Goal: Task Accomplishment & Management: Use online tool/utility

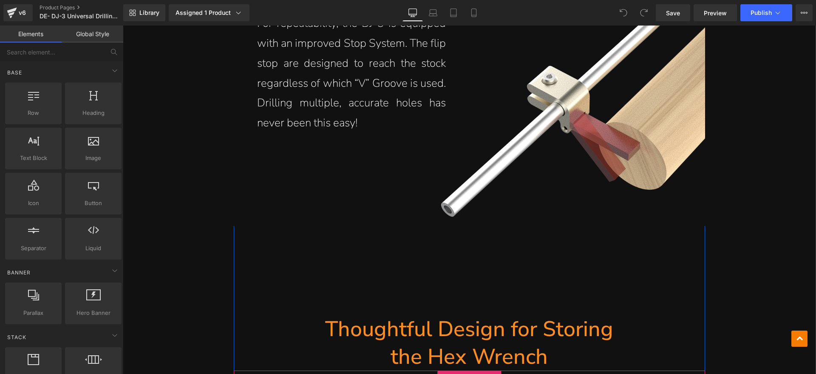
scroll to position [4040, 0]
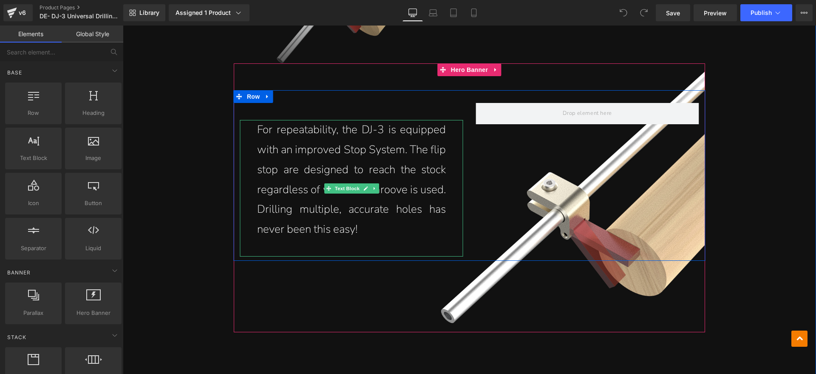
drag, startPoint x: 359, startPoint y: 168, endPoint x: 357, endPoint y: 175, distance: 7.5
click at [364, 186] on icon at bounding box center [366, 188] width 5 height 5
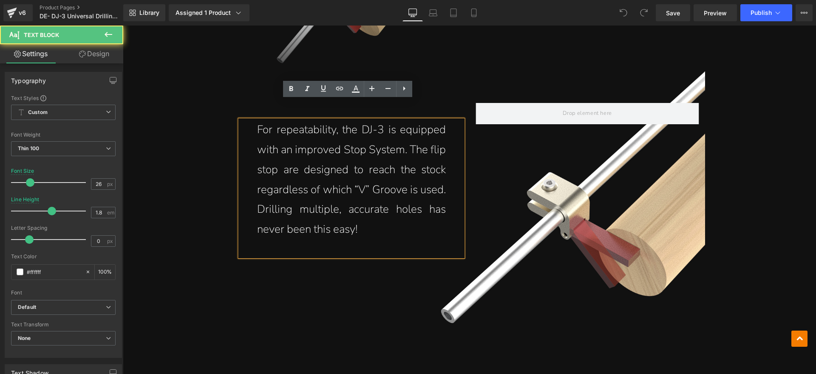
drag, startPoint x: 367, startPoint y: 210, endPoint x: 256, endPoint y: 114, distance: 146.8
click at [257, 120] on p "For repeatability, the DJ-3 is equipped with an improved Stop System. The flip …" at bounding box center [351, 179] width 189 height 119
click at [315, 165] on p "For repeatability, the DJ-3 is equipped with an improved Stop System. The flip …" at bounding box center [351, 179] width 189 height 119
drag, startPoint x: 356, startPoint y: 205, endPoint x: 257, endPoint y: 115, distance: 133.6
click at [257, 120] on p "For repeatability, the DJ-3 is equipped with an improved Stop System. The flip …" at bounding box center [351, 179] width 189 height 119
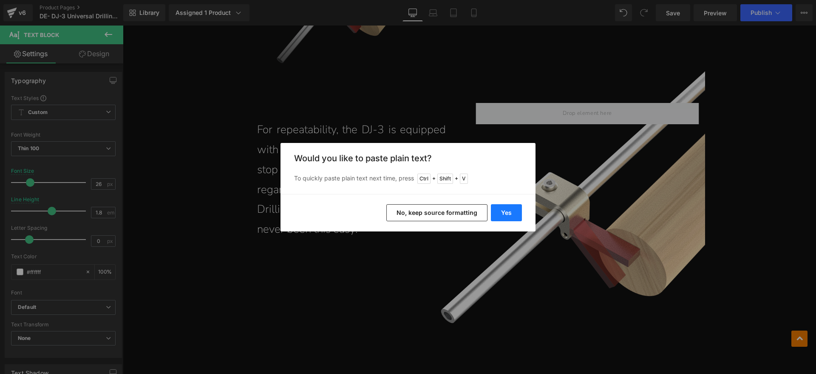
click at [510, 212] on button "Yes" at bounding box center [506, 212] width 31 height 17
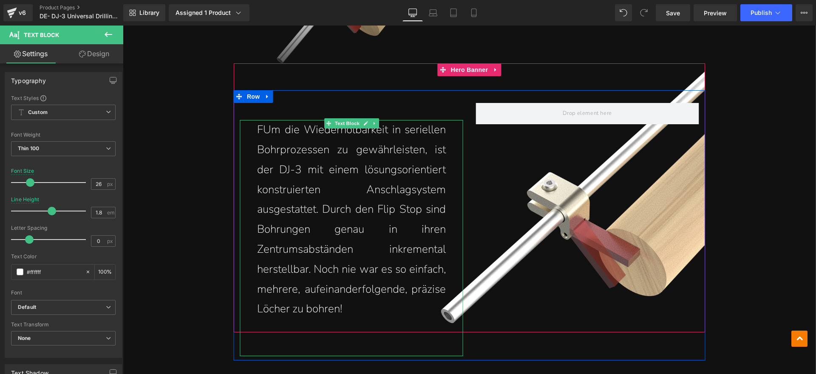
click at [259, 120] on p "FUm die Wiederholbarkeit in seriellen Bohrprozessen zu gewährleisten, ist der D…" at bounding box center [351, 219] width 189 height 199
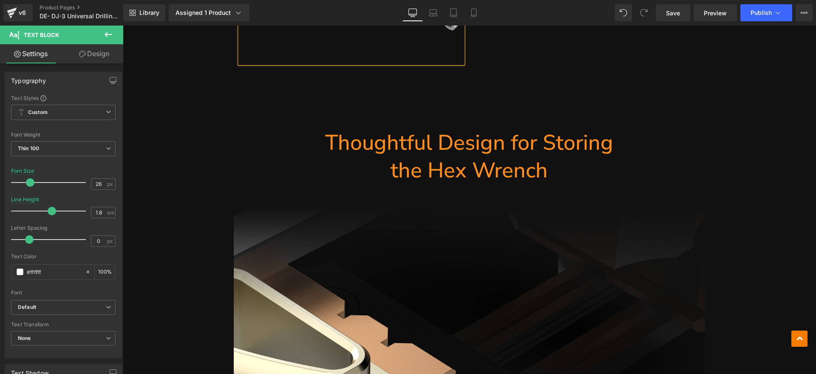
scroll to position [4306, 0]
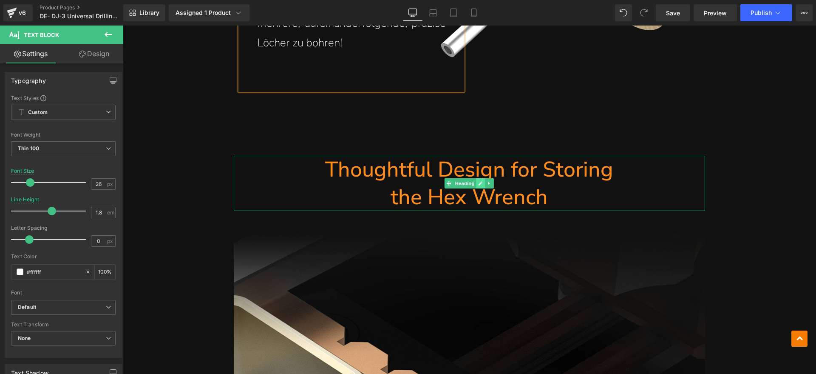
click at [481, 178] on link at bounding box center [481, 183] width 9 height 10
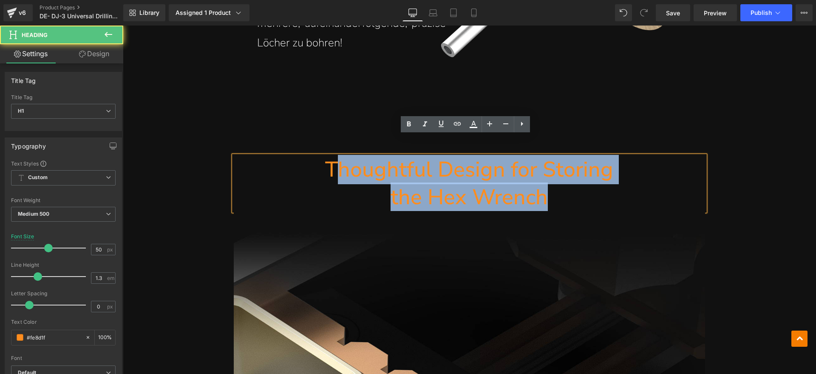
drag, startPoint x: 420, startPoint y: 157, endPoint x: 337, endPoint y: 153, distance: 83.4
click at [337, 156] on div "Thoughtful Design for Storing the Hex Wrench" at bounding box center [470, 183] width 472 height 55
paste div
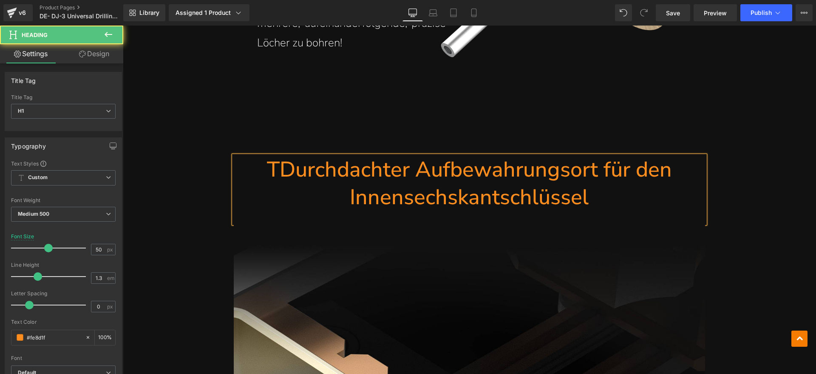
click at [276, 156] on h1 "TDurchdachter Aufbewahrungsort für den Innensechskantschlüssel" at bounding box center [470, 183] width 472 height 55
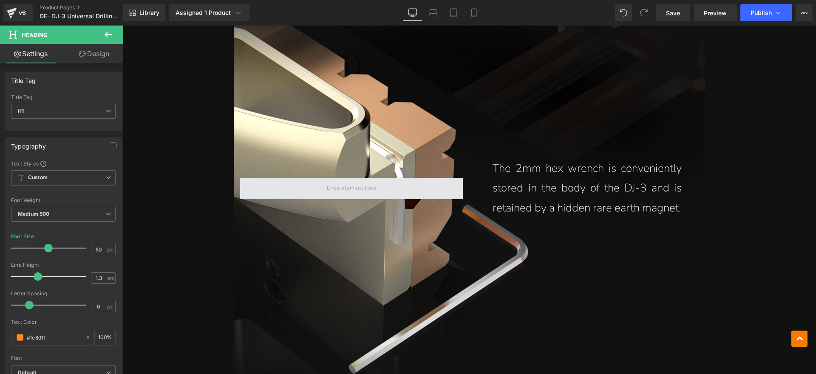
scroll to position [4624, 0]
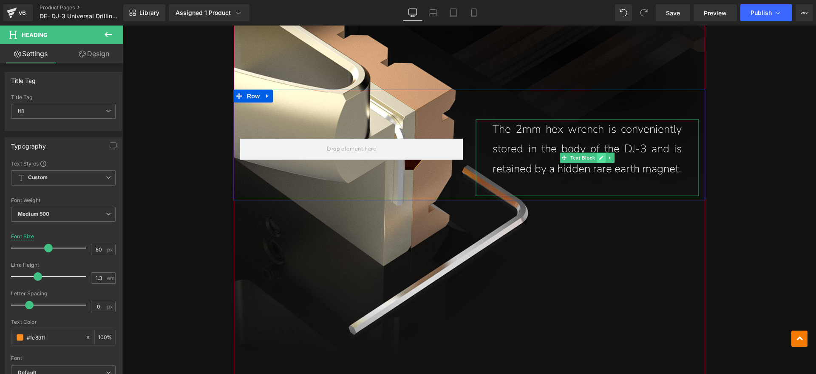
click at [597, 153] on link at bounding box center [601, 158] width 9 height 10
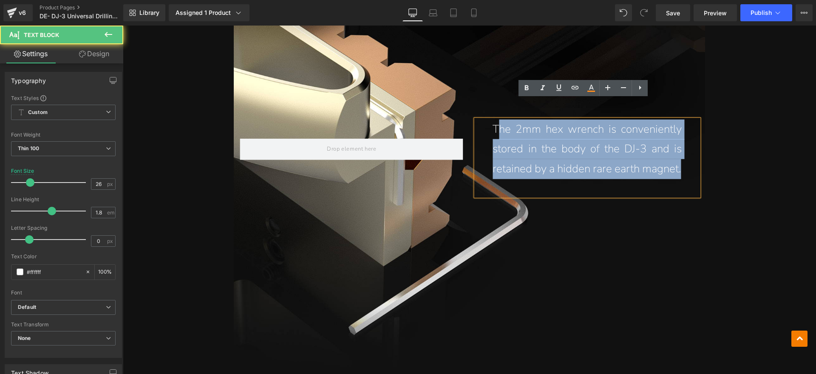
drag, startPoint x: 566, startPoint y: 128, endPoint x: 497, endPoint y: 107, distance: 72.4
click at [497, 119] on div "The 2mm hex wrench is conveniently stored in the body of the DJ-3 and is retain…" at bounding box center [587, 157] width 223 height 77
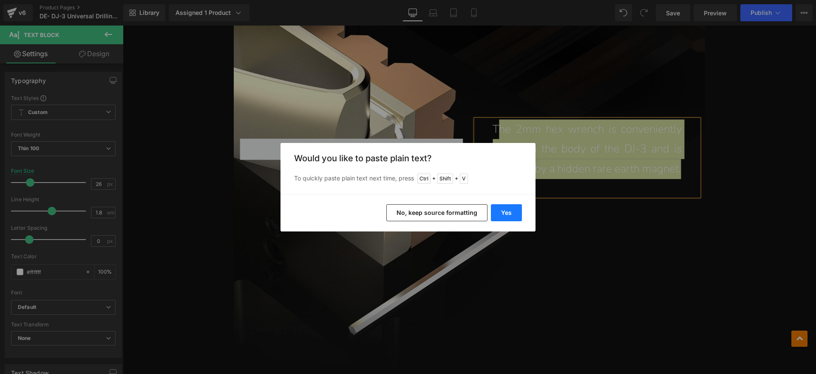
click at [504, 210] on button "Yes" at bounding box center [506, 212] width 31 height 17
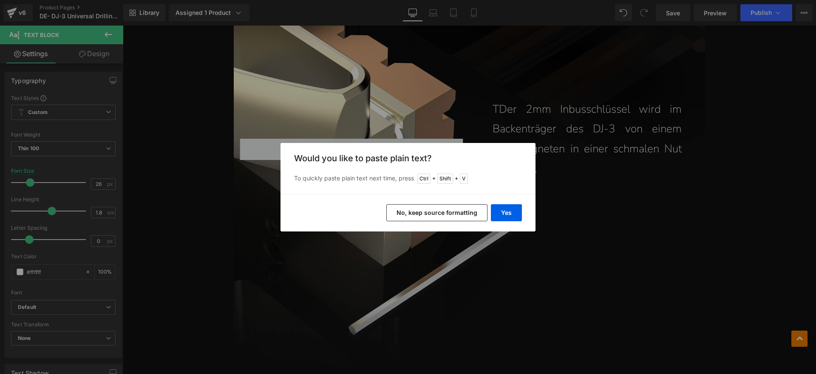
scroll to position [4604, 0]
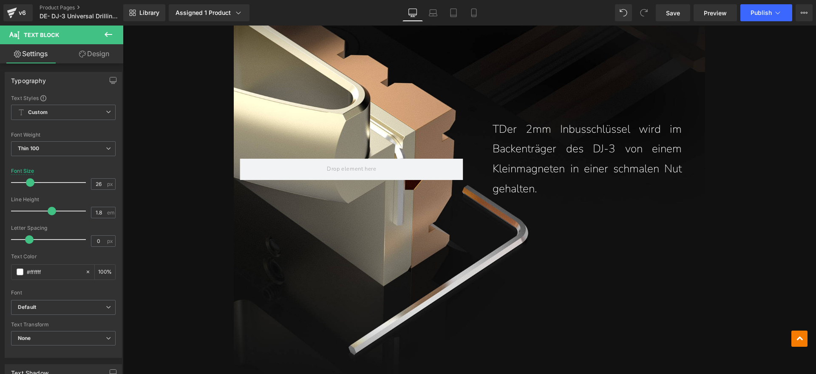
click at [494, 119] on p "TDer 2mm Inbusschlüssel wird im Backenträger des DJ-3 von einem Kleinmagneten i…" at bounding box center [587, 159] width 189 height 80
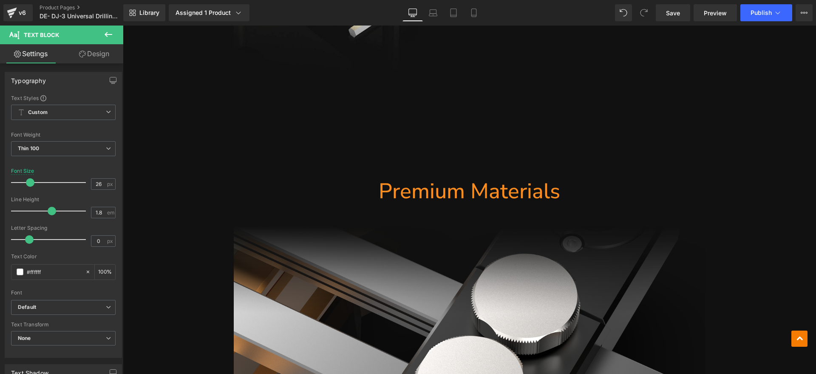
scroll to position [4923, 0]
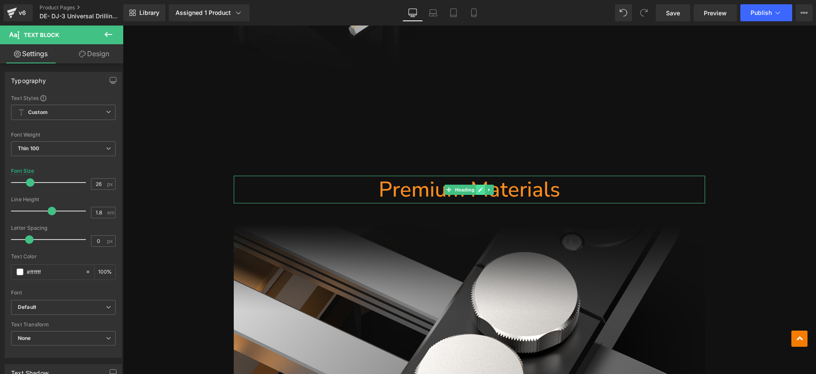
click at [479, 187] on icon at bounding box center [481, 189] width 5 height 5
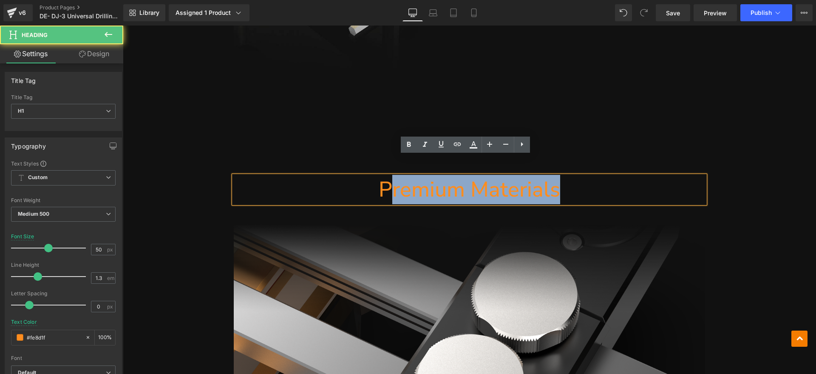
drag, startPoint x: 436, startPoint y: 165, endPoint x: 387, endPoint y: 174, distance: 49.8
click at [387, 176] on h1 "Premium Materials" at bounding box center [470, 190] width 472 height 28
paste div
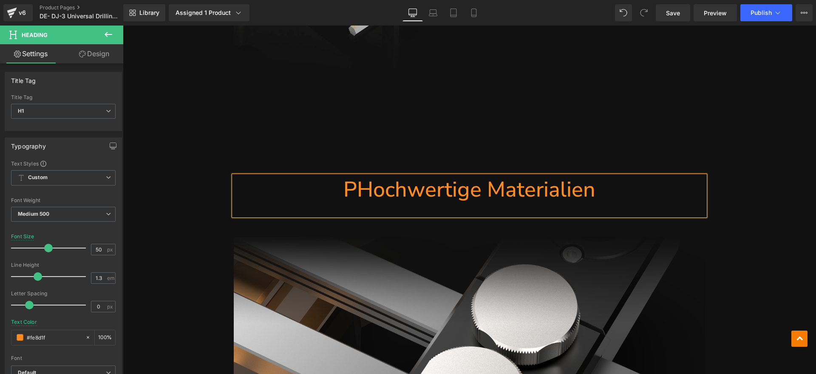
click at [358, 176] on h1 "PHochwertige Materialien" at bounding box center [470, 190] width 472 height 28
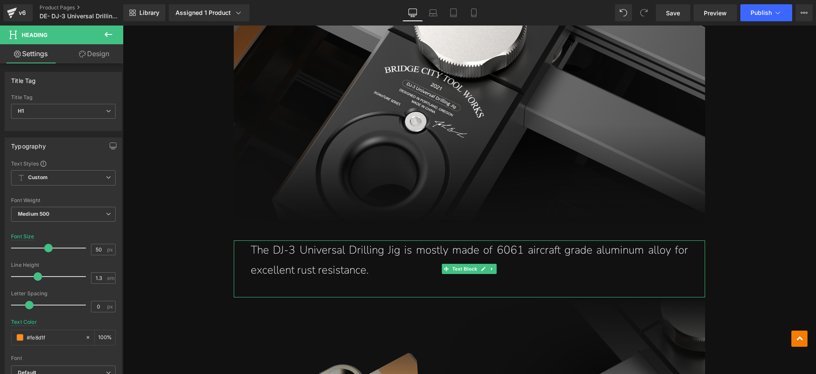
scroll to position [5349, 0]
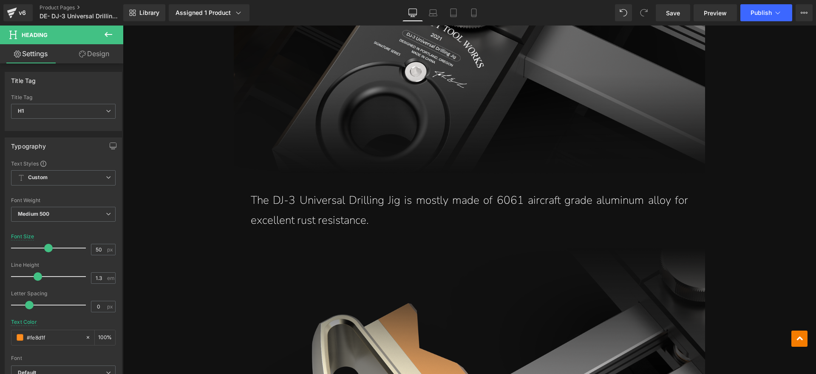
drag, startPoint x: 379, startPoint y: 203, endPoint x: 375, endPoint y: 200, distance: 5.1
click at [379, 203] on p "The DJ-3 Universal Drilling Jig is mostly made of 6061 aircraft grade aluminum …" at bounding box center [470, 211] width 438 height 40
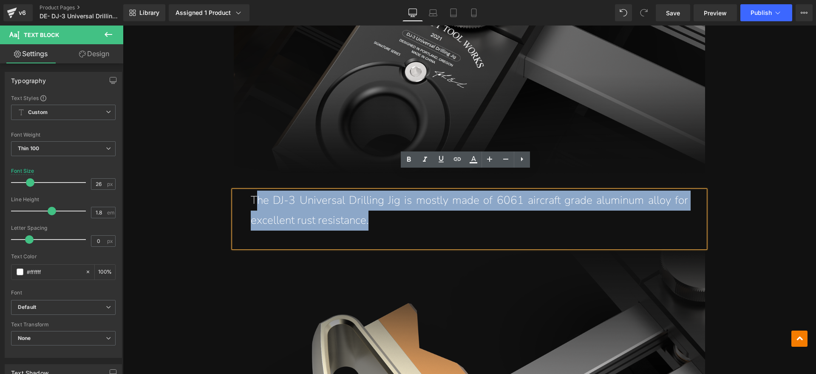
drag, startPoint x: 375, startPoint y: 200, endPoint x: 256, endPoint y: 182, distance: 120.5
click at [256, 191] on p "The DJ-3 Universal Drilling Jig is mostly made of 6061 aircraft grade aluminum …" at bounding box center [470, 211] width 438 height 40
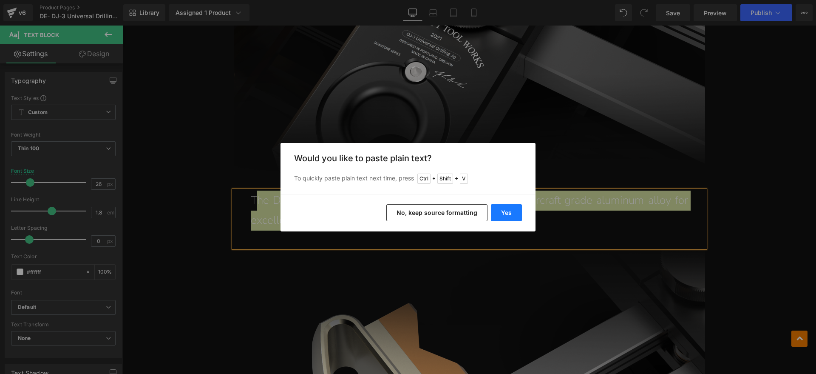
click at [509, 210] on button "Yes" at bounding box center [506, 212] width 31 height 17
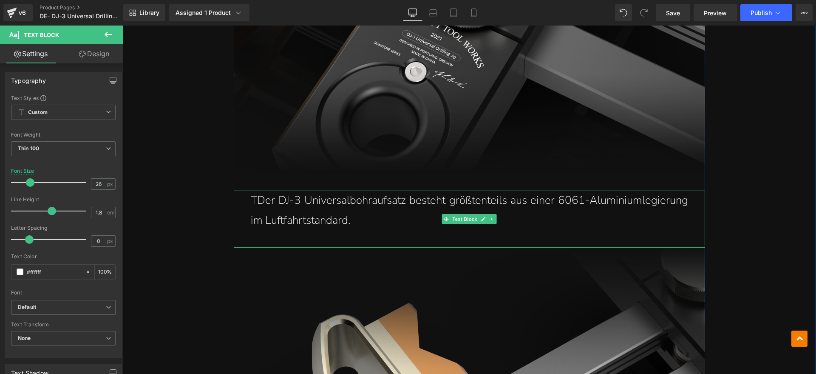
click at [251, 191] on p "TDer DJ-3 Universalbohraufsatz besteht größtenteils aus einer 6061-Aluminiumleg…" at bounding box center [470, 211] width 438 height 40
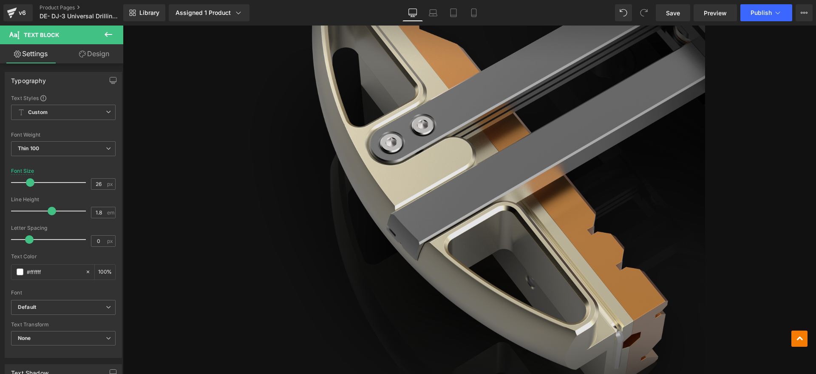
scroll to position [5933, 0]
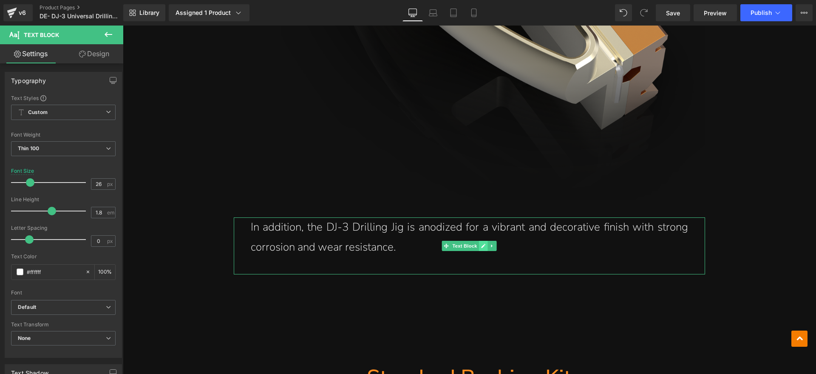
click at [479, 241] on link at bounding box center [483, 246] width 9 height 10
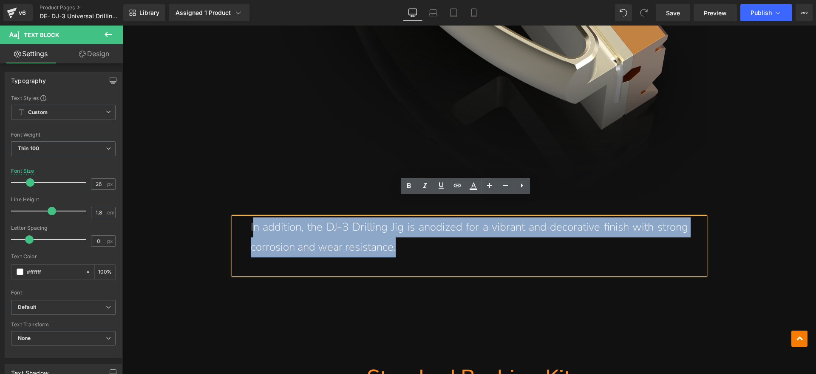
drag, startPoint x: 405, startPoint y: 224, endPoint x: 251, endPoint y: 212, distance: 154.4
click at [251, 217] on p "In addition, the DJ-3 Drilling Jig is anodized for a vibrant and decorative fin…" at bounding box center [470, 237] width 438 height 40
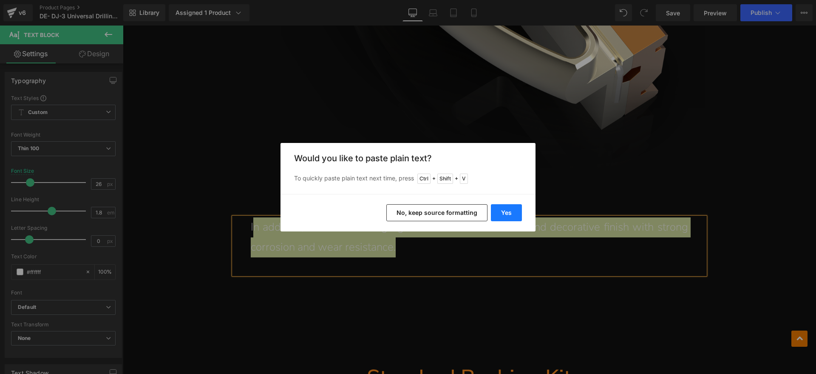
click at [512, 215] on button "Yes" at bounding box center [506, 212] width 31 height 17
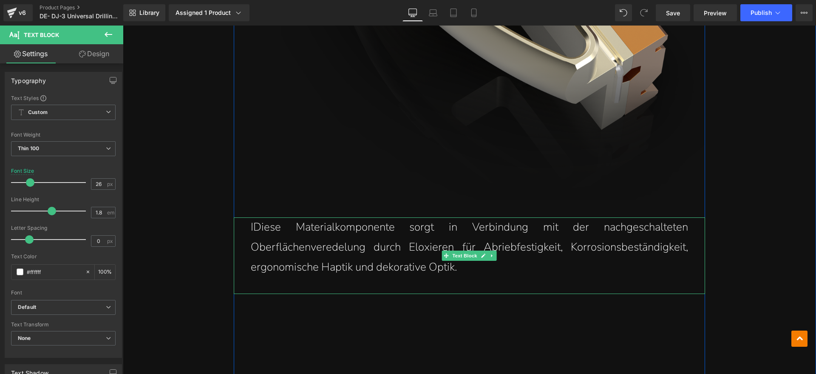
click at [252, 217] on p "IDiese Materialkomponente sorgt in Verbindung mit der nachgeschalteten Oberfläc…" at bounding box center [470, 247] width 438 height 60
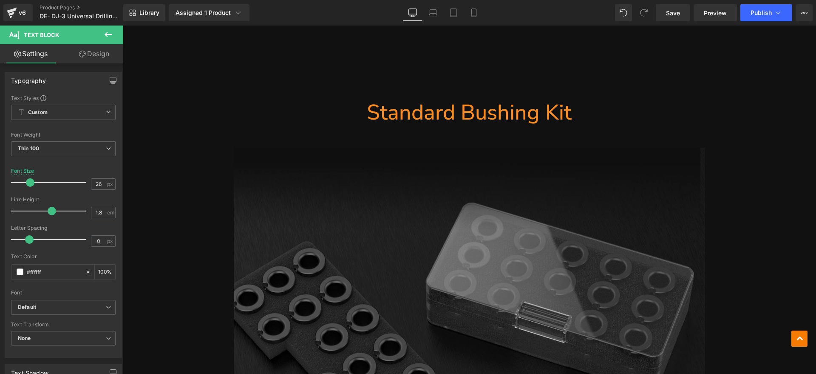
scroll to position [6199, 0]
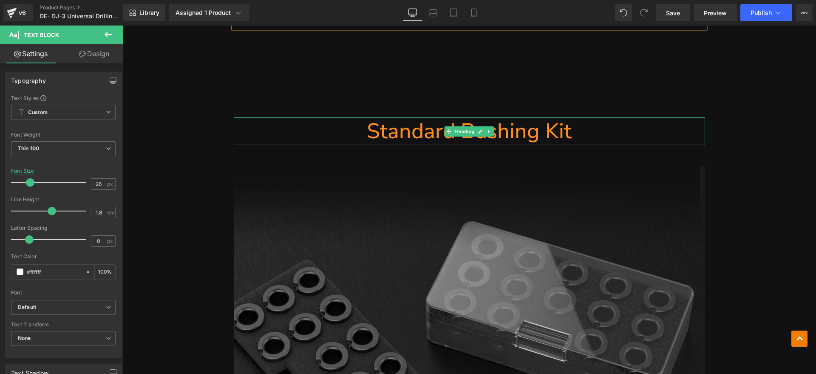
click at [477, 126] on link at bounding box center [481, 131] width 9 height 10
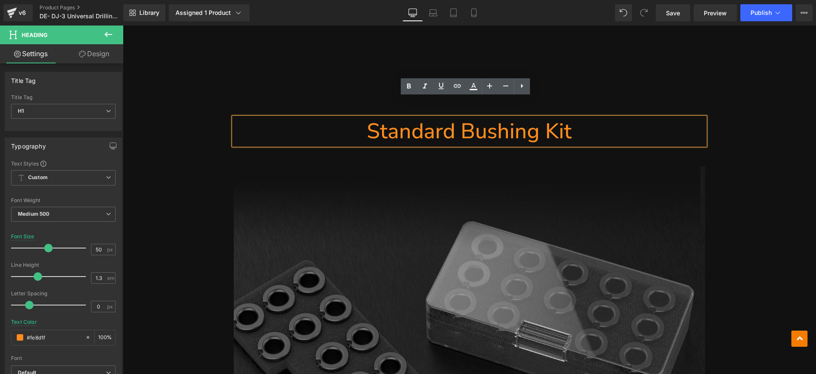
drag, startPoint x: 586, startPoint y: 108, endPoint x: 378, endPoint y: 115, distance: 208.5
click at [378, 117] on h1 "Standard Bushing Kit" at bounding box center [470, 131] width 472 height 28
paste div
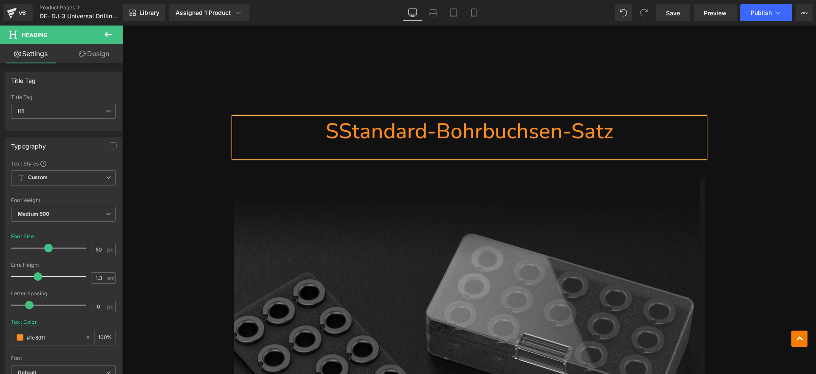
click at [341, 117] on h1 "SStandard-Bohrbuchsen-Satz" at bounding box center [470, 131] width 472 height 28
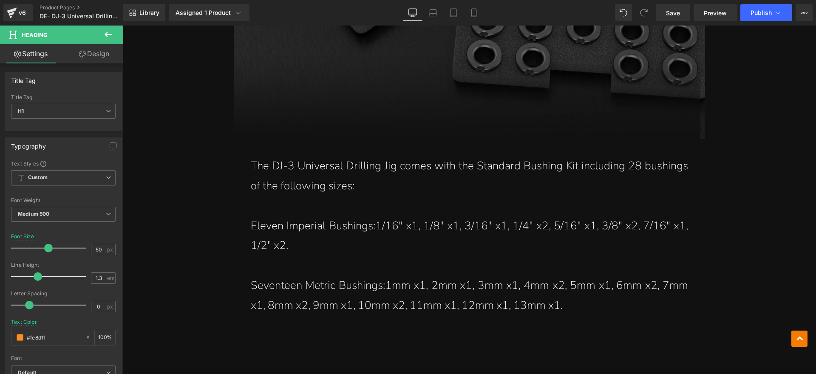
scroll to position [6678, 0]
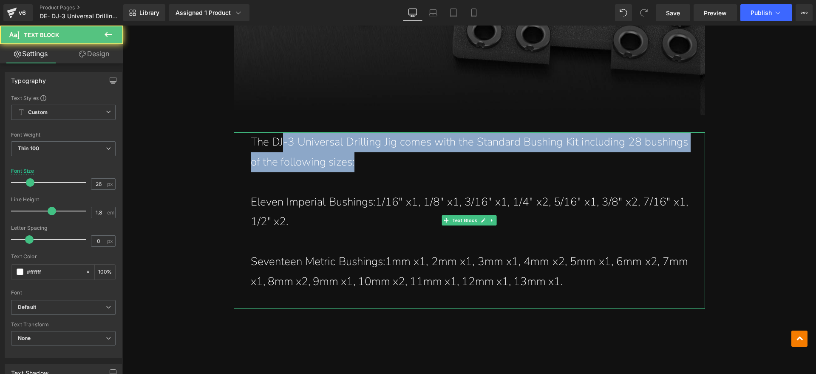
drag, startPoint x: 307, startPoint y: 138, endPoint x: 302, endPoint y: 135, distance: 5.3
click at [279, 132] on p "The DJ-3 Universal Drilling Jig comes with the Standard Bushing Kit including 2…" at bounding box center [470, 152] width 438 height 40
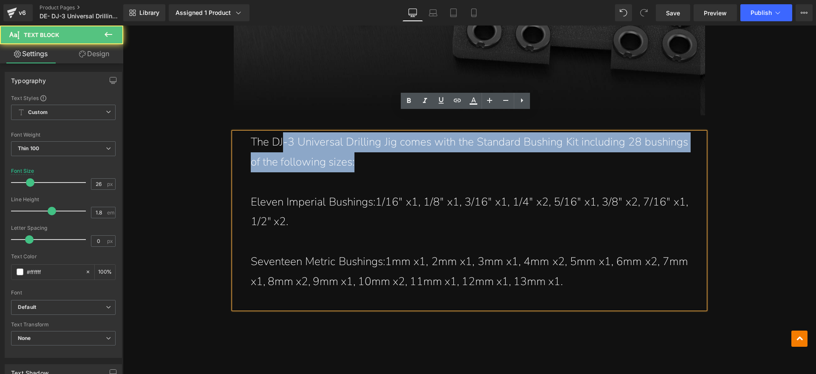
click at [358, 147] on p "The DJ-3 Universal Drilling Jig comes with the Standard Bushing Kit including 2…" at bounding box center [470, 152] width 438 height 40
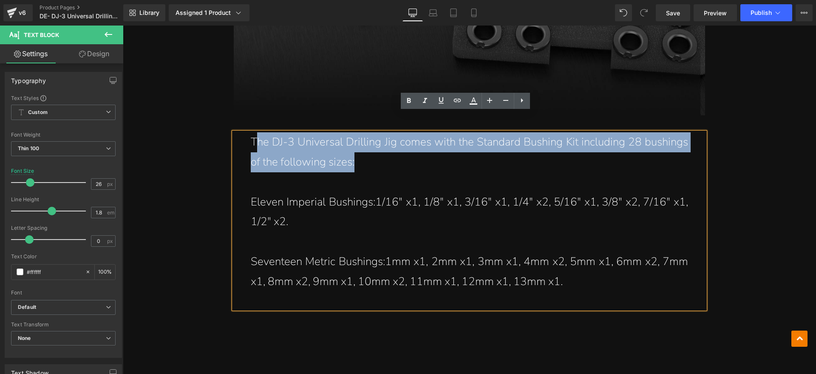
drag, startPoint x: 359, startPoint y: 142, endPoint x: 254, endPoint y: 122, distance: 107.3
click at [254, 132] on p "The DJ-3 Universal Drilling Jig comes with the Standard Bushing Kit including 2…" at bounding box center [470, 152] width 438 height 40
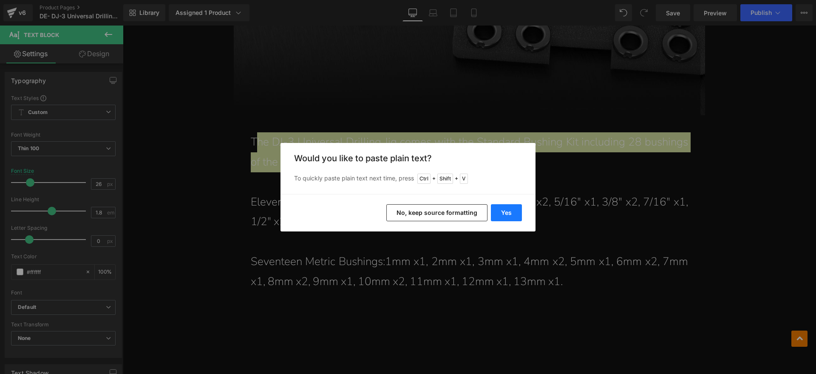
click at [514, 212] on button "Yes" at bounding box center [506, 212] width 31 height 17
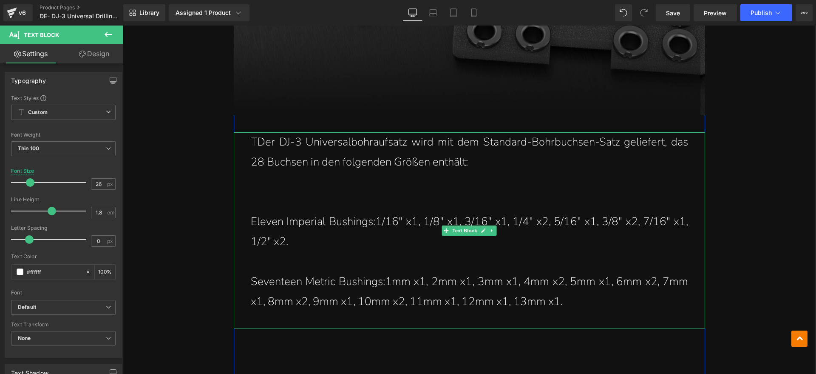
click at [257, 132] on p "TDer DJ-3 Universalbohraufsatz wird mit dem Standard-Bohrbuchsen-Satz geliefert…" at bounding box center [470, 152] width 438 height 40
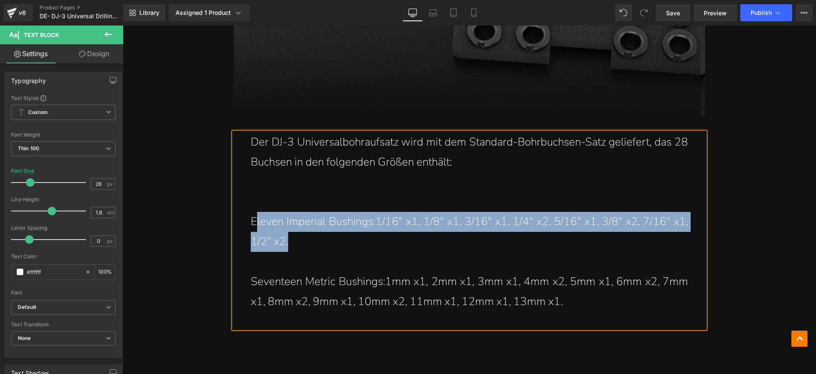
drag, startPoint x: 298, startPoint y: 219, endPoint x: 253, endPoint y: 200, distance: 49.0
click at [253, 212] on p "Eleven Imperial Bushings:1/16" x1, 1/8" x1, 3/16" x1, 1/4" x2, 5/16" x1, 3/8" x…" at bounding box center [470, 232] width 438 height 40
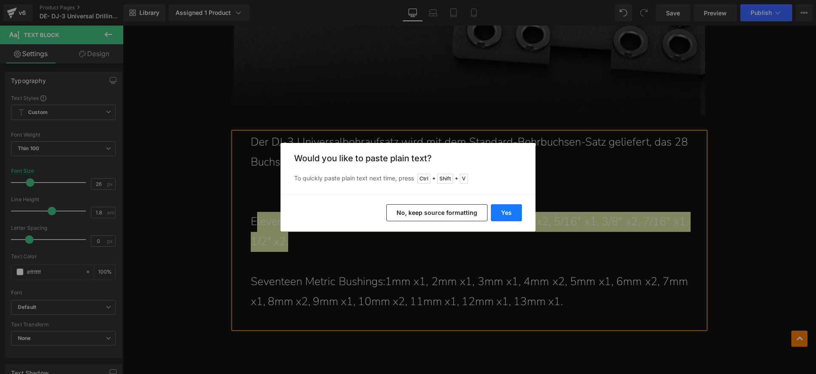
click at [505, 209] on button "Yes" at bounding box center [506, 212] width 31 height 17
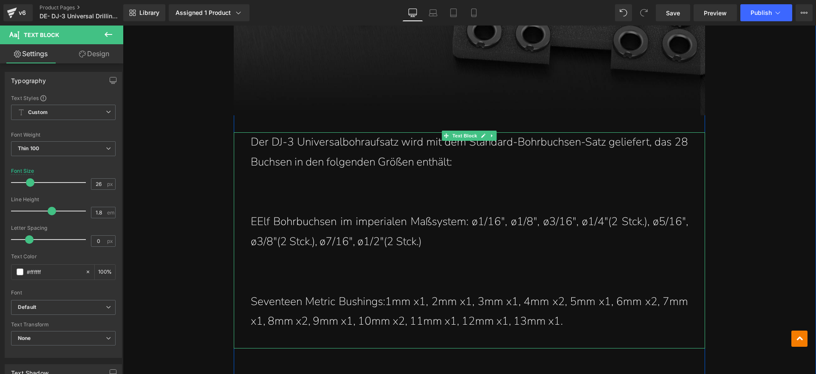
click at [251, 212] on p "EElf Bohrbuchsen im imperialen Maßsystem: ø1/16", ø1/8", ø3/16", ø1/4"(2 Stck.)…" at bounding box center [470, 232] width 438 height 40
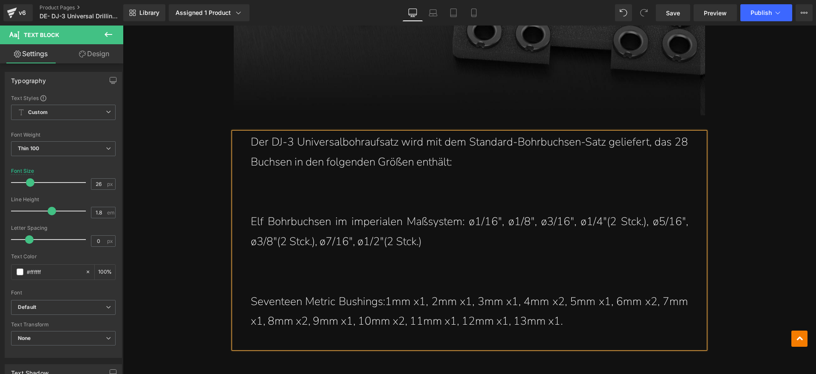
click at [314, 292] on p "Seventeen Metric Bushings:1mm x1, 2mm x1, 3mm x1, 4mm x2, 5mm x1, 6mm x2, 7mm x…" at bounding box center [470, 312] width 438 height 40
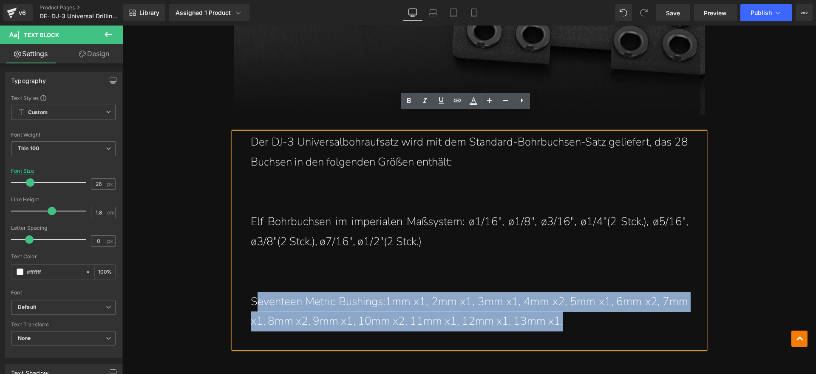
drag, startPoint x: 586, startPoint y: 305, endPoint x: 255, endPoint y: 284, distance: 331.9
click at [255, 292] on p "Seventeen Metric Bushings:1mm x1, 2mm x1, 3mm x1, 4mm x2, 5mm x1, 6mm x2, 7mm x…" at bounding box center [470, 312] width 438 height 40
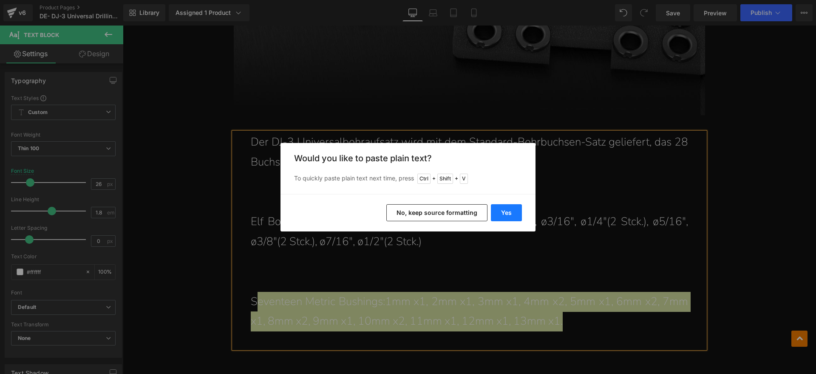
drag, startPoint x: 507, startPoint y: 212, endPoint x: 230, endPoint y: 226, distance: 277.2
click at [507, 212] on button "Yes" at bounding box center [506, 212] width 31 height 17
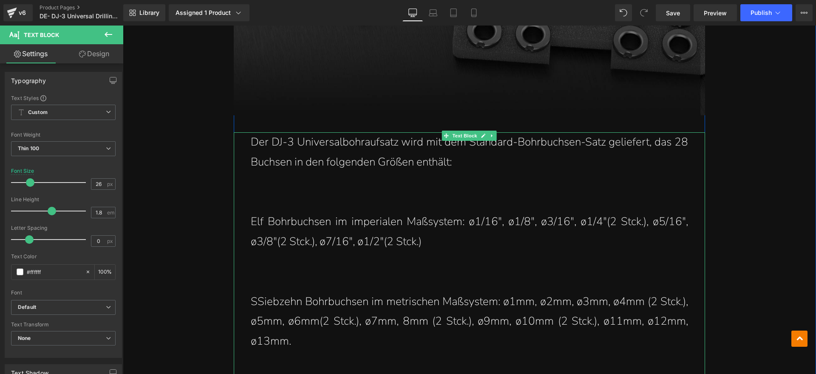
click at [255, 292] on p "SSiebzehn Bohrbuchsen im metrischen Maßsystem: ø1mm, ø2mm, ø3mm, ø4mm (2 Stck.)…" at bounding box center [470, 322] width 438 height 60
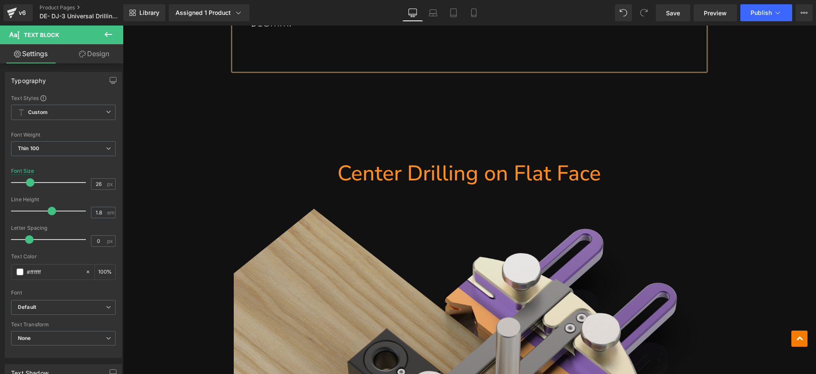
scroll to position [6996, 0]
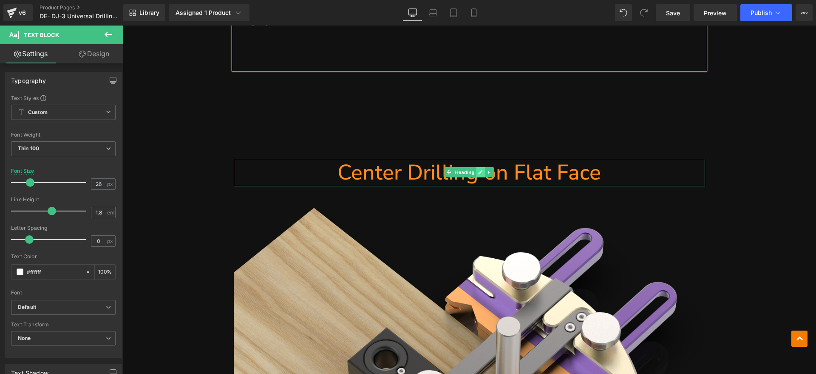
click at [477, 167] on link at bounding box center [481, 172] width 9 height 10
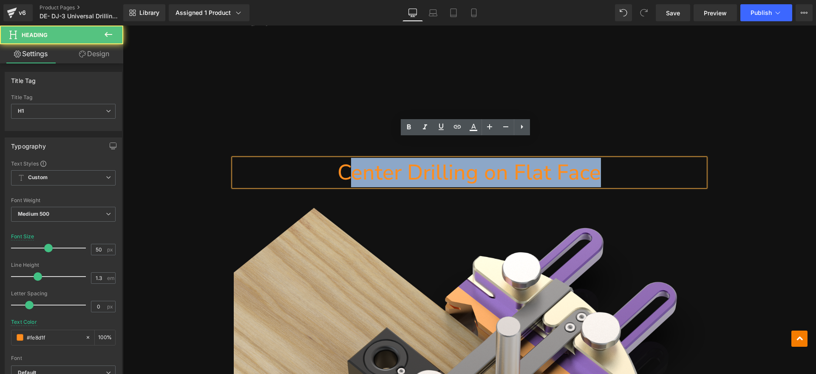
drag, startPoint x: 388, startPoint y: 155, endPoint x: 351, endPoint y: 158, distance: 37.1
click at [351, 159] on h1 "Center Drilling on Flat Face" at bounding box center [470, 173] width 472 height 28
paste div
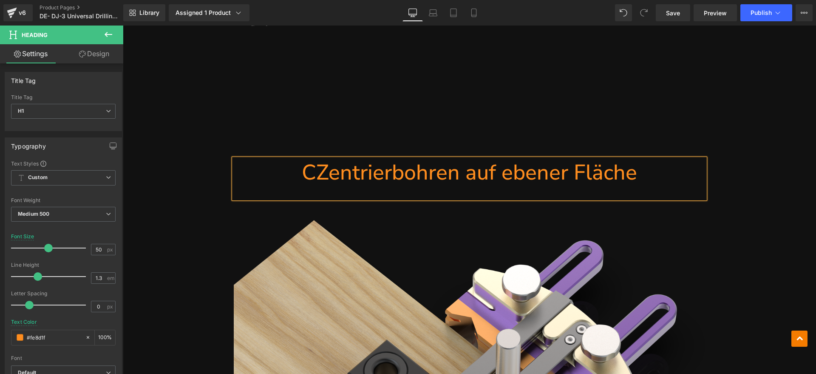
click at [313, 159] on h1 "CZentrierbohren auf ebener Fläche" at bounding box center [470, 173] width 472 height 28
click at [726, 213] on div "(P) Image DJ-3 Heading Universal- Bohrschablone Heading Separator Vorrätig Text…" at bounding box center [470, 219] width 694 height 14214
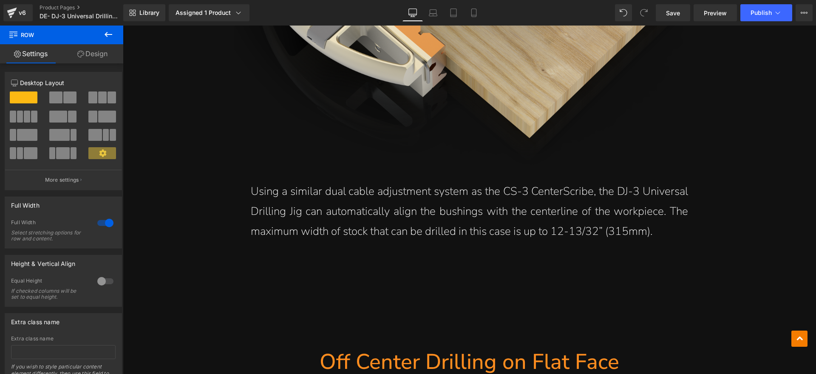
scroll to position [7528, 0]
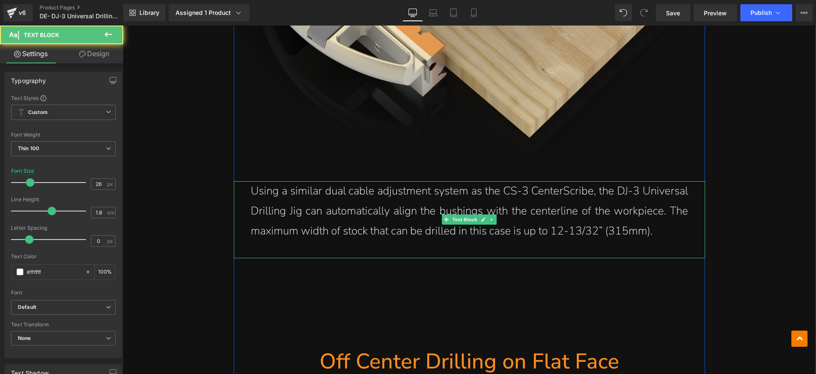
drag, startPoint x: 659, startPoint y: 209, endPoint x: 651, endPoint y: 209, distance: 8.1
click at [651, 209] on p "Using a similar dual cable adjustment system as the CS-3 CenterScribe, the DJ-3…" at bounding box center [470, 211] width 438 height 60
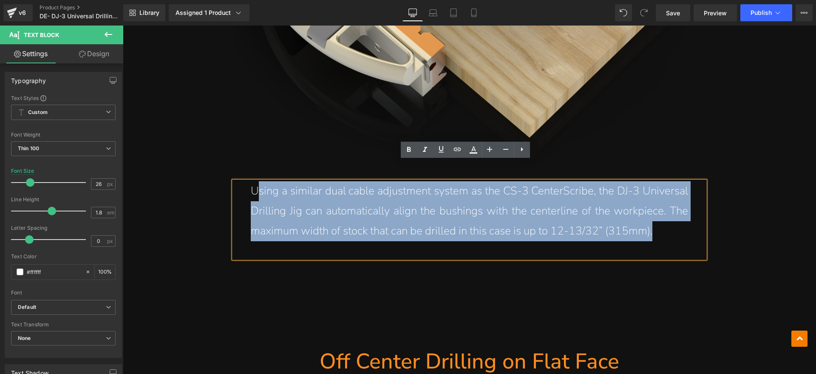
drag, startPoint x: 665, startPoint y: 212, endPoint x: 256, endPoint y: 175, distance: 411.2
click at [256, 181] on p "Using a similar dual cable adjustment system as the CS-3 CenterScribe, the DJ-3…" at bounding box center [470, 211] width 438 height 60
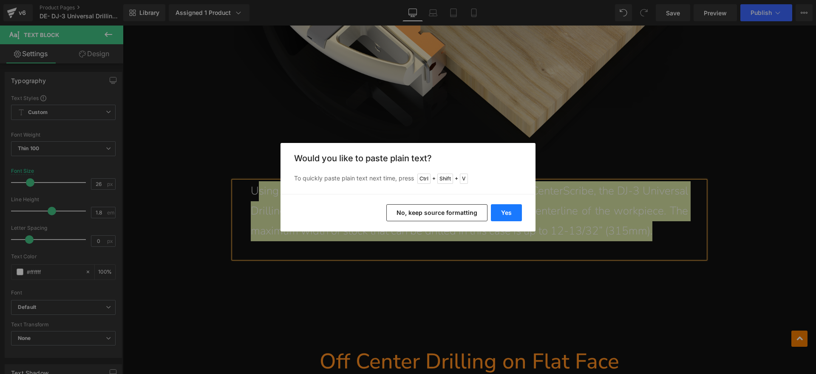
click at [512, 210] on button "Yes" at bounding box center [506, 212] width 31 height 17
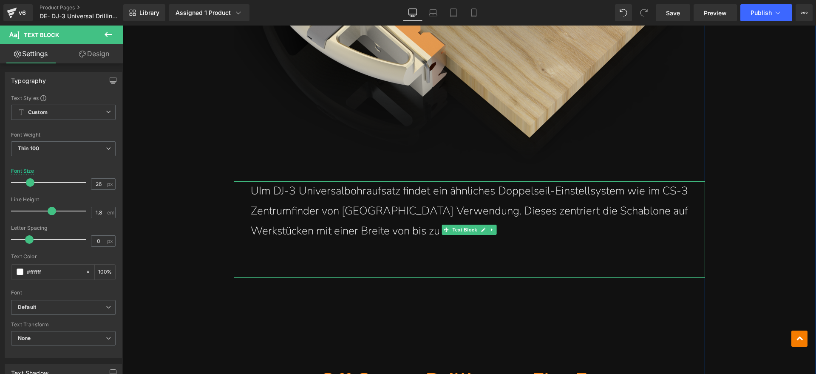
click at [256, 181] on p "UIm DJ-3 Universalbohraufsatz findet ein ähnliches Doppelseil-Einstellsystem wi…" at bounding box center [470, 211] width 438 height 60
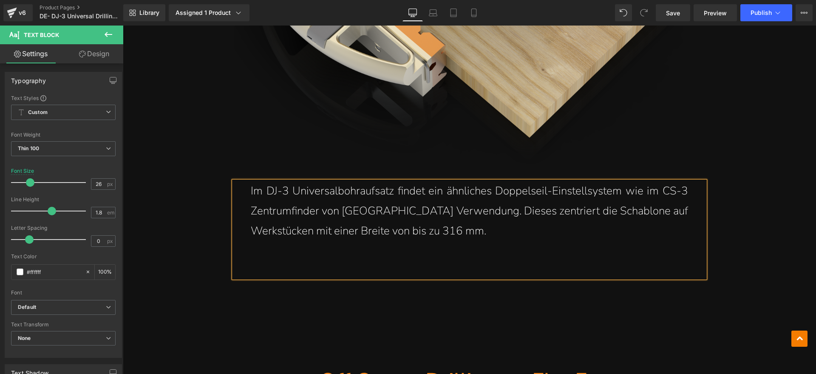
click at [415, 241] on p at bounding box center [470, 251] width 438 height 20
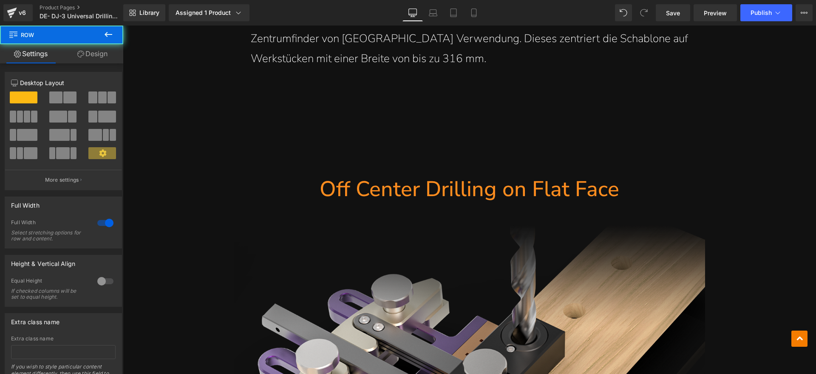
scroll to position [7741, 0]
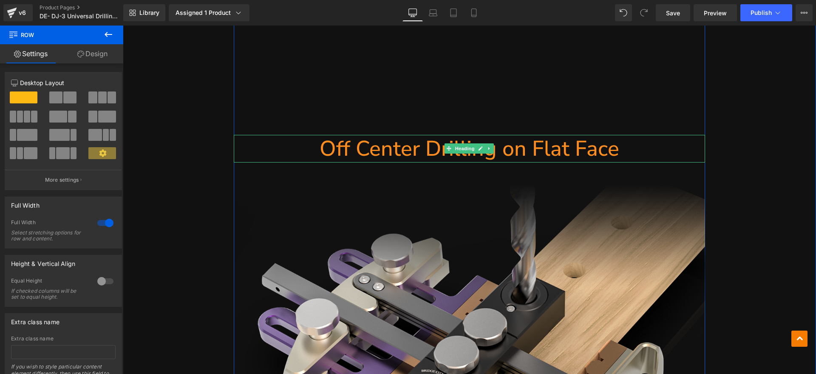
click at [479, 146] on icon at bounding box center [481, 148] width 5 height 5
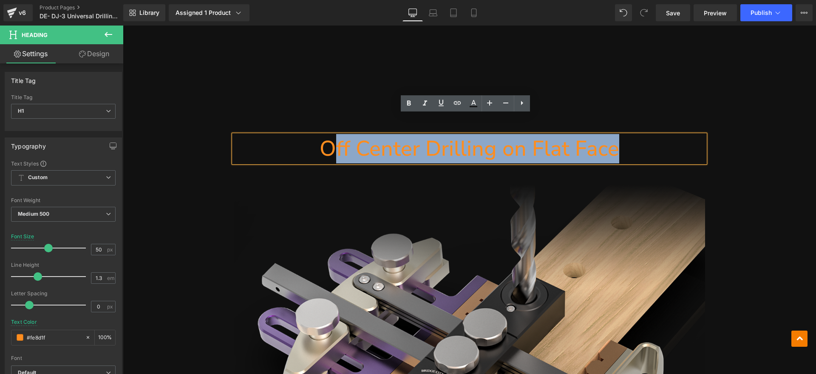
drag, startPoint x: 484, startPoint y: 131, endPoint x: 330, endPoint y: 137, distance: 154.9
click at [330, 137] on h1 "Off Center Drilling on Flat Face" at bounding box center [470, 149] width 472 height 28
paste div
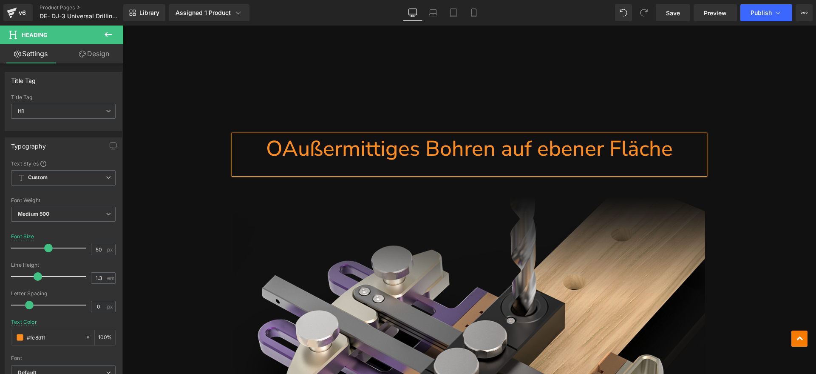
click at [277, 135] on h1 "OAußermittiges Bohren auf ebener Fläche" at bounding box center [470, 149] width 472 height 28
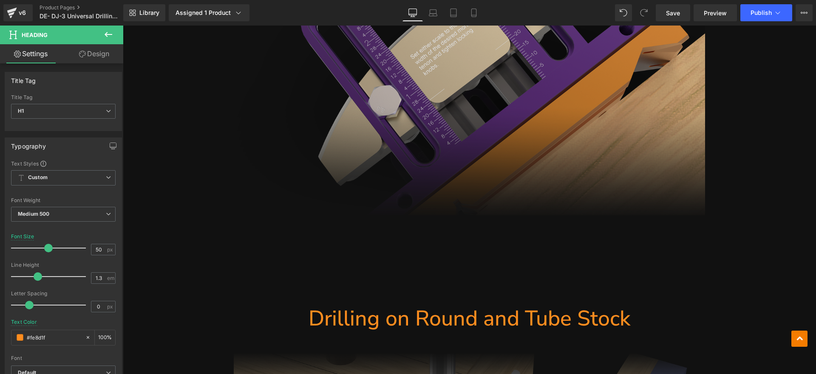
scroll to position [8272, 0]
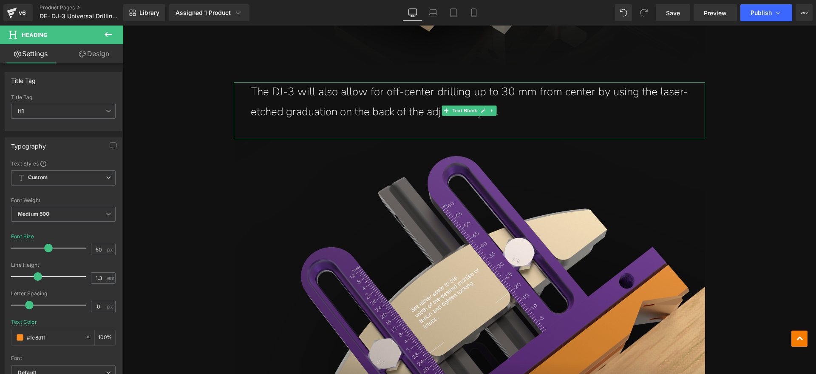
drag, startPoint x: 503, startPoint y: 92, endPoint x: 481, endPoint y: 90, distance: 21.8
click at [503, 92] on p "The DJ-3 will also allow for off-center drilling up to 30 mm from center by usi…" at bounding box center [470, 102] width 438 height 40
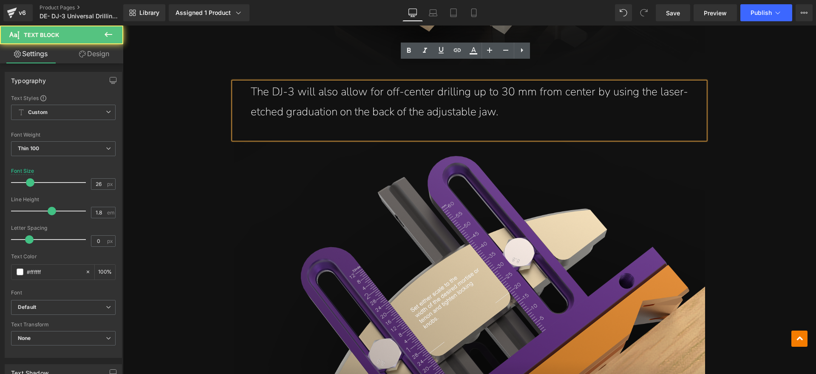
click at [481, 90] on p "The DJ-3 will also allow for off-center drilling up to 30 mm from center by usi…" at bounding box center [470, 102] width 438 height 40
drag, startPoint x: 532, startPoint y: 90, endPoint x: 253, endPoint y: 75, distance: 279.0
click at [253, 82] on p "The DJ-3 will also allow for off-center drilling up to 30 mm from center by usi…" at bounding box center [470, 102] width 438 height 40
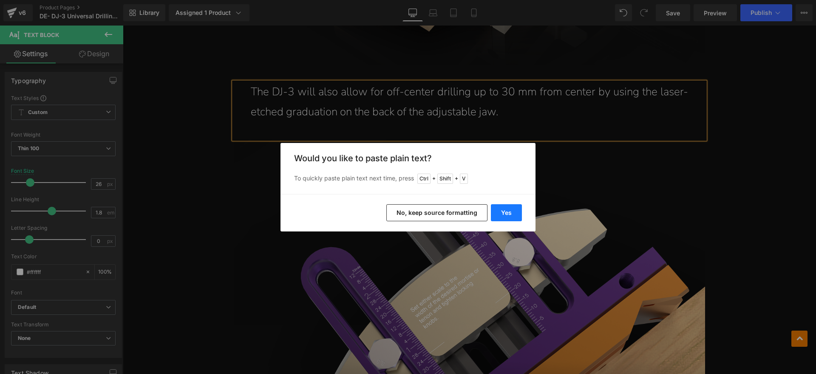
click at [495, 210] on button "Yes" at bounding box center [506, 212] width 31 height 17
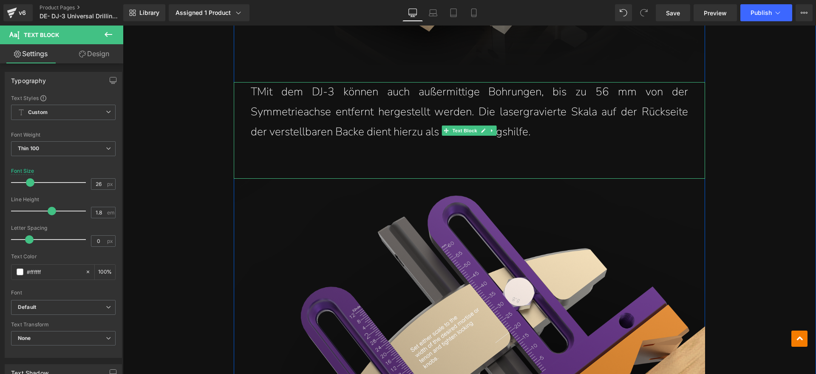
click at [254, 82] on p "TMit dem DJ-3 können auch außermittige Bohrungen, bis zu 56 mm von der Symmetri…" at bounding box center [470, 112] width 438 height 60
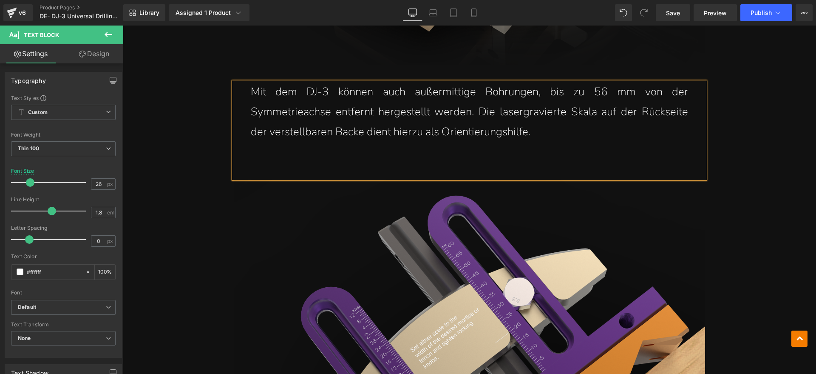
click at [272, 148] on div "Mit dem DJ-3 können auch außermittige Bohrungen, bis zu 56 mm von der Symmetrie…" at bounding box center [470, 130] width 472 height 97
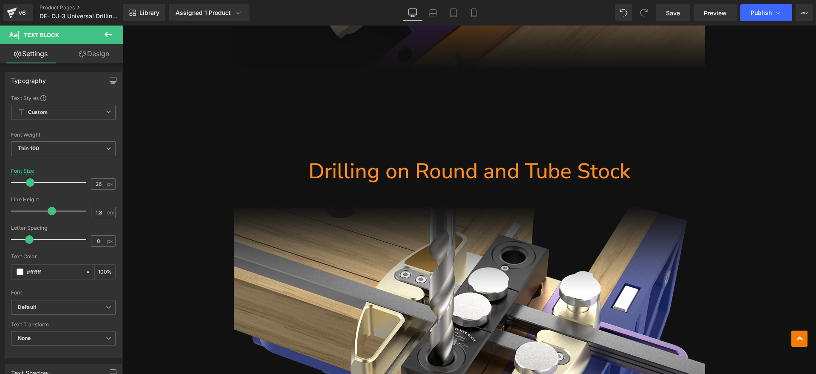
scroll to position [8697, 0]
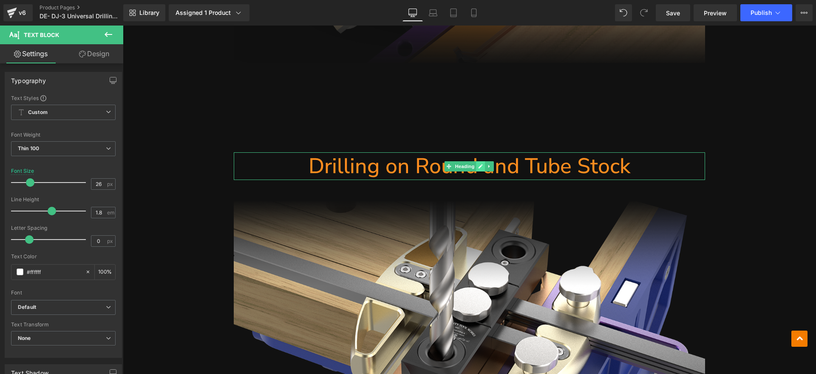
click at [477, 161] on link at bounding box center [481, 166] width 9 height 10
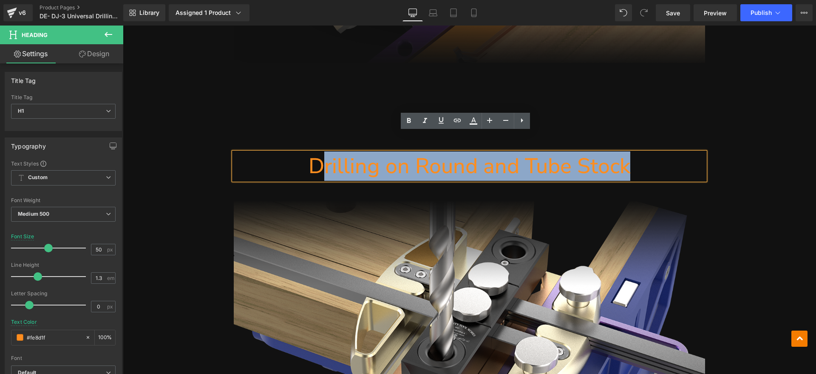
drag, startPoint x: 641, startPoint y: 140, endPoint x: 319, endPoint y: 144, distance: 321.9
click at [319, 152] on h1 "Drilling on Round and Tube Stock" at bounding box center [470, 166] width 472 height 28
paste div
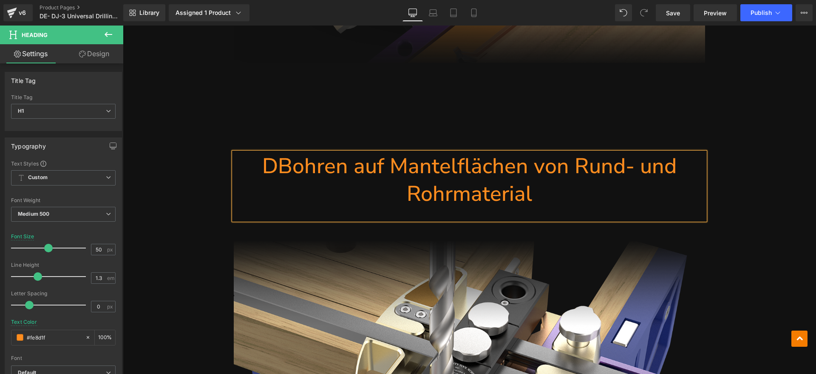
click at [279, 152] on h1 "DBohren auf Mantelflächen von Rund- und Rohrmaterial" at bounding box center [470, 179] width 472 height 55
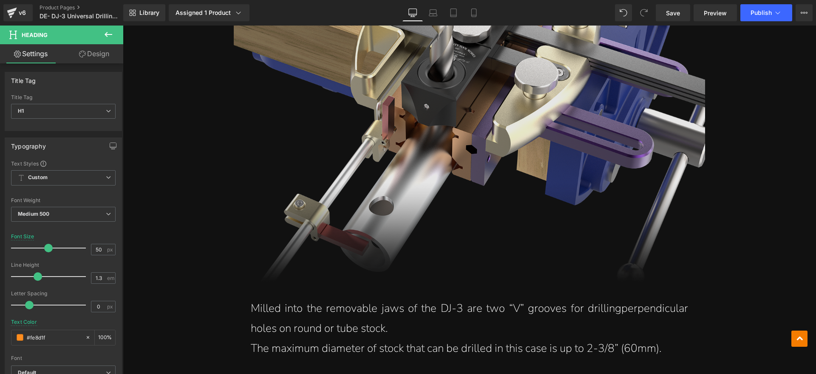
scroll to position [9070, 0]
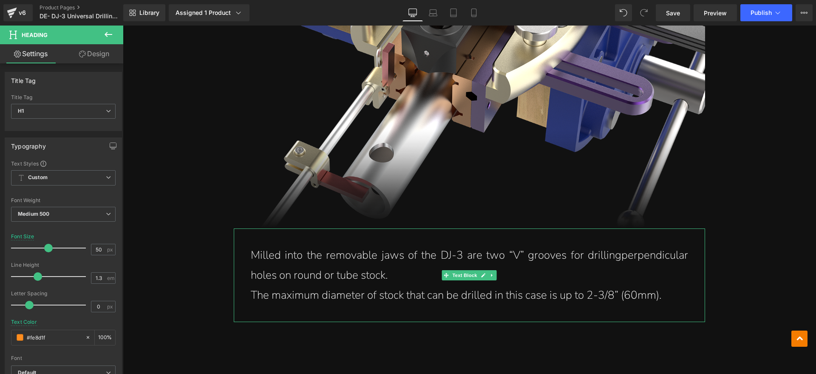
drag, startPoint x: 383, startPoint y: 255, endPoint x: 485, endPoint y: 255, distance: 101.6
click at [383, 255] on p "Milled into the removable jaws of the DJ-3 are two “V” grooves for drillingperp…" at bounding box center [470, 265] width 438 height 40
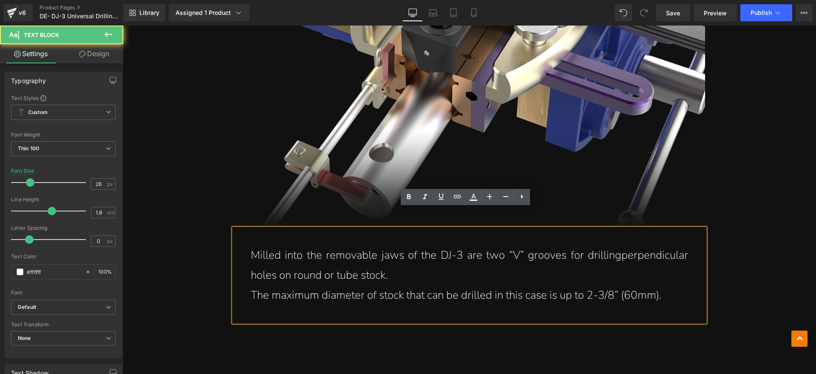
drag, startPoint x: 407, startPoint y: 259, endPoint x: 250, endPoint y: 241, distance: 158.3
click at [251, 245] on p "Milled into the removable jaws of the DJ-3 are two “V” grooves for drillingperp…" at bounding box center [470, 265] width 438 height 40
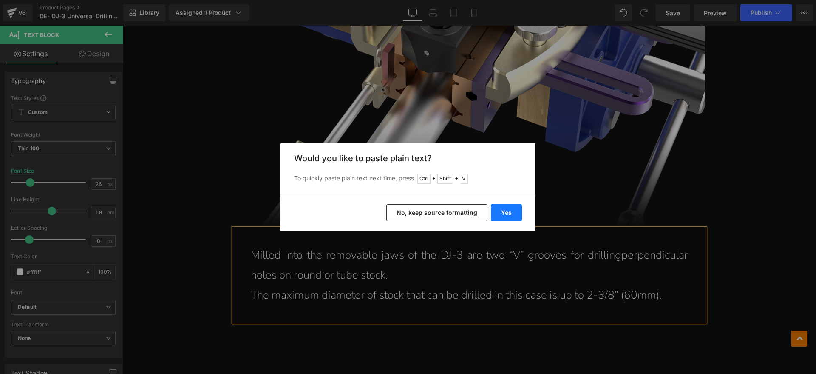
click at [506, 210] on button "Yes" at bounding box center [506, 212] width 31 height 17
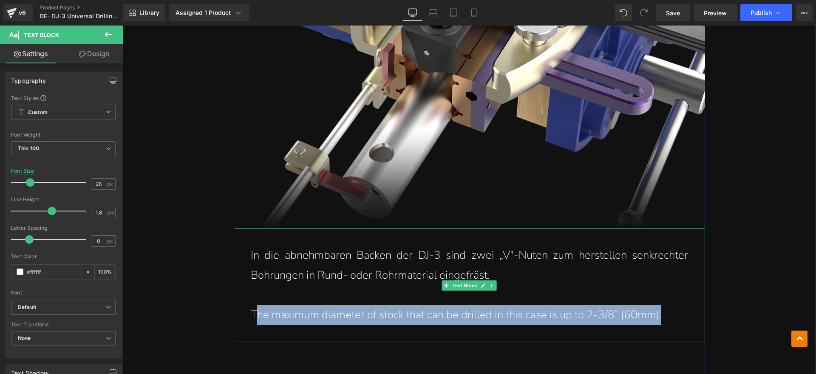
drag, startPoint x: 679, startPoint y: 292, endPoint x: 253, endPoint y: 290, distance: 426.5
click at [253, 305] on p "The maximum diameter of stock that can be drilled in this case is up to 2-3/8” …" at bounding box center [470, 315] width 438 height 20
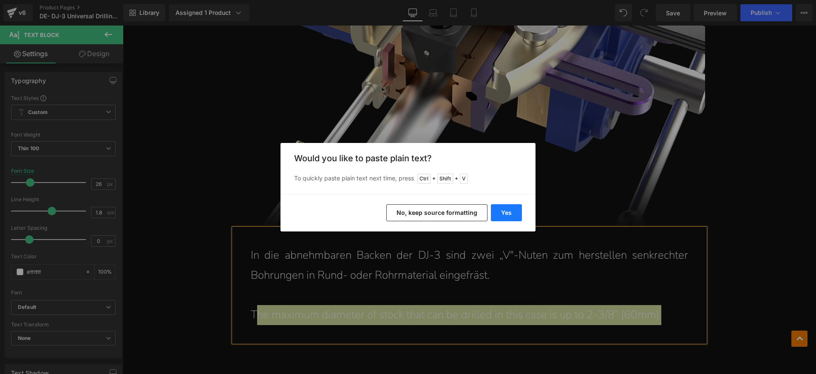
click at [521, 211] on button "Yes" at bounding box center [506, 212] width 31 height 17
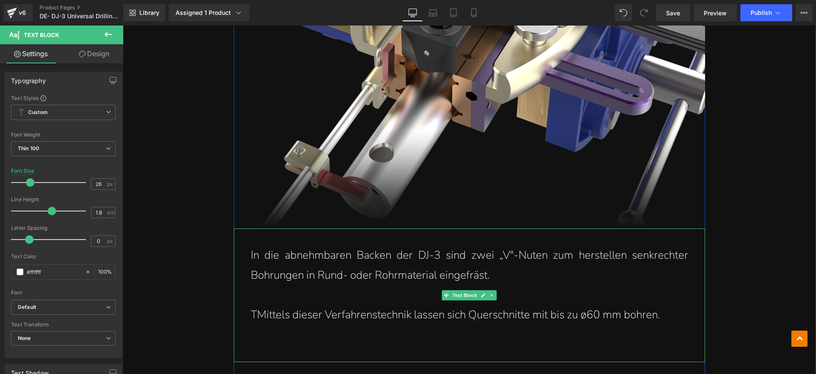
click at [253, 305] on p "TMittels dieser Verfahrenstechnik lassen sich Querschnitte mit bis zu ø60 mm bo…" at bounding box center [470, 315] width 438 height 20
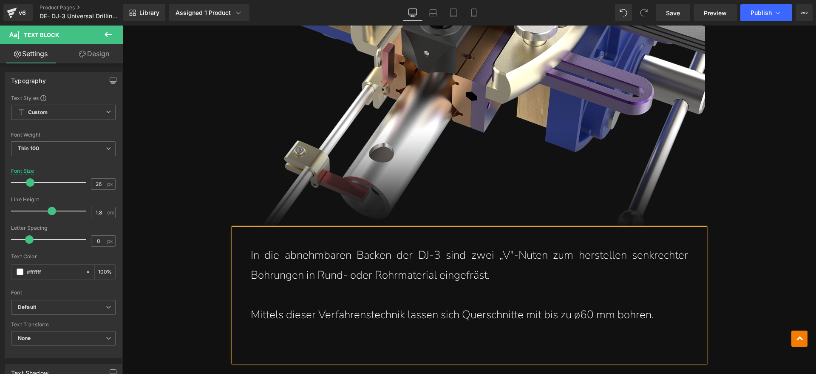
click at [281, 332] on div "In die abnehmbaren Backen der DJ-3 sind zwei „V"-Nuten zum herstellen senkrecht…" at bounding box center [470, 295] width 472 height 134
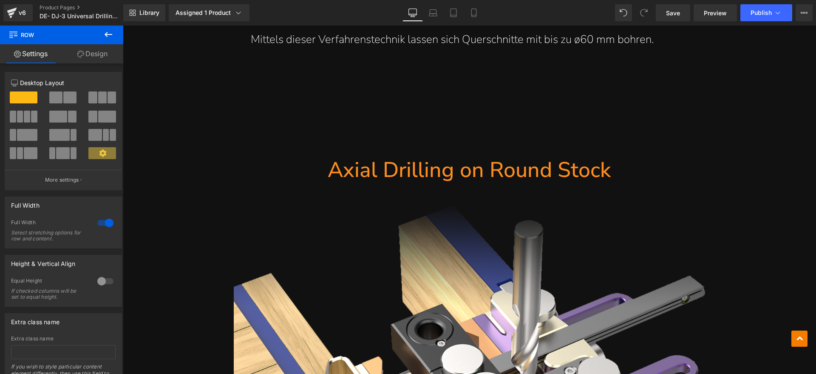
scroll to position [9335, 0]
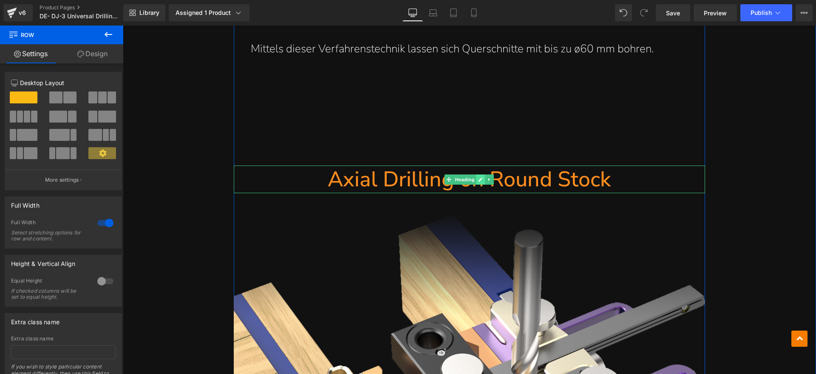
click at [473, 174] on span "Heading" at bounding box center [465, 179] width 23 height 10
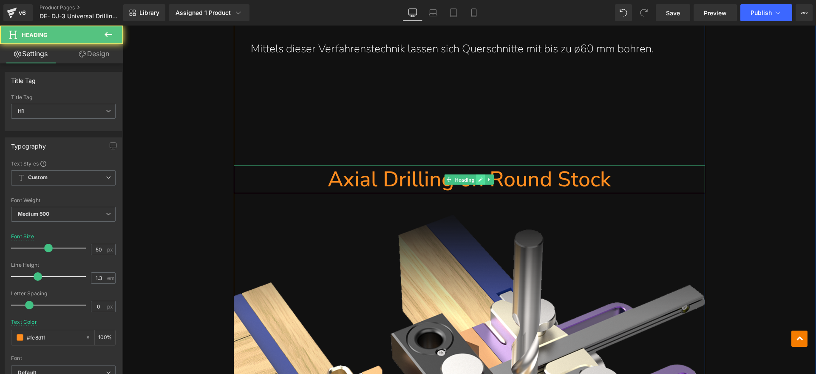
click at [479, 177] on icon at bounding box center [481, 179] width 5 height 5
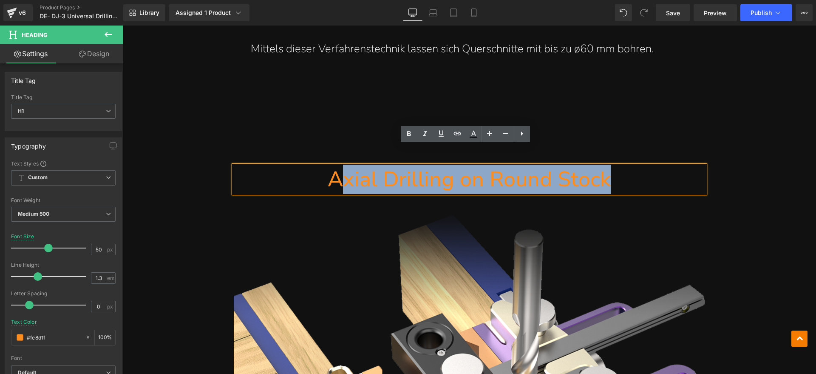
drag, startPoint x: 641, startPoint y: 159, endPoint x: 335, endPoint y: 162, distance: 306.2
click at [335, 165] on h1 "Axial Drilling on Round Stock" at bounding box center [470, 179] width 472 height 28
paste div
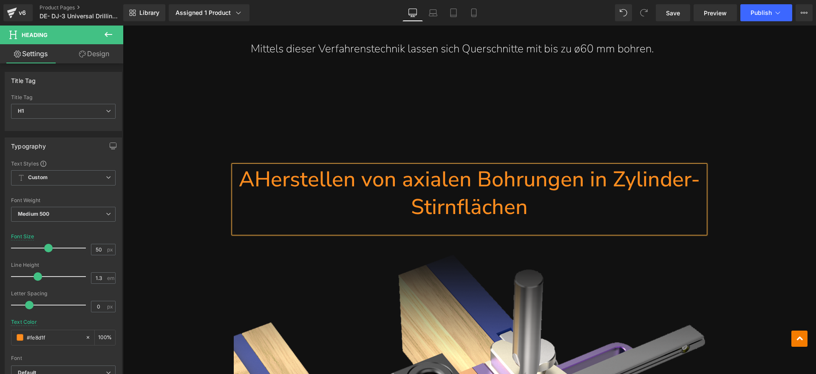
click at [254, 165] on h1 "AHerstellen von axialen Bohrungen in Zylinder- Stirnflächen" at bounding box center [470, 192] width 472 height 55
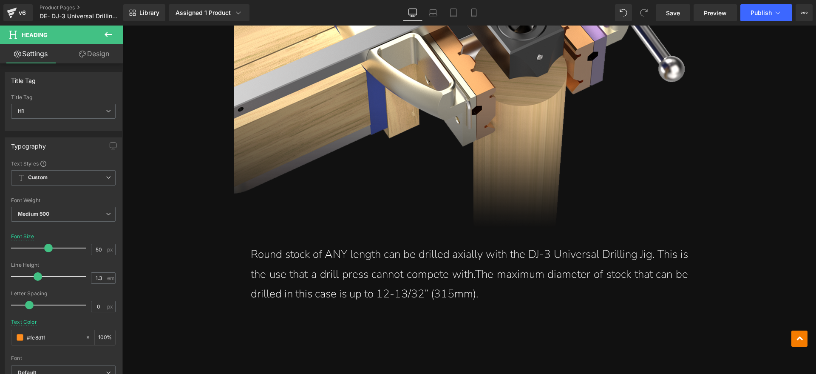
scroll to position [9867, 0]
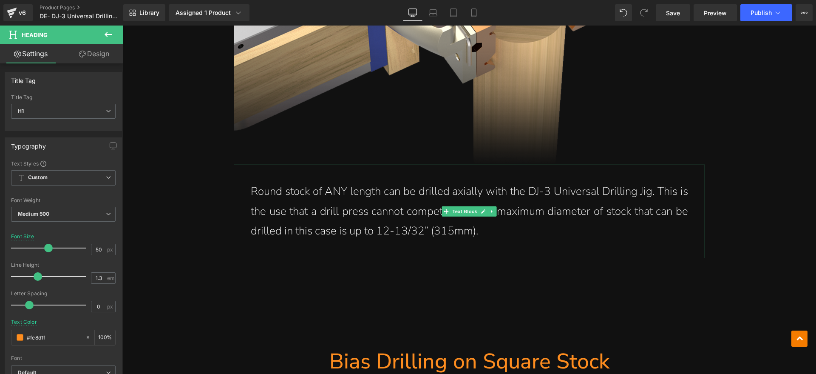
drag, startPoint x: 476, startPoint y: 191, endPoint x: 475, endPoint y: 198, distance: 6.9
click at [479, 206] on link at bounding box center [483, 211] width 9 height 10
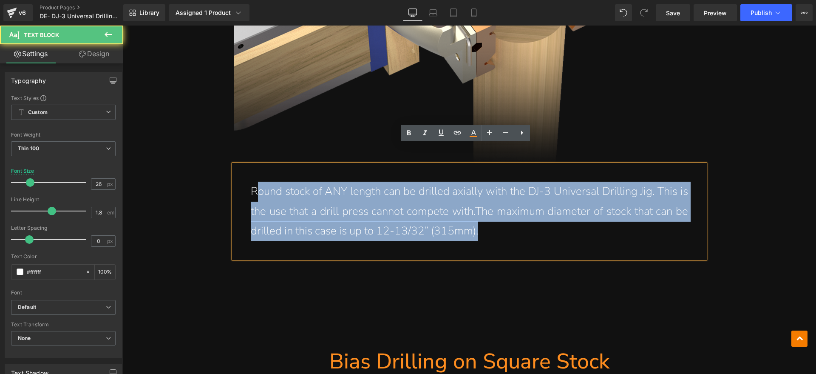
drag, startPoint x: 258, startPoint y: 161, endPoint x: 255, endPoint y: 171, distance: 10.1
click at [255, 182] on p "Round stock of ANY length can be drilled axially with the DJ-3 Universal Drilli…" at bounding box center [470, 212] width 438 height 60
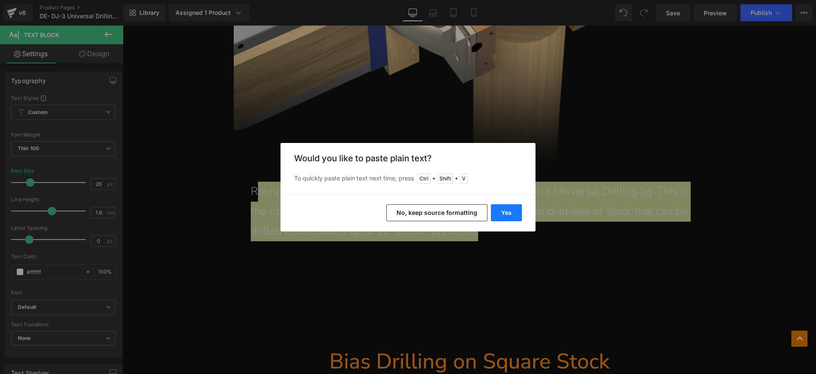
click at [511, 214] on button "Yes" at bounding box center [506, 212] width 31 height 17
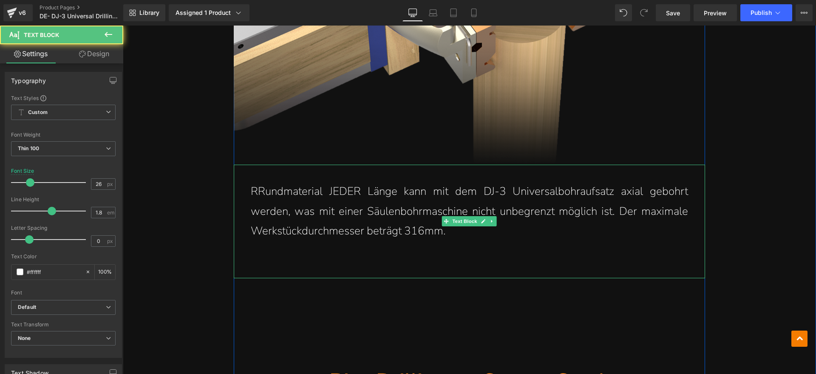
click at [251, 182] on p "RRundmaterial JEDER Länge kann mit dem DJ-3 Universalbohraufsatz axial gebohrt …" at bounding box center [470, 212] width 438 height 60
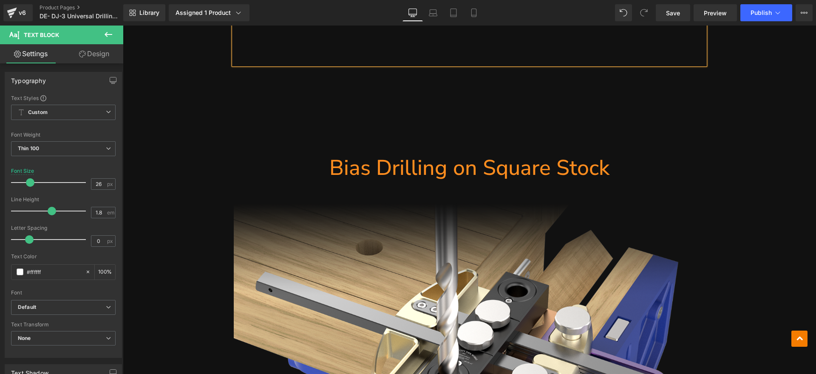
scroll to position [10133, 0]
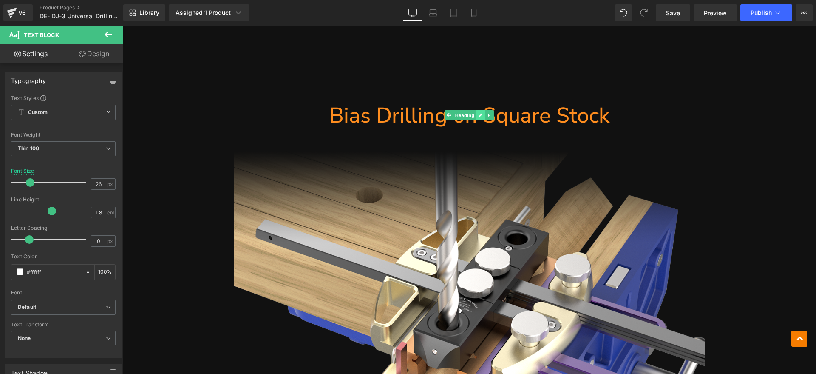
click at [480, 113] on icon at bounding box center [481, 115] width 5 height 5
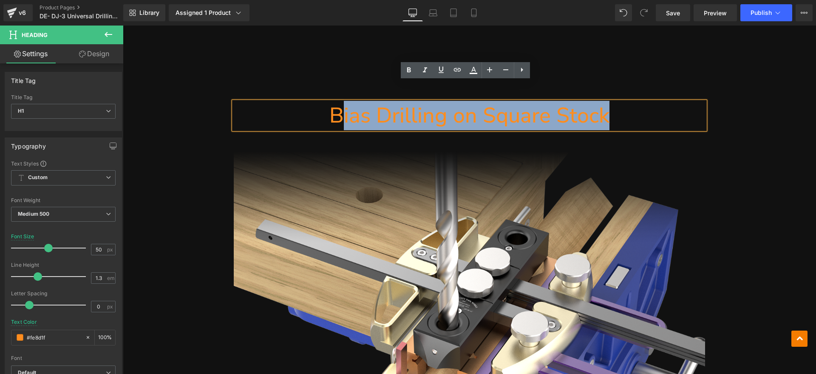
drag, startPoint x: 458, startPoint y: 97, endPoint x: 342, endPoint y: 98, distance: 115.7
click at [342, 102] on h1 "Bias Drilling on Square Stock" at bounding box center [470, 116] width 472 height 28
paste div
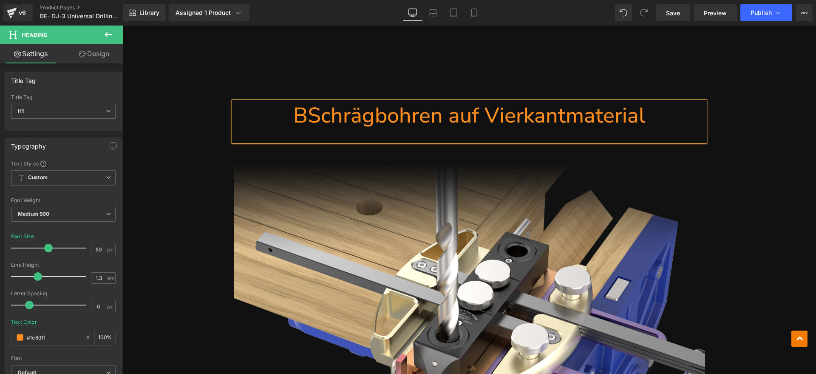
click at [306, 102] on h1 "BSchrägbohren auf Vierkantmaterial" at bounding box center [470, 116] width 472 height 28
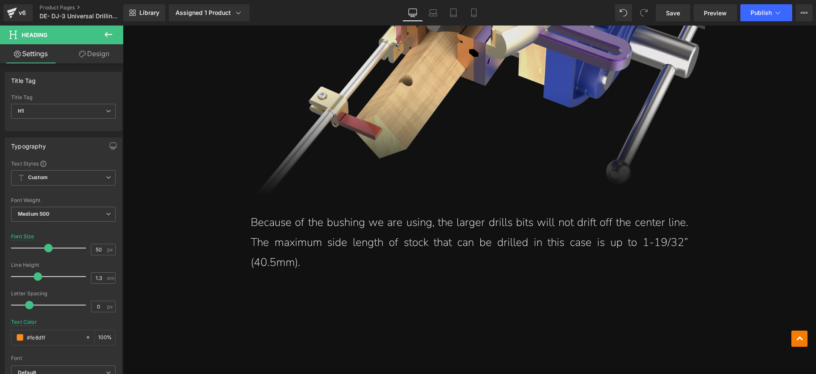
scroll to position [10558, 0]
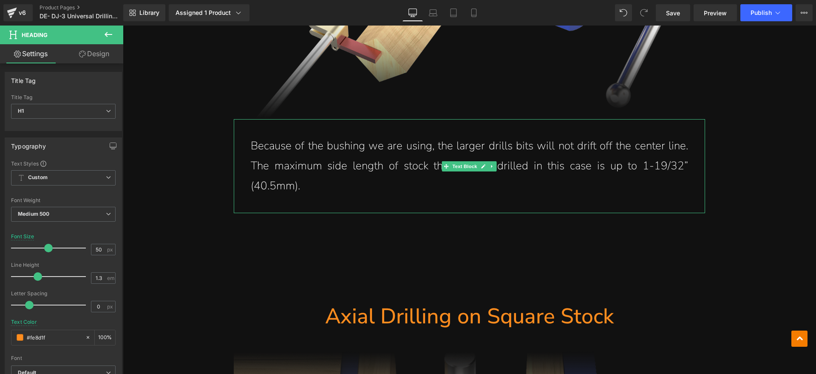
click at [481, 164] on icon at bounding box center [483, 166] width 5 height 5
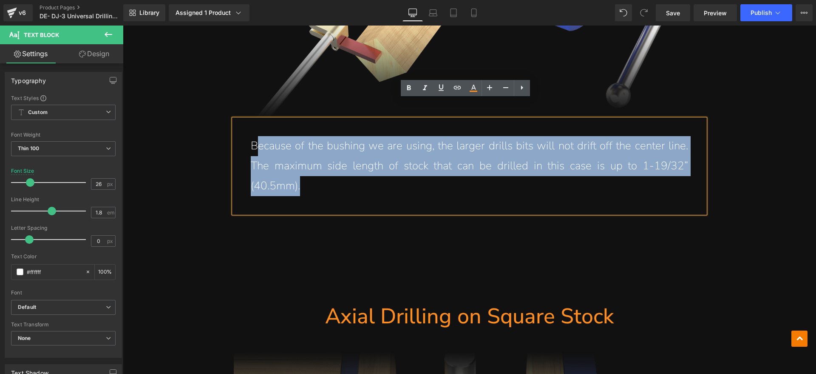
drag, startPoint x: 302, startPoint y: 162, endPoint x: 255, endPoint y: 130, distance: 57.8
click at [255, 136] on p "Because of the bushing we are using, the larger drills bits will not drift off …" at bounding box center [470, 166] width 438 height 60
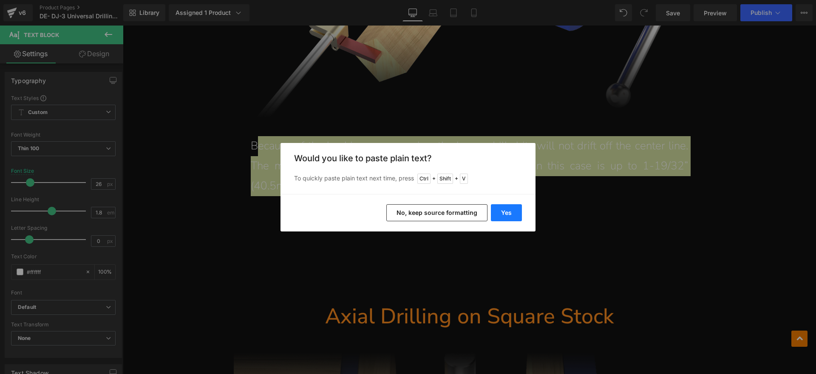
click at [501, 208] on button "Yes" at bounding box center [506, 212] width 31 height 17
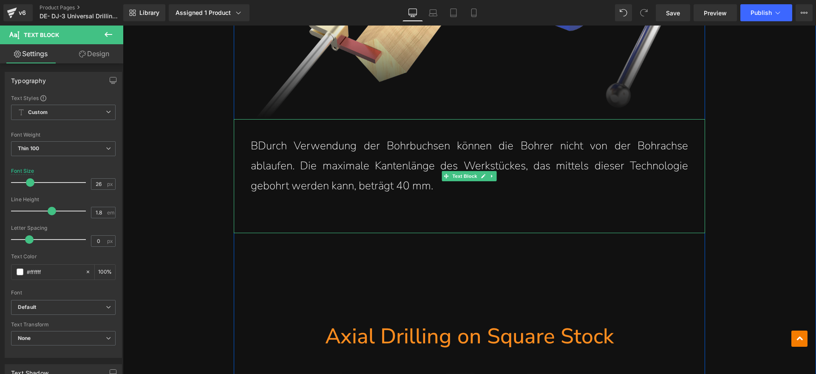
click at [254, 136] on p "BDurch Verwendung der Bohrbuchsen können die Bohrer nicht von der Bohrachse abl…" at bounding box center [470, 166] width 438 height 60
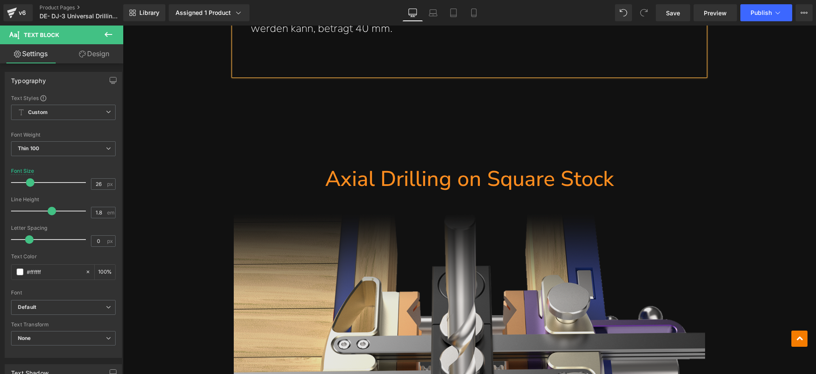
scroll to position [10717, 0]
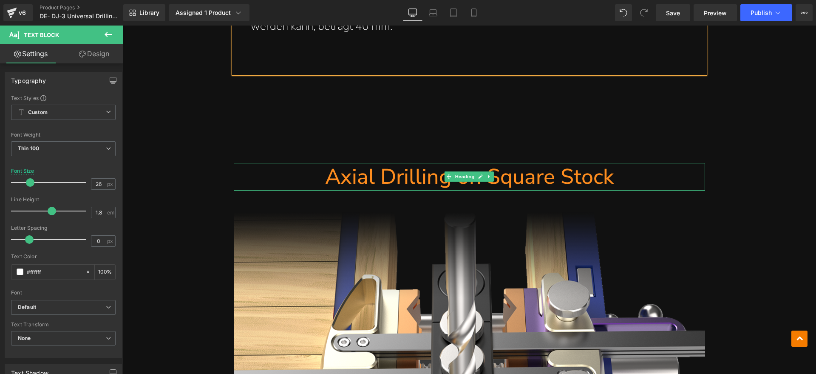
click at [620, 163] on h1 "Axial Drilling on Square Stock" at bounding box center [470, 177] width 472 height 28
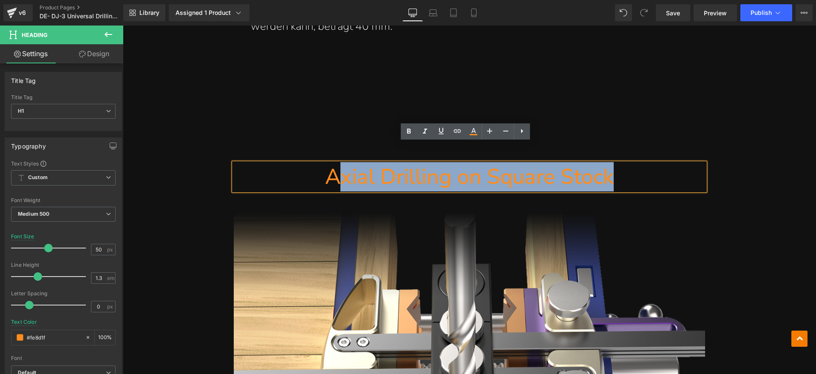
drag, startPoint x: 608, startPoint y: 156, endPoint x: 331, endPoint y: 157, distance: 276.4
click at [331, 163] on h1 "Axial Drilling on Square Stock" at bounding box center [470, 177] width 472 height 28
paste div
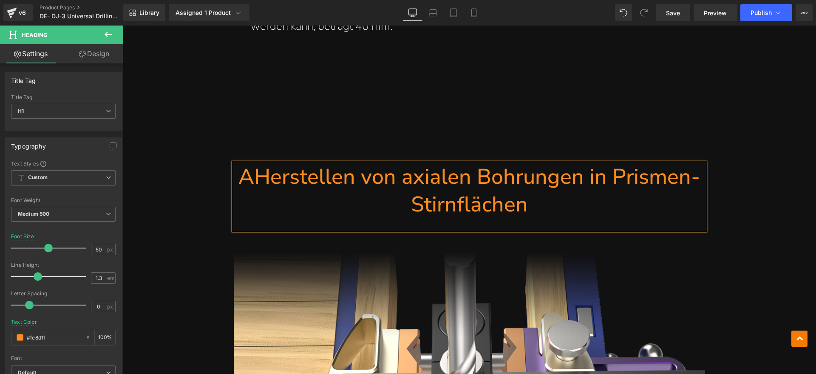
click at [255, 163] on h1 "AHerstellen von axialen Bohrungen in Prismen- Stirnflächen" at bounding box center [470, 190] width 472 height 55
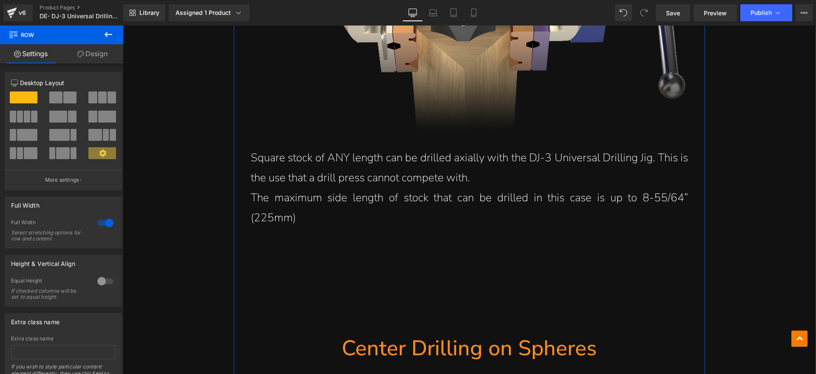
scroll to position [11089, 0]
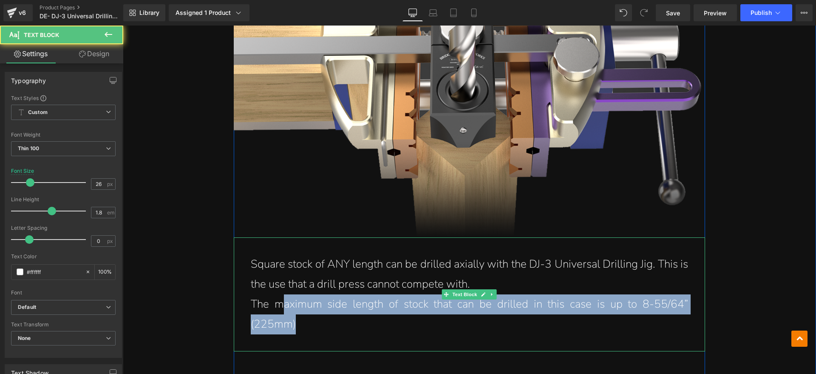
drag, startPoint x: 314, startPoint y: 302, endPoint x: 280, endPoint y: 278, distance: 42.4
click at [280, 294] on p "The maximum side length of stock that can be drilled in this case is up to 8-55…" at bounding box center [470, 314] width 438 height 40
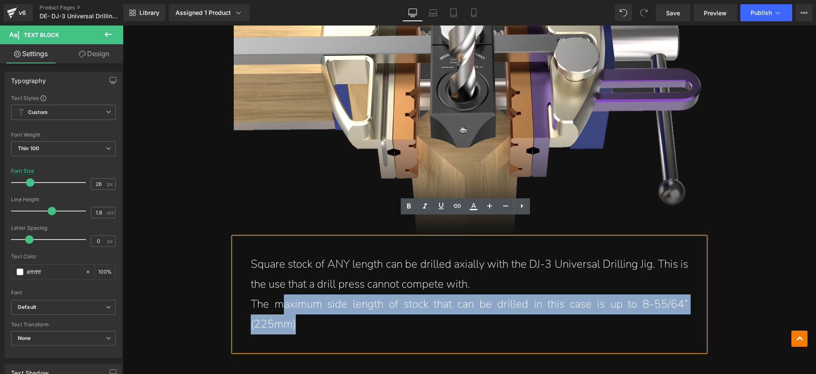
drag, startPoint x: 325, startPoint y: 304, endPoint x: 316, endPoint y: 304, distance: 8.5
click at [324, 304] on p "The maximum side length of stock that can be drilled in this case is up to 8-55…" at bounding box center [470, 314] width 438 height 40
drag, startPoint x: 309, startPoint y: 303, endPoint x: 301, endPoint y: 305, distance: 8.4
click at [309, 303] on p "The maximum side length of stock that can be drilled in this case is up to 8-55…" at bounding box center [470, 314] width 438 height 40
click at [309, 307] on p "The maximum side length of stock that can be drilled in this case is up to 8-55…" at bounding box center [470, 314] width 438 height 40
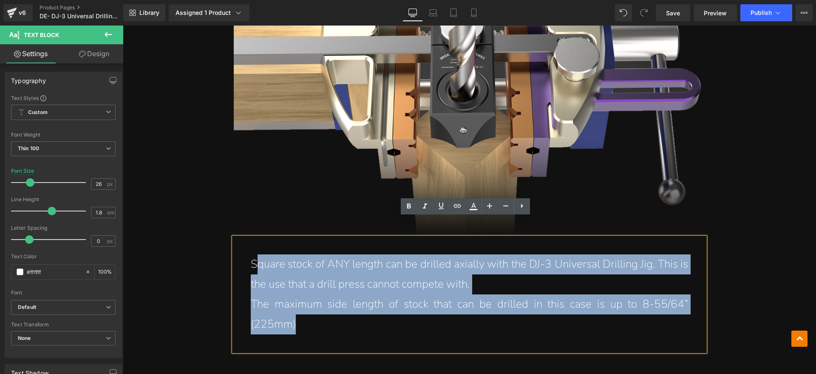
drag, startPoint x: 302, startPoint y: 307, endPoint x: 252, endPoint y: 250, distance: 76.2
click at [252, 250] on div "Square stock of ANY length can be drilled axially with the DJ-3 Universal Drill…" at bounding box center [470, 294] width 472 height 114
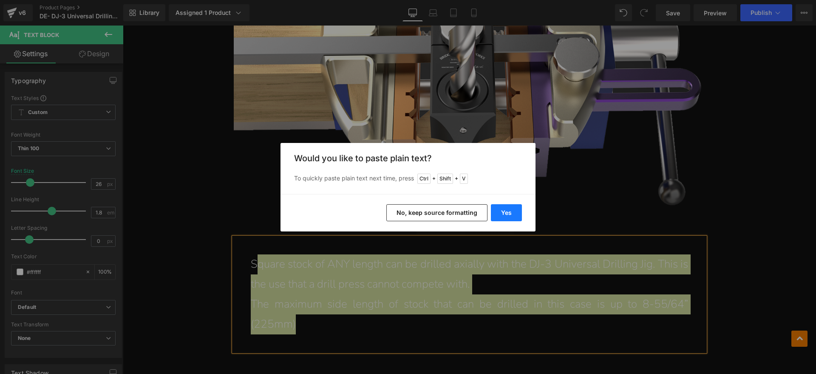
click at [506, 213] on button "Yes" at bounding box center [506, 212] width 31 height 17
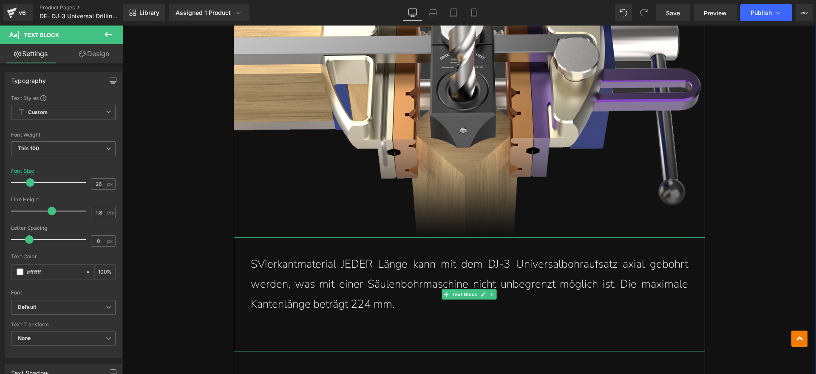
click at [255, 254] on p "SVierkantmaterial JEDER Länge kann mit dem DJ-3 Universalbohraufsatz axial gebo…" at bounding box center [470, 284] width 438 height 60
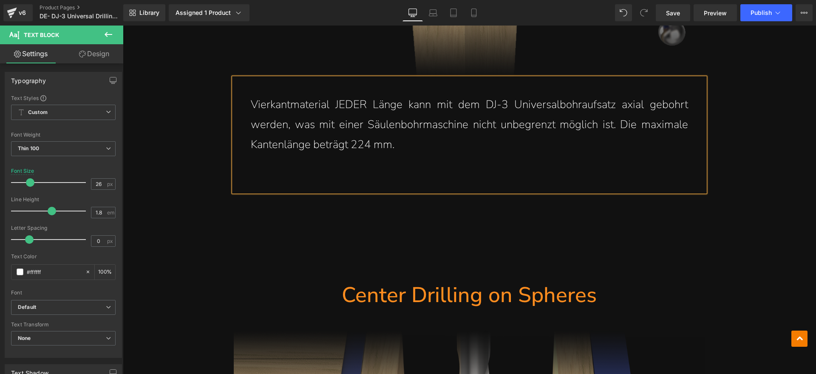
scroll to position [11302, 0]
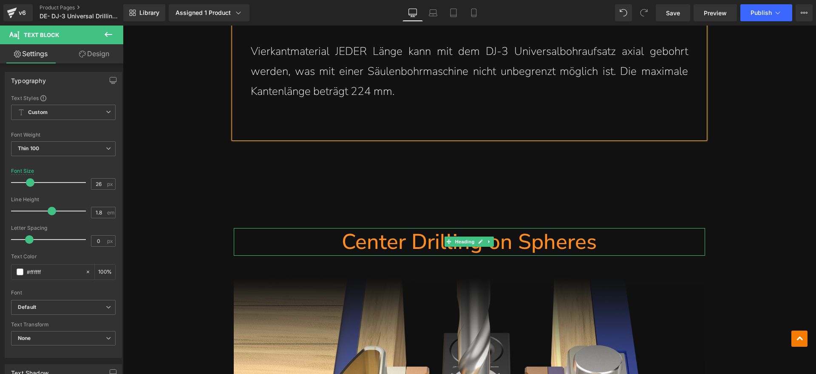
click at [479, 239] on icon at bounding box center [481, 241] width 5 height 5
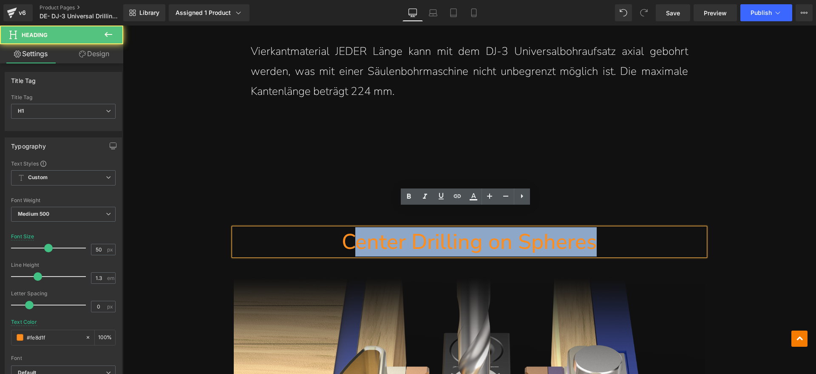
drag, startPoint x: 489, startPoint y: 223, endPoint x: 356, endPoint y: 224, distance: 133.5
click at [356, 228] on h1 "Center Drilling on Spheres" at bounding box center [470, 242] width 472 height 28
paste div
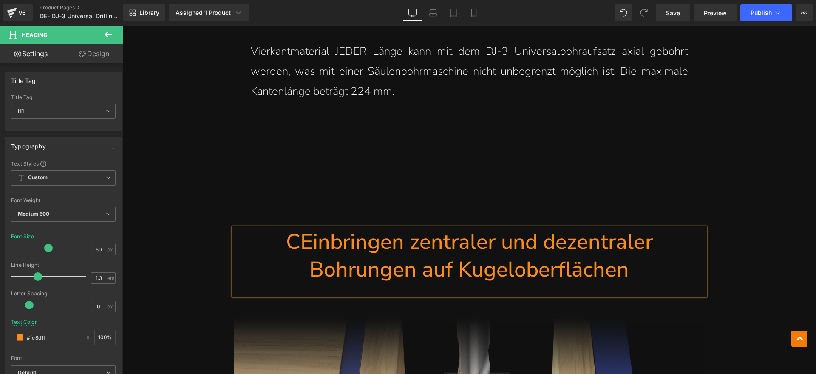
click at [296, 228] on h1 "CEinbringen zentraler und dezentraler Bohrungen auf Kugeloberflächen" at bounding box center [470, 255] width 472 height 55
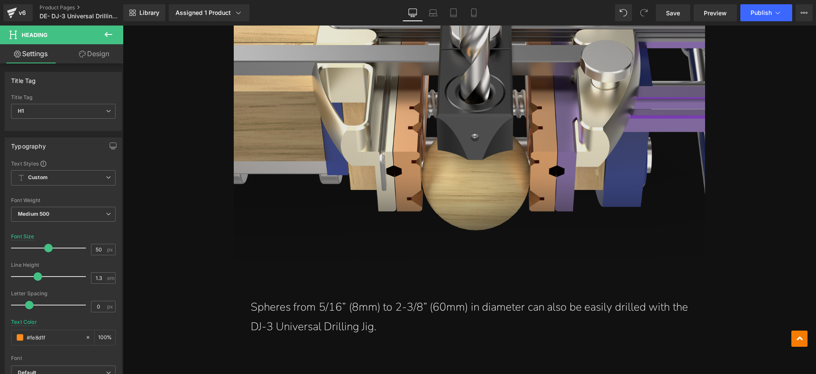
scroll to position [11780, 0]
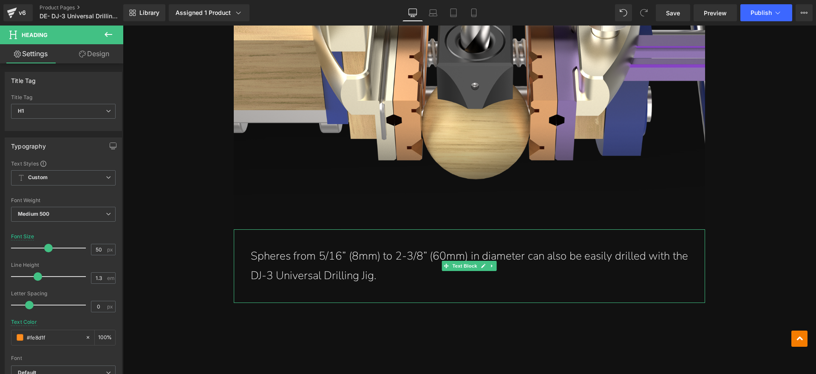
drag, startPoint x: 480, startPoint y: 245, endPoint x: 435, endPoint y: 253, distance: 45.5
click at [481, 263] on icon at bounding box center [483, 265] width 5 height 5
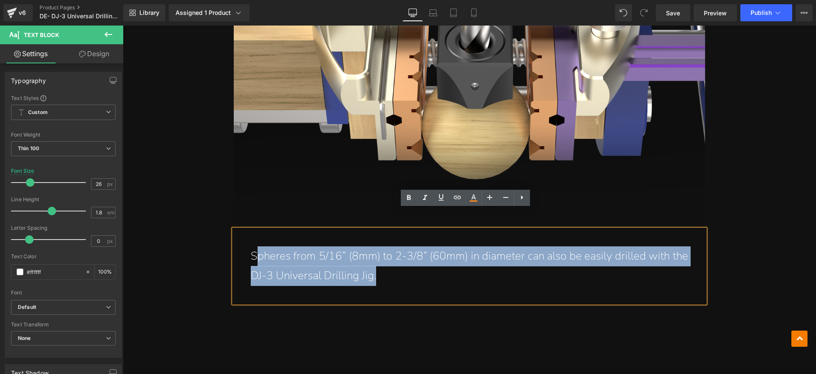
drag, startPoint x: 372, startPoint y: 259, endPoint x: 255, endPoint y: 237, distance: 119.4
click at [255, 246] on p "Spheres from 5/16” (8mm) to 2-3/8” (60mm) in diameter can also be easily drille…" at bounding box center [470, 266] width 438 height 40
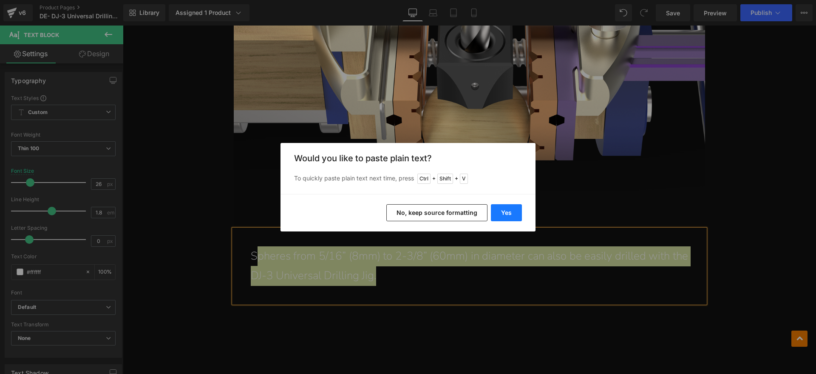
click at [498, 212] on button "Yes" at bounding box center [506, 212] width 31 height 17
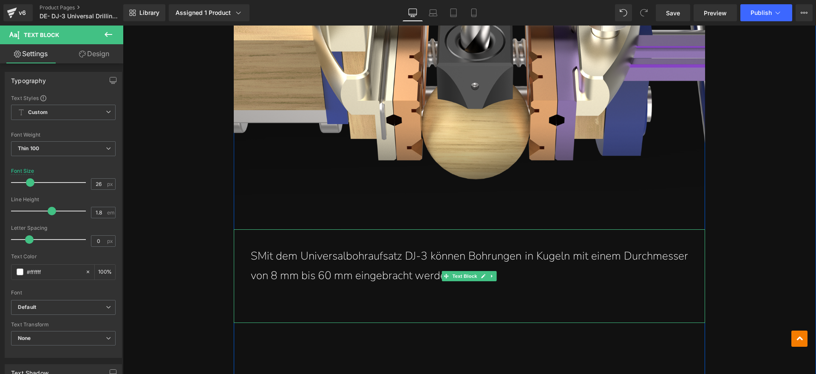
click at [252, 246] on p "SMit dem Universalbohraufsatz DJ-3 können Bohrungen in Kugeln mit einem Durchme…" at bounding box center [470, 266] width 438 height 40
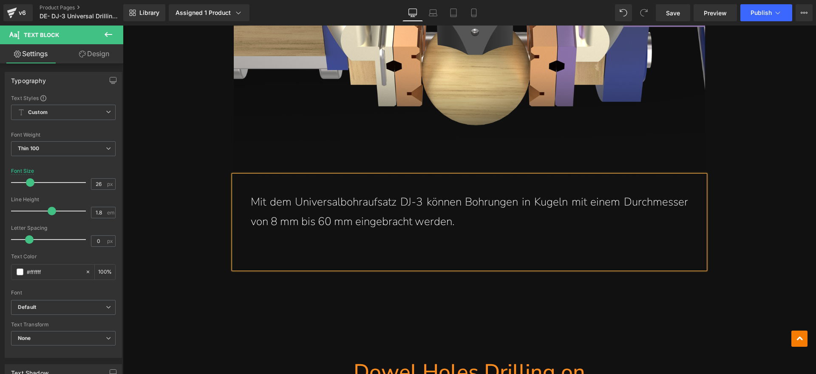
scroll to position [11993, 0]
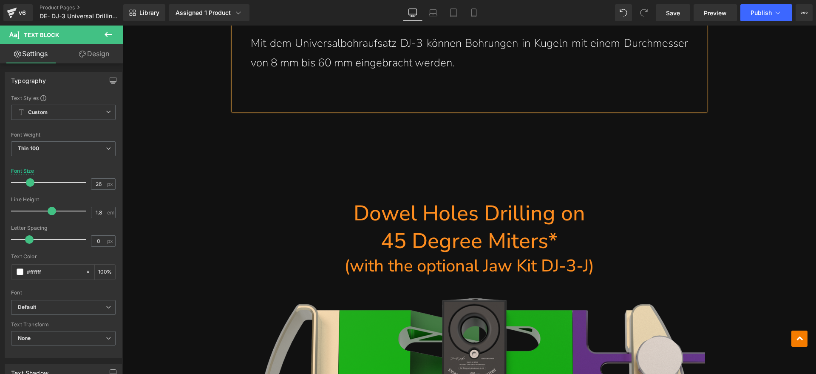
click at [333, 79] on div "Mit dem Universalbohraufsatz DJ-3 können Bohrungen in Kugeln mit einem Durchmes…" at bounding box center [470, 64] width 472 height 94
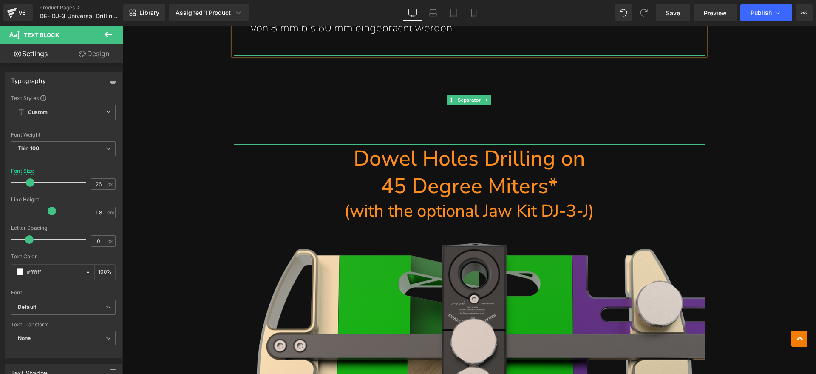
scroll to position [12046, 0]
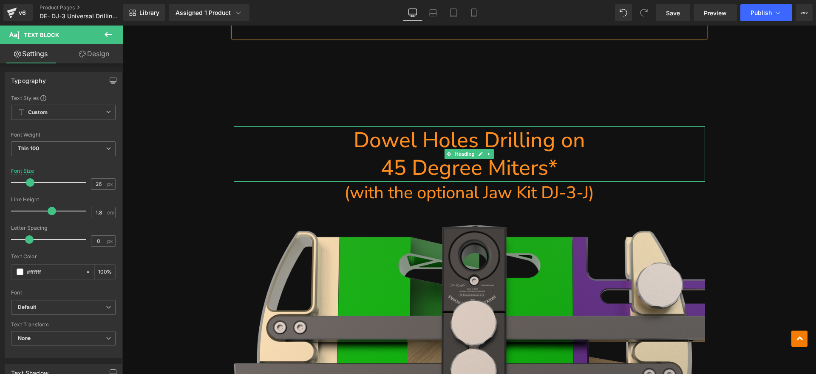
drag, startPoint x: 576, startPoint y: 142, endPoint x: 557, endPoint y: 145, distance: 18.5
click at [576, 154] on h1 "45 Degree Miters*" at bounding box center [470, 168] width 472 height 28
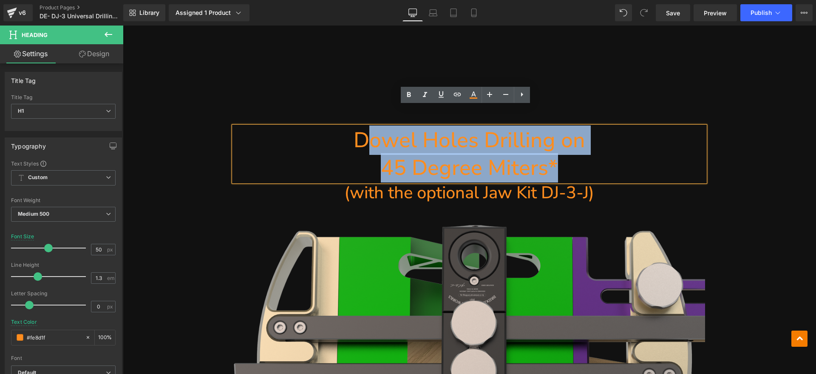
drag, startPoint x: 556, startPoint y: 145, endPoint x: 367, endPoint y: 125, distance: 189.5
click at [367, 126] on div "Dowel Holes Drilling on 45 Degree Miters*" at bounding box center [470, 153] width 472 height 55
paste div
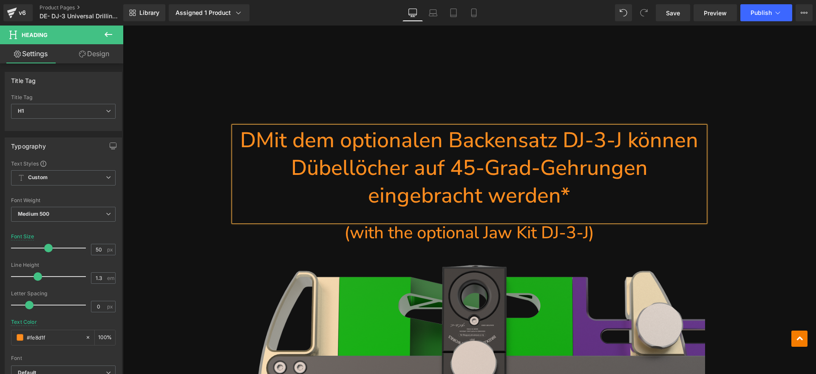
click at [245, 126] on h1 "DMit dem optionalen Backensatz DJ-3-J können Dübellöcher auf 45-Grad-Gehrungen …" at bounding box center [470, 167] width 472 height 83
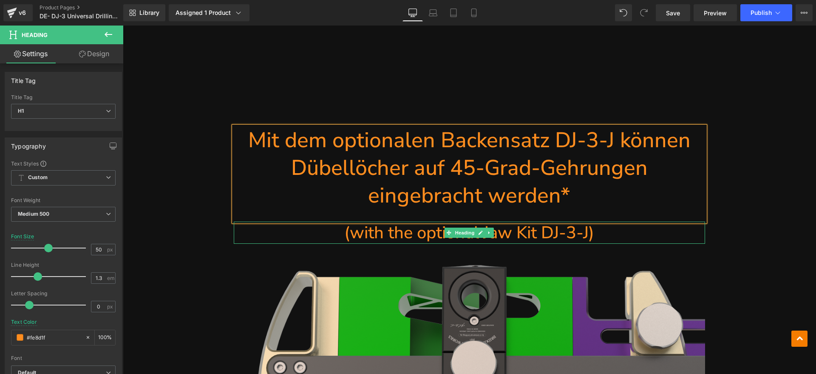
click at [501, 221] on span "(with the optional Jaw Kit DJ-3-J)" at bounding box center [469, 232] width 250 height 23
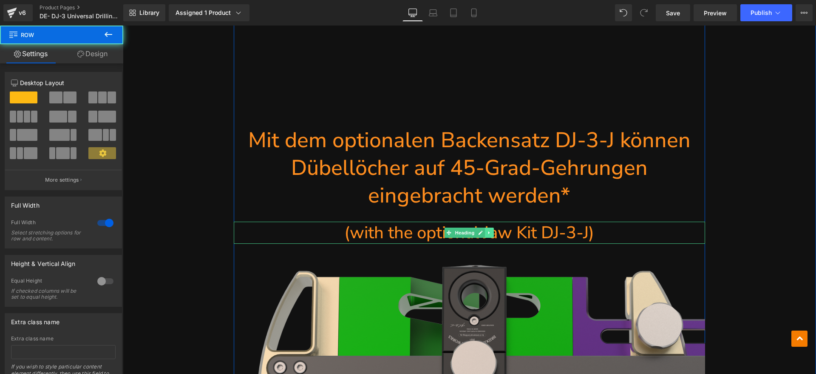
click at [488, 228] on link at bounding box center [490, 233] width 9 height 10
click at [494, 228] on link at bounding box center [494, 233] width 9 height 10
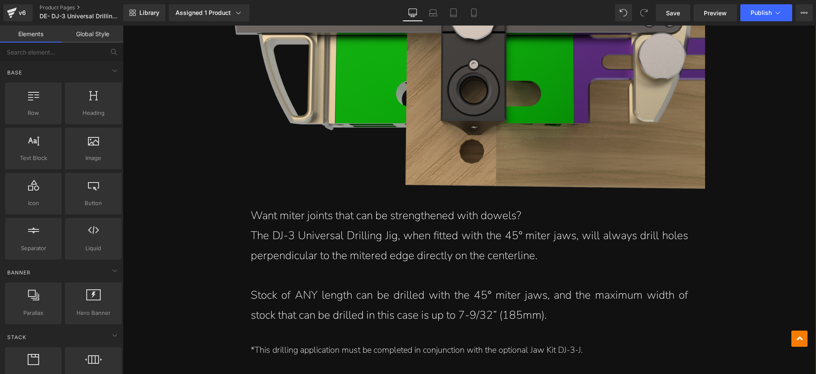
scroll to position [12471, 0]
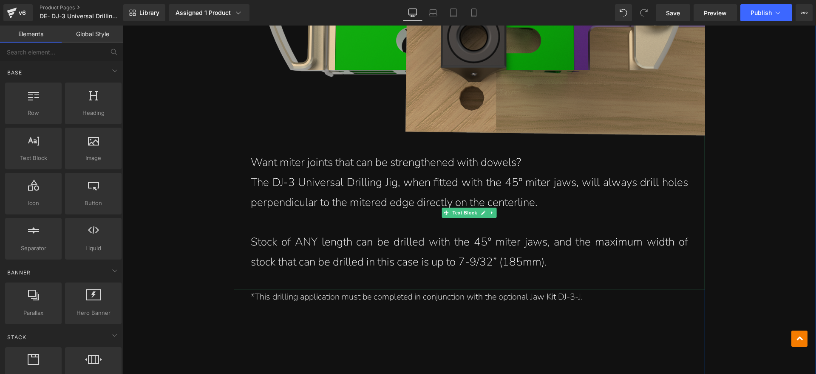
drag, startPoint x: 552, startPoint y: 182, endPoint x: 537, endPoint y: 182, distance: 14.5
click at [539, 182] on p "The DJ-3 Universal Drilling Jig, when fitted with the 45° miter jaws, will alwa…" at bounding box center [470, 193] width 438 height 40
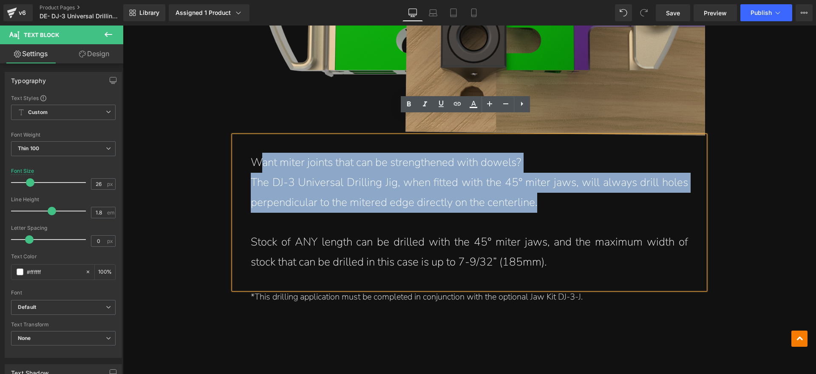
drag, startPoint x: 536, startPoint y: 182, endPoint x: 254, endPoint y: 150, distance: 284.2
click at [254, 150] on div "Want miter joints that can be strengthened with dowels? The DJ-3 Universal Dril…" at bounding box center [470, 213] width 472 height 154
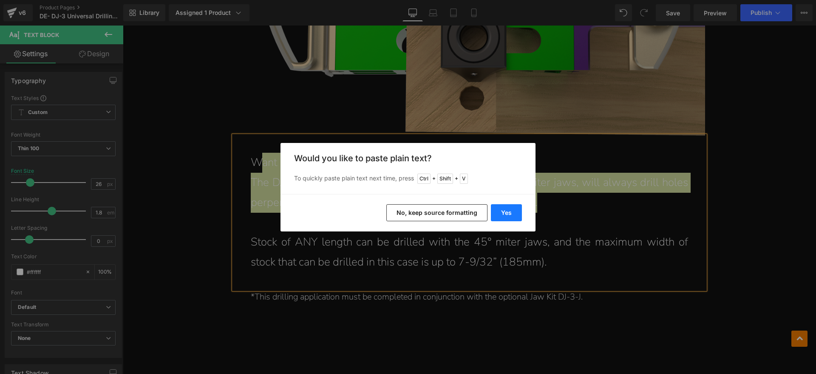
click at [514, 209] on button "Yes" at bounding box center [506, 212] width 31 height 17
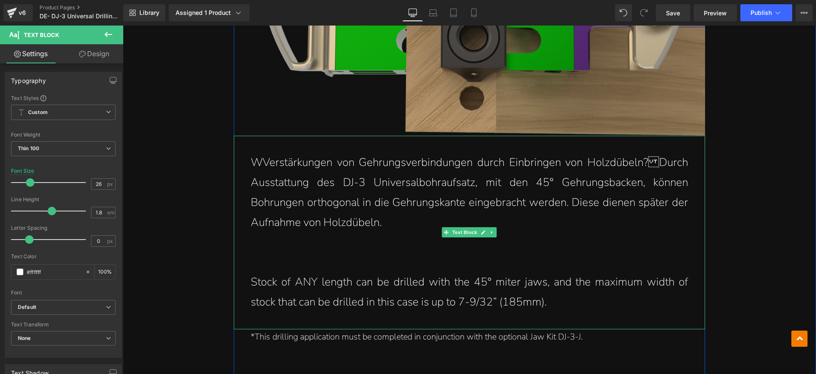
click at [261, 153] on p "WVerstärkungen von Gehrungsverbindungen durch Einbringen von Holzdübeln?Durch …" at bounding box center [470, 193] width 438 height 80
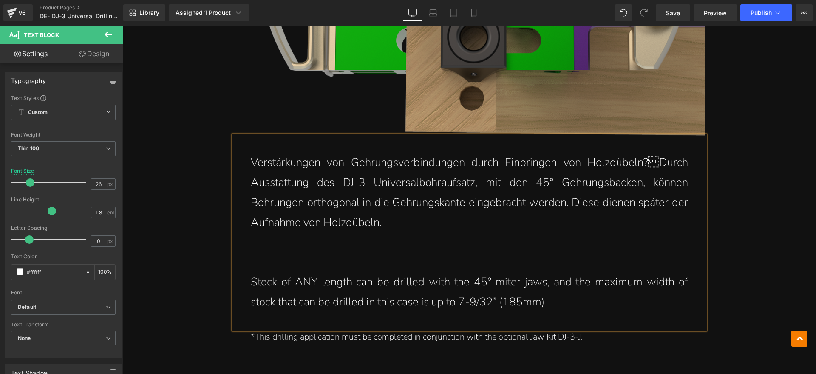
click at [428, 273] on p "Stock of ANY length can be drilled with the 45° miter jaws, and the maximum wid…" at bounding box center [470, 292] width 438 height 40
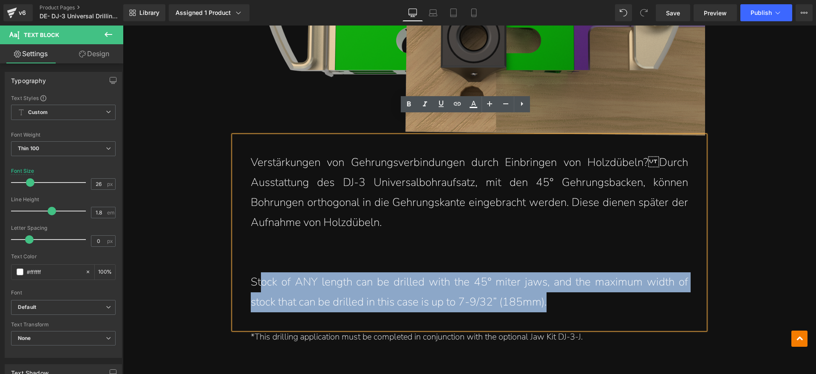
drag, startPoint x: 558, startPoint y: 282, endPoint x: 256, endPoint y: 268, distance: 302.2
click at [256, 272] on p "Stock of ANY length can be drilled with the 45° miter jaws, and the maximum wid…" at bounding box center [470, 292] width 438 height 40
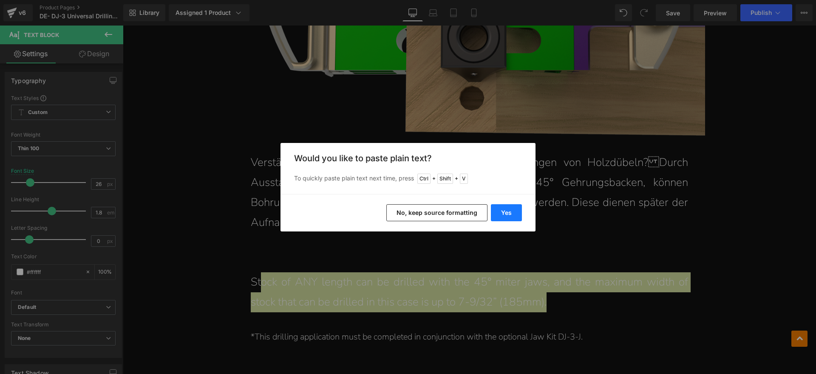
click at [509, 209] on button "Yes" at bounding box center [506, 212] width 31 height 17
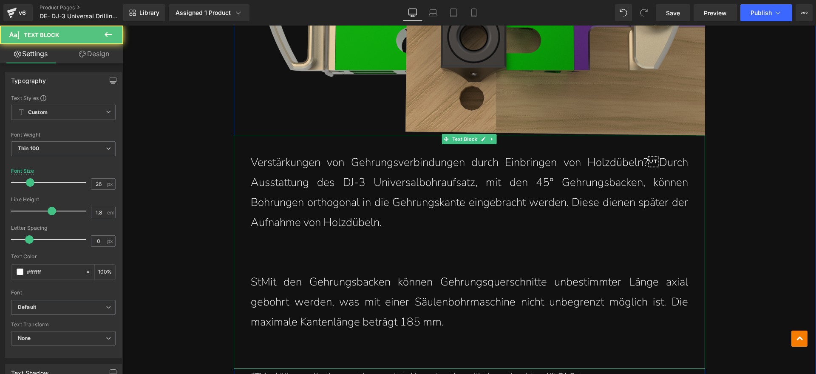
click at [257, 272] on p "StMit den Gehrungsbacken können Gehrungsquerschnitte unbestimmter Länge axial g…" at bounding box center [470, 302] width 438 height 60
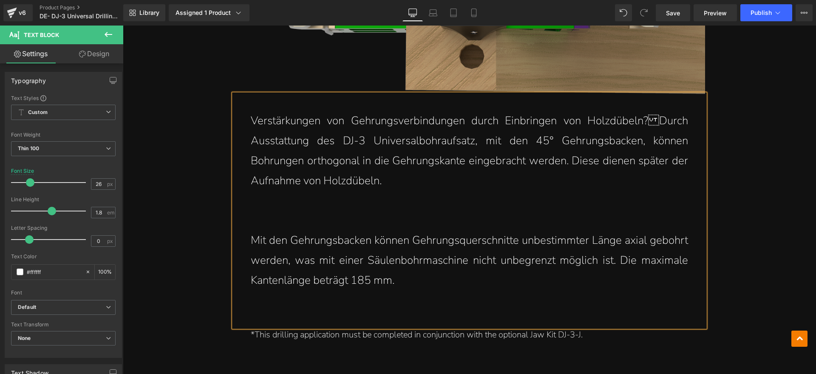
scroll to position [12578, 0]
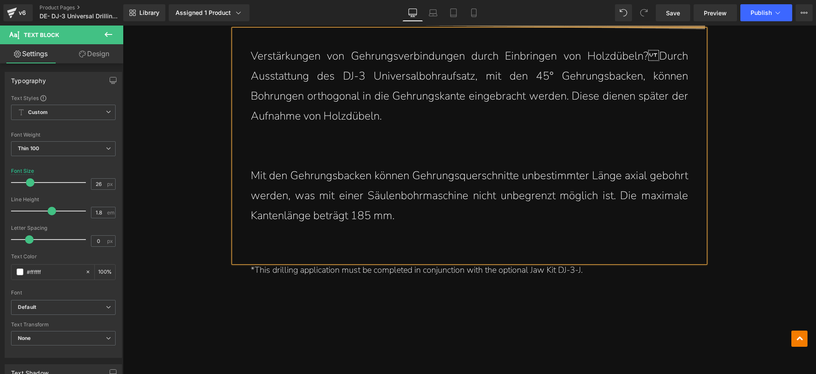
click at [349, 227] on div "Verstärkungen von Gehrungsverbindungen durch Einbringen von Holzdübeln?Durch A…" at bounding box center [470, 145] width 472 height 233
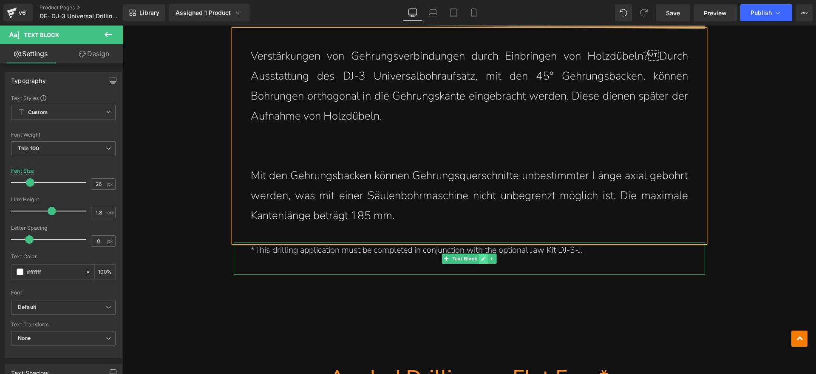
click at [481, 256] on icon at bounding box center [483, 258] width 5 height 5
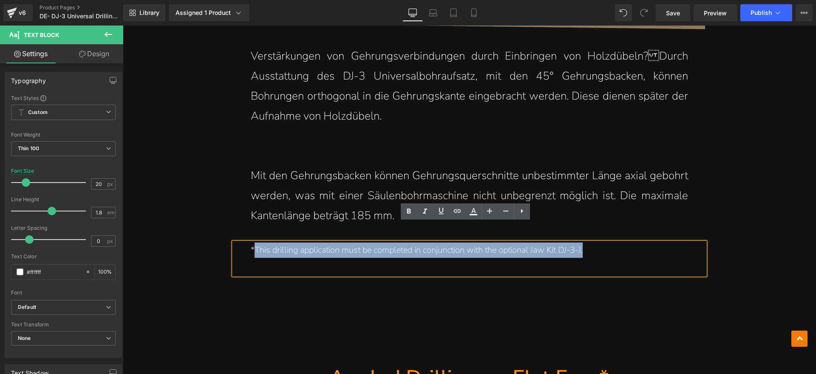
drag, startPoint x: 606, startPoint y: 233, endPoint x: 251, endPoint y: 239, distance: 354.7
click at [251, 242] on div "*This drilling application must be completed in conjunction with the optional J…" at bounding box center [470, 258] width 472 height 32
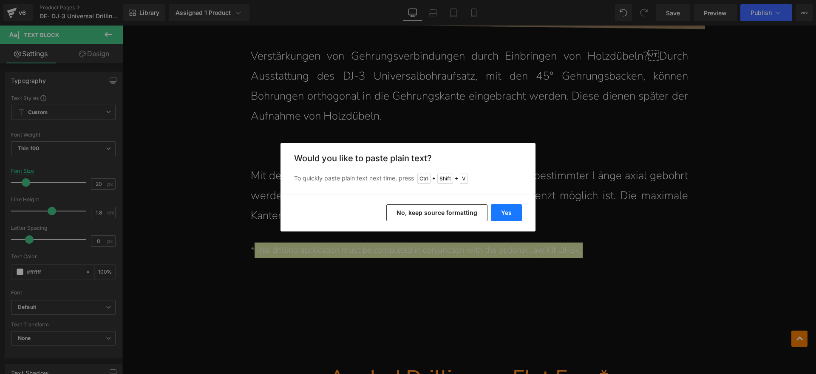
click at [509, 208] on button "Yes" at bounding box center [506, 212] width 31 height 17
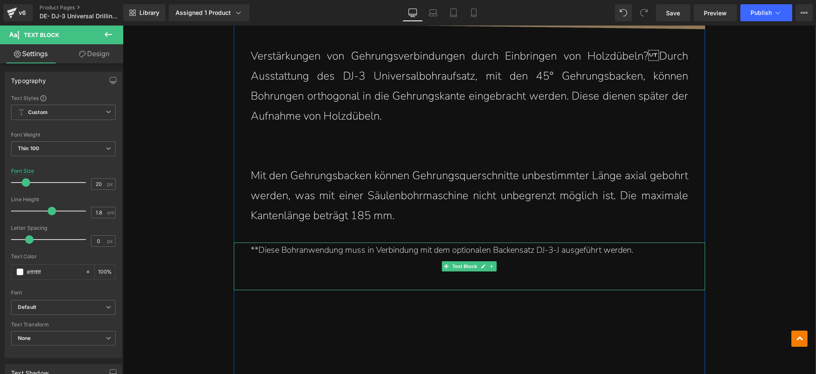
click at [251, 242] on p "**Diese Bohranwendung muss in Verbindung mit dem optionalen Backensatz DJ-3-J a…" at bounding box center [470, 249] width 438 height 15
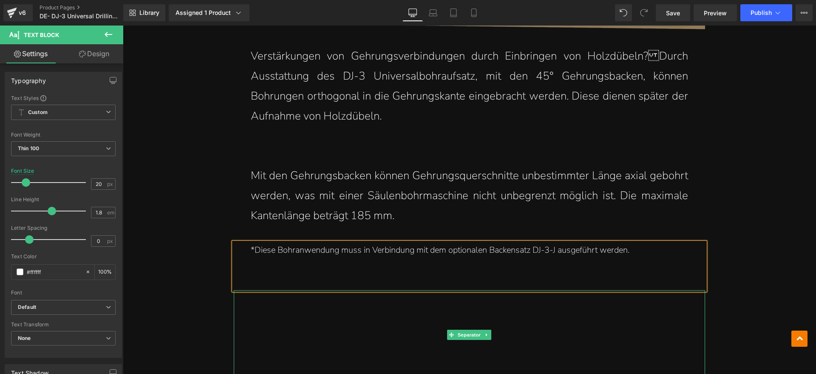
click at [654, 304] on hr at bounding box center [470, 336] width 472 height 85
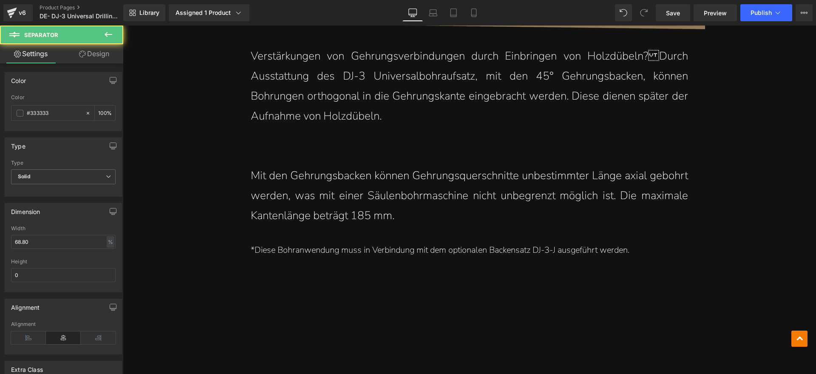
scroll to position [12844, 0]
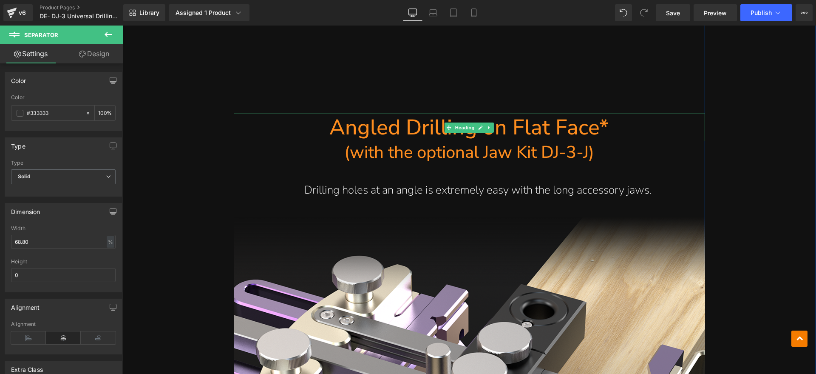
click at [615, 114] on h1 "Angled Drilling on Flat Face*" at bounding box center [470, 128] width 472 height 28
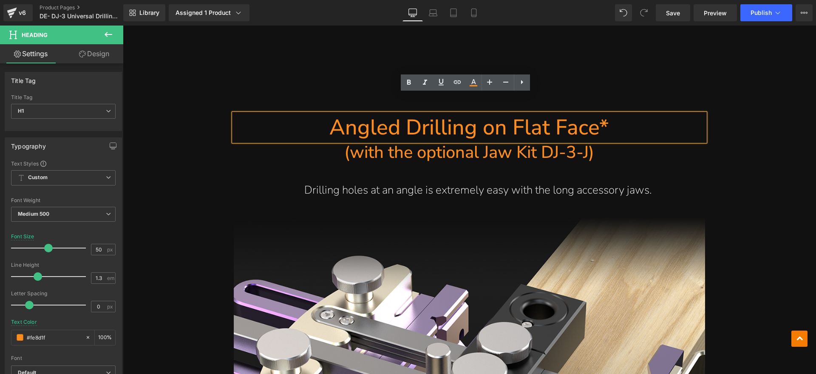
drag, startPoint x: 609, startPoint y: 105, endPoint x: 345, endPoint y: 112, distance: 264.6
click at [345, 114] on h1 "Angled Drilling on Flat Face*" at bounding box center [470, 128] width 472 height 28
paste div
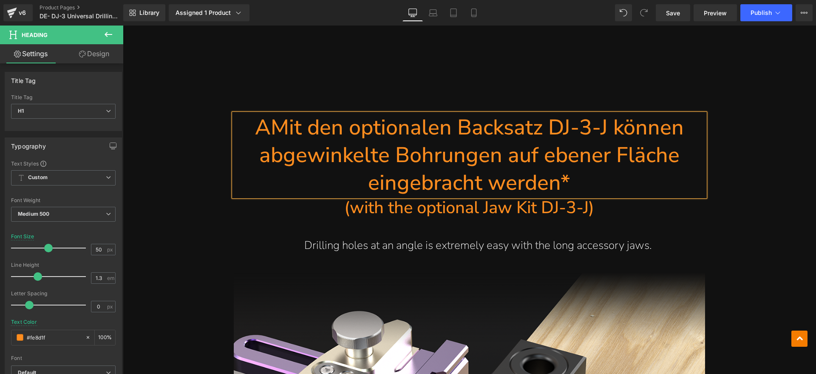
click at [266, 114] on h1 "AMit den optionalen Backsatz DJ-3-J können abgewinkelte Bohrungen auf ebener Fl…" at bounding box center [470, 155] width 472 height 83
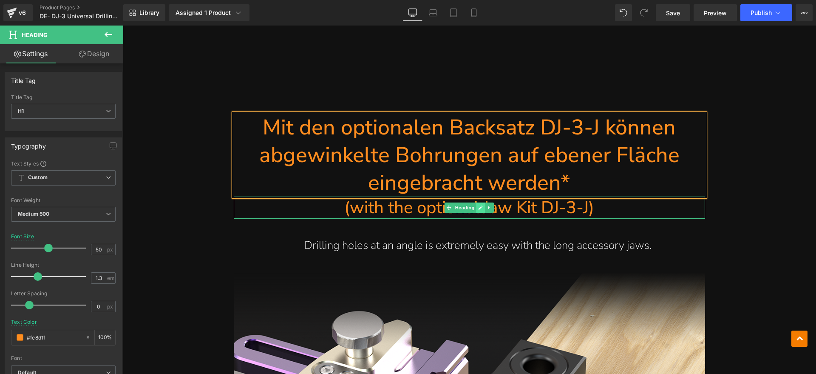
click at [479, 205] on icon at bounding box center [481, 207] width 4 height 4
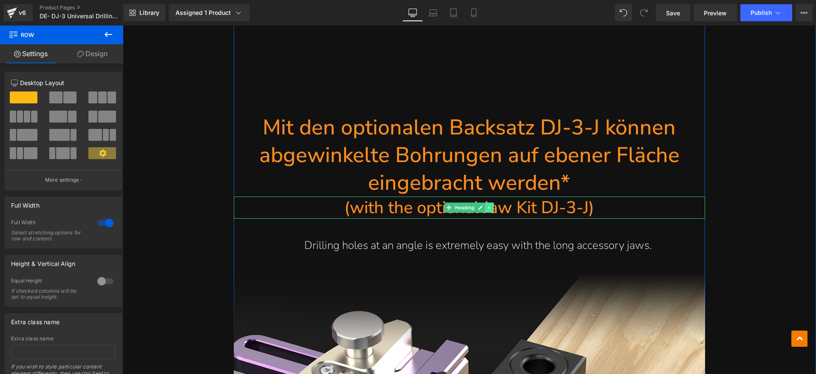
click at [489, 206] on icon at bounding box center [489, 207] width 1 height 3
click at [490, 202] on link at bounding box center [494, 207] width 9 height 10
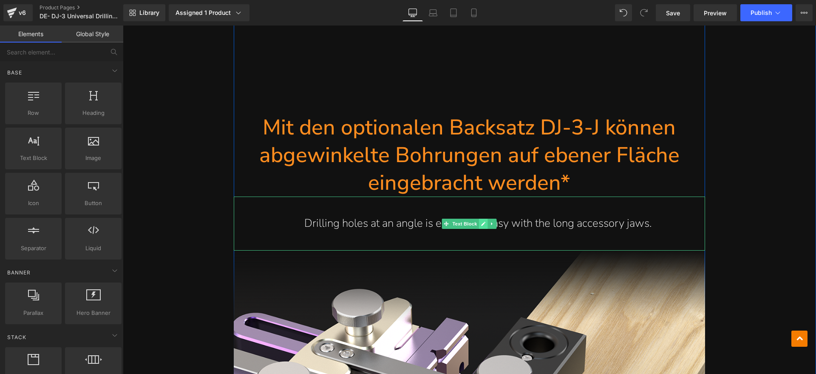
click at [481, 221] on icon at bounding box center [483, 223] width 5 height 5
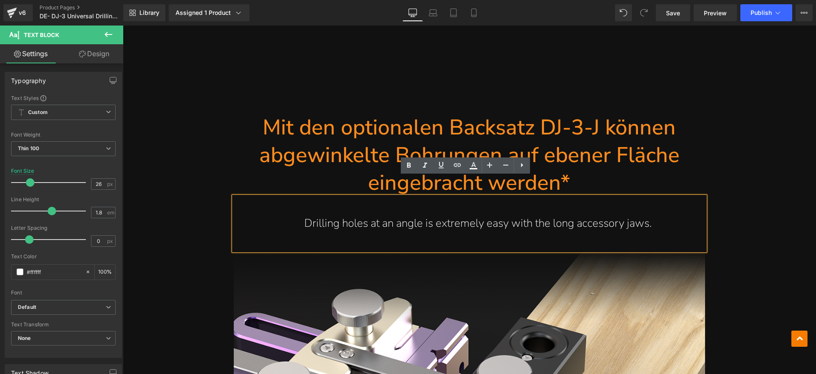
drag, startPoint x: 675, startPoint y: 203, endPoint x: 305, endPoint y: 216, distance: 369.8
click at [305, 216] on div "Drilling holes at an angle is extremely easy with the long accessory jaws." at bounding box center [470, 223] width 472 height 54
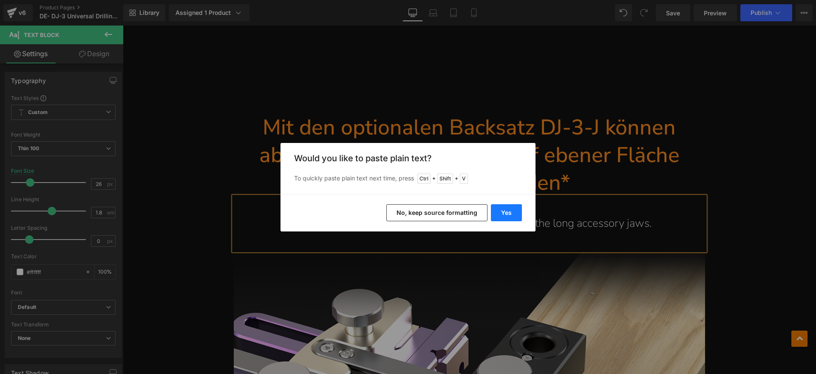
click at [506, 213] on button "Yes" at bounding box center [506, 212] width 31 height 17
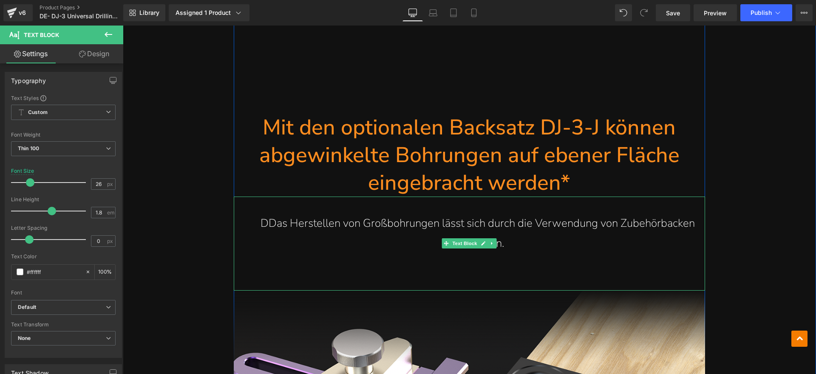
click at [266, 213] on p "DDas Herstellen von Großbohrungen lässt sich durch die Verwendung von Zubehörba…" at bounding box center [478, 233] width 455 height 40
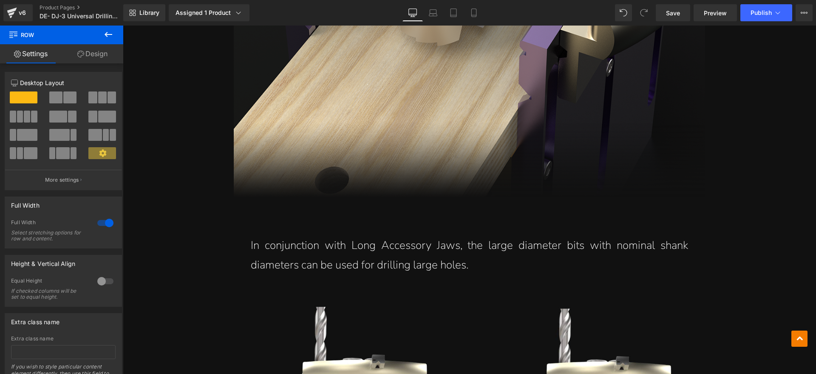
scroll to position [13588, 0]
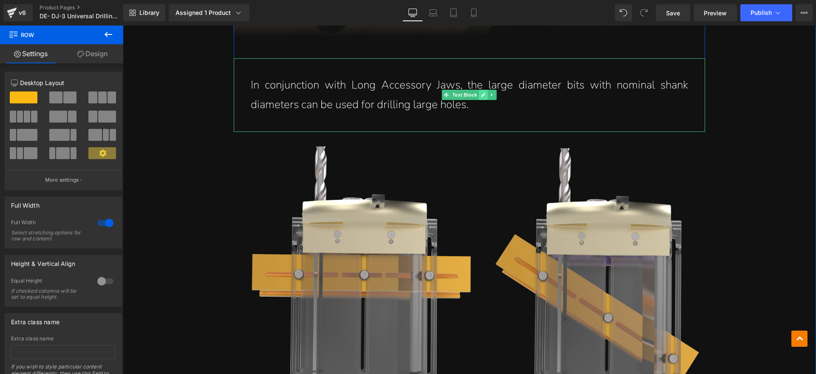
click at [479, 90] on link at bounding box center [483, 95] width 9 height 10
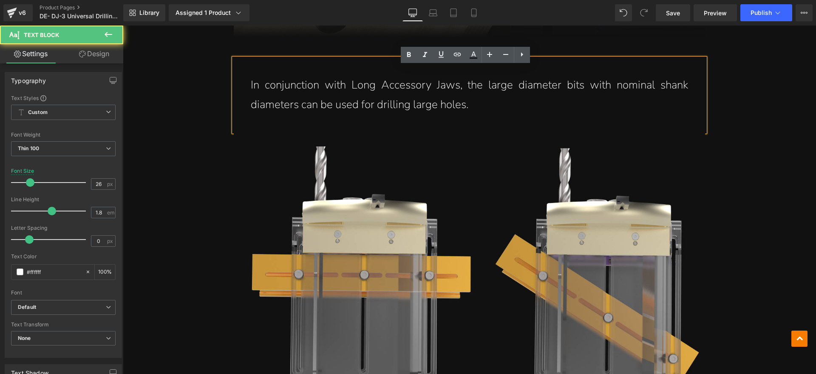
drag, startPoint x: 399, startPoint y: 71, endPoint x: 250, endPoint y: 65, distance: 149.3
click at [251, 75] on p "In conjunction with Long Accessory Jaws, the large diameter bits with nominal s…" at bounding box center [470, 95] width 438 height 40
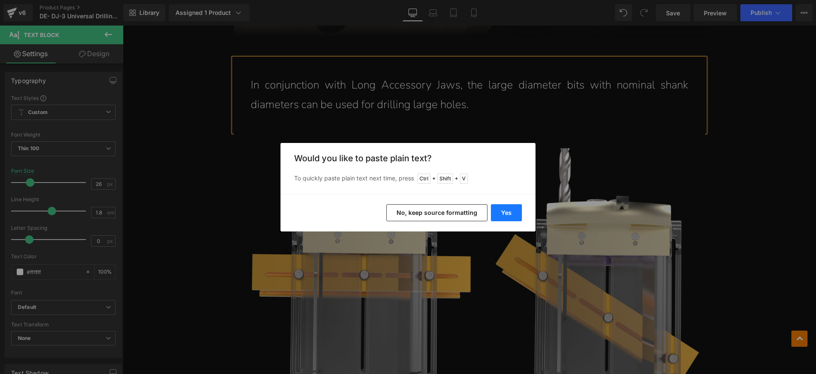
click at [515, 213] on button "Yes" at bounding box center [506, 212] width 31 height 17
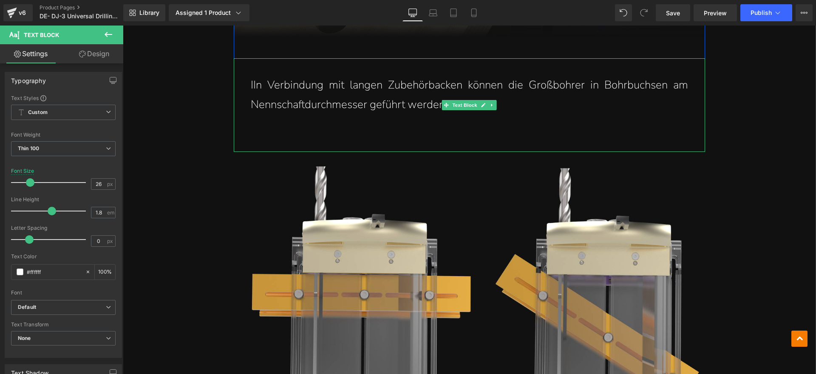
click at [251, 75] on p "IIn Verbindung mit langen Zubehörbacken können die Großbohrer in Bohrbuchsen am…" at bounding box center [470, 95] width 438 height 40
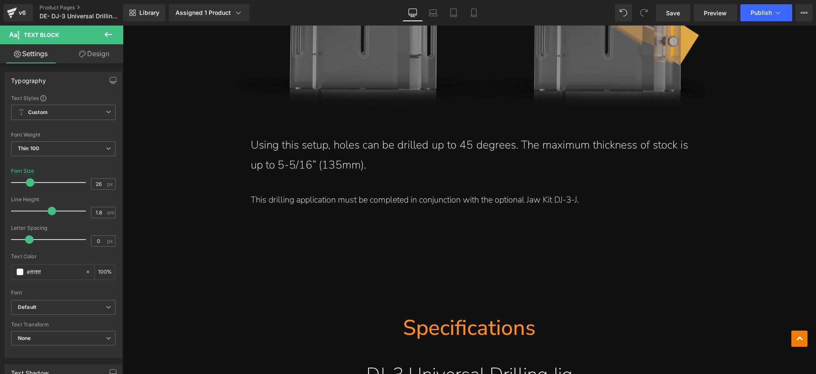
scroll to position [13907, 0]
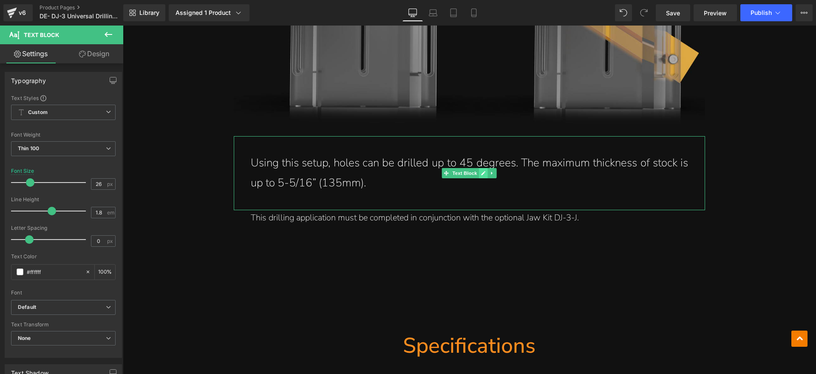
click at [481, 171] on icon at bounding box center [483, 173] width 5 height 5
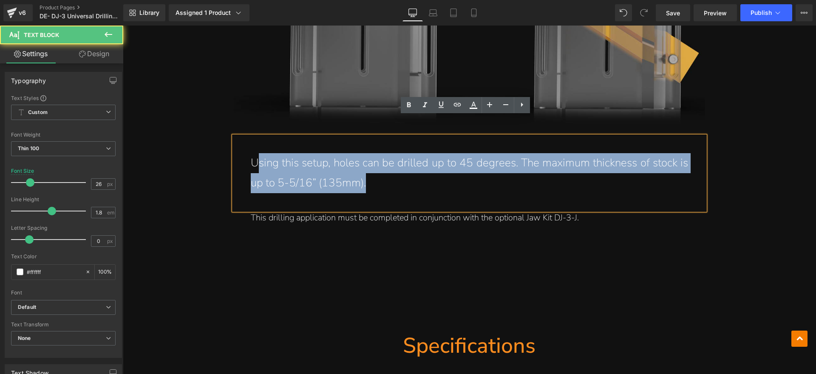
drag, startPoint x: 402, startPoint y: 163, endPoint x: 254, endPoint y: 148, distance: 148.3
click at [254, 153] on p "Using this setup, holes can be drilled up to 45 degrees. The maximum thickness …" at bounding box center [470, 173] width 438 height 40
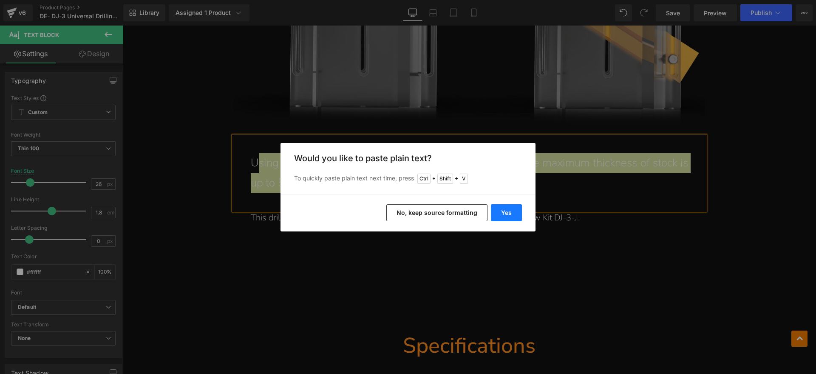
click at [513, 210] on button "Yes" at bounding box center [506, 212] width 31 height 17
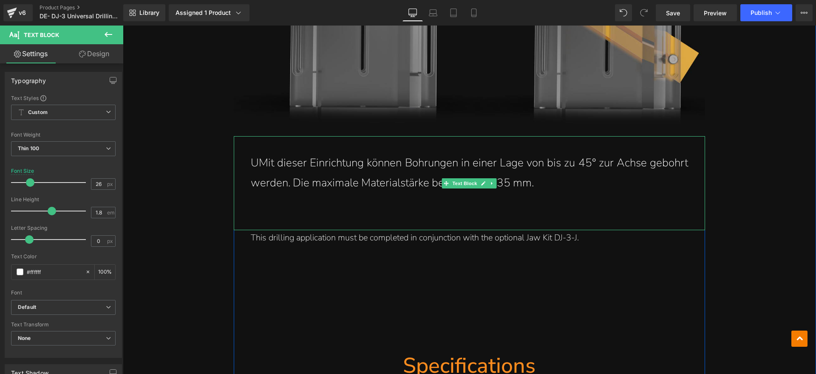
click at [254, 153] on p "UMit dieser Einrichtung können Bohrungen in einer Lage von bis zu 45° zur Achse…" at bounding box center [470, 173] width 438 height 40
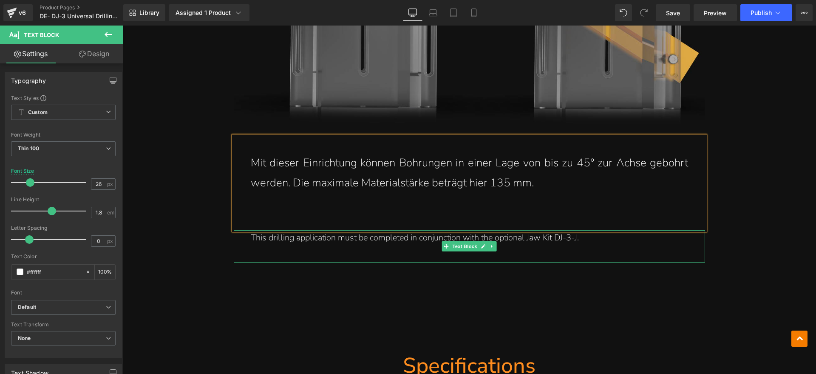
drag, startPoint x: 481, startPoint y: 225, endPoint x: 500, endPoint y: 221, distance: 19.4
click at [482, 244] on icon at bounding box center [484, 246] width 4 height 4
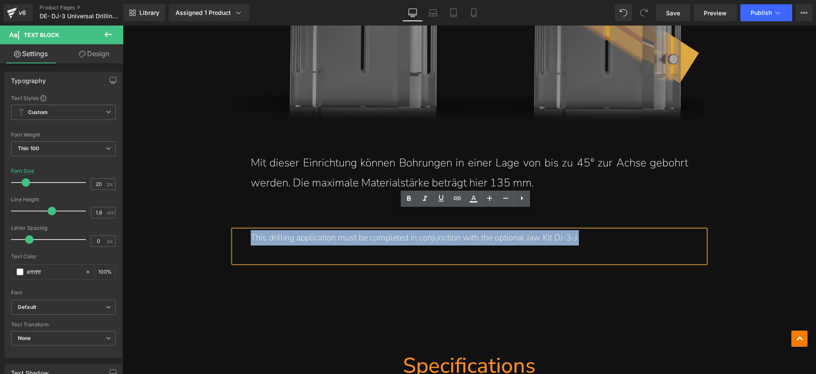
drag, startPoint x: 481, startPoint y: 219, endPoint x: 248, endPoint y: 219, distance: 233.0
click at [251, 230] on p "This drilling application must be completed in conjunction with the optional Ja…" at bounding box center [470, 237] width 438 height 15
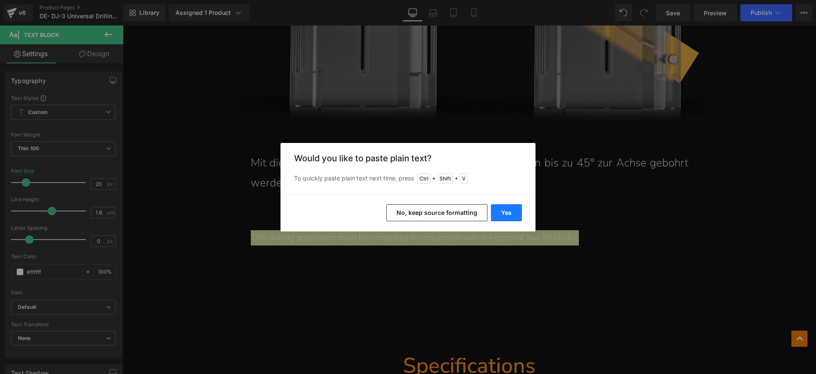
click at [520, 211] on button "Yes" at bounding box center [506, 212] width 31 height 17
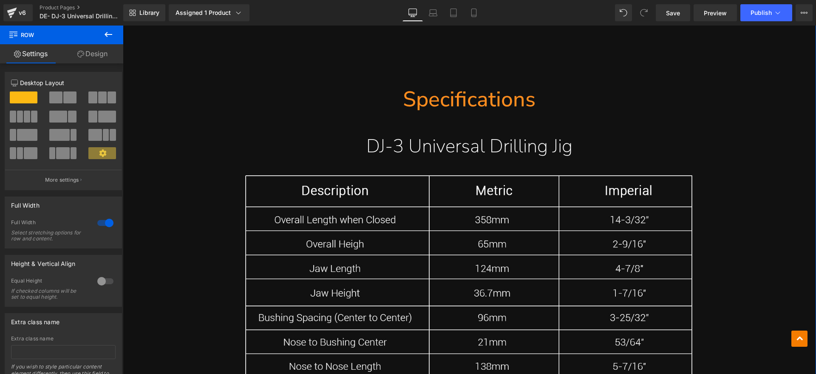
scroll to position [14172, 0]
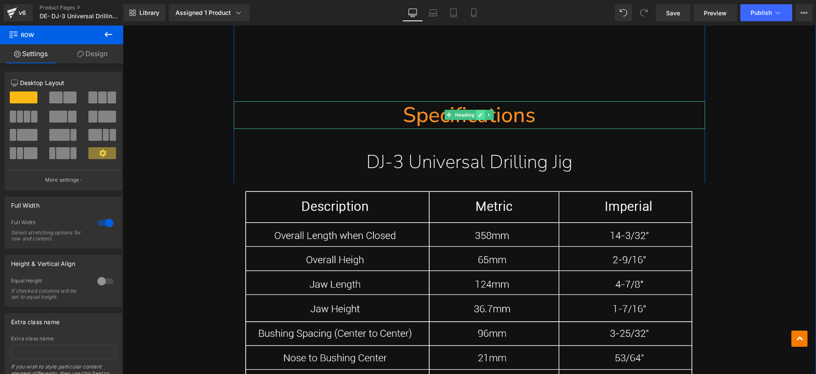
click at [479, 112] on icon at bounding box center [481, 114] width 5 height 5
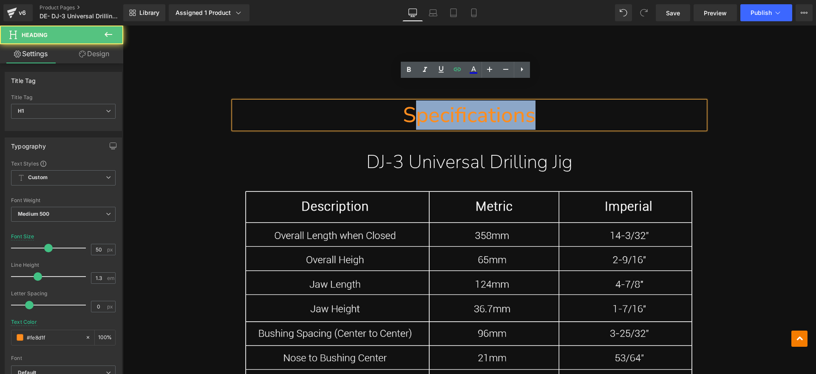
drag, startPoint x: 442, startPoint y: 94, endPoint x: 418, endPoint y: 94, distance: 24.2
click at [418, 101] on h1 "Specifications" at bounding box center [470, 115] width 472 height 28
paste div
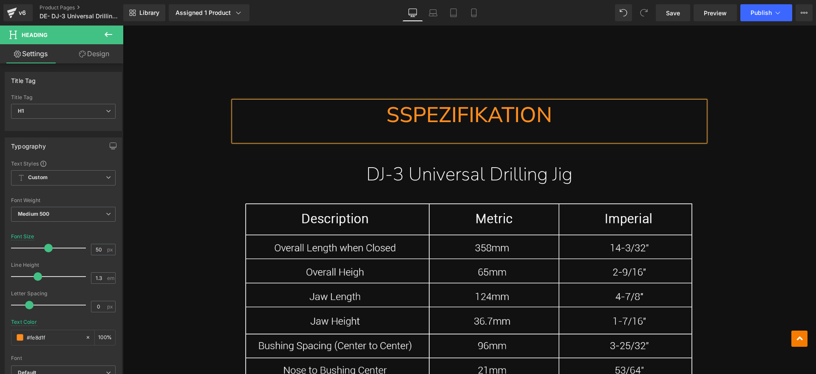
click at [395, 101] on h1 "SSPEZIFIKATION" at bounding box center [470, 115] width 472 height 28
click at [481, 173] on link at bounding box center [481, 178] width 9 height 10
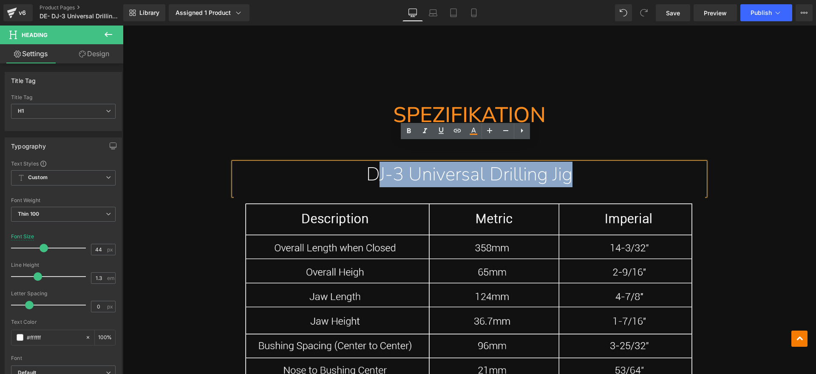
drag, startPoint x: 456, startPoint y: 156, endPoint x: 377, endPoint y: 157, distance: 78.7
click at [377, 162] on h1 "DJ-3 Universal Drilling Jig" at bounding box center [470, 174] width 472 height 24
paste div
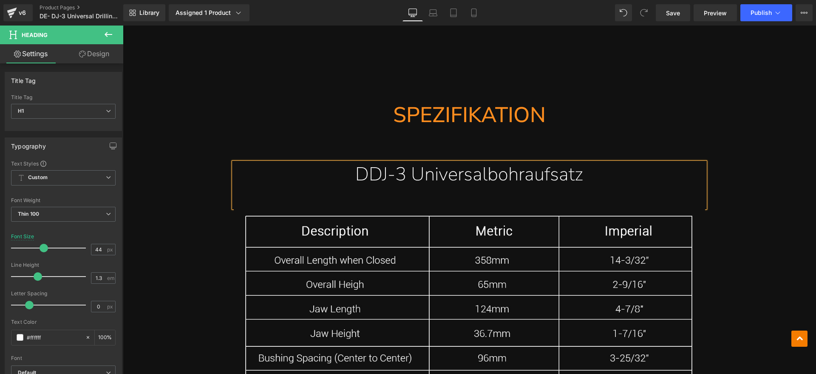
click at [364, 162] on h1 "DDJ-3 Universalbohraufsatz" at bounding box center [470, 174] width 472 height 24
click at [415, 187] on div at bounding box center [470, 193] width 472 height 12
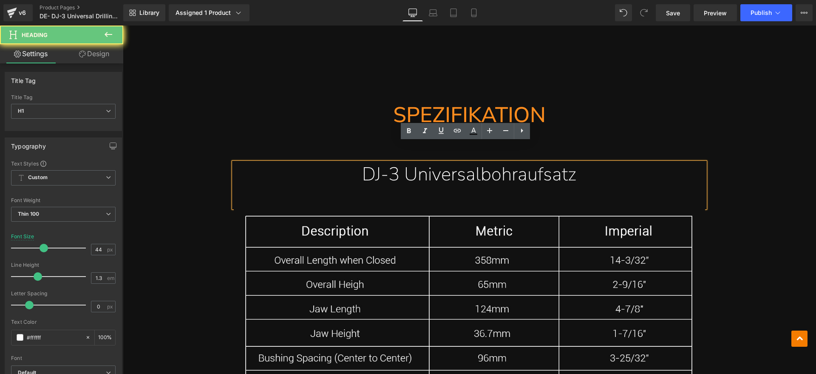
click at [410, 179] on div "DJ-3 Universalbohraufsatz" at bounding box center [470, 184] width 472 height 45
drag, startPoint x: 493, startPoint y: 187, endPoint x: 494, endPoint y: 179, distance: 8.2
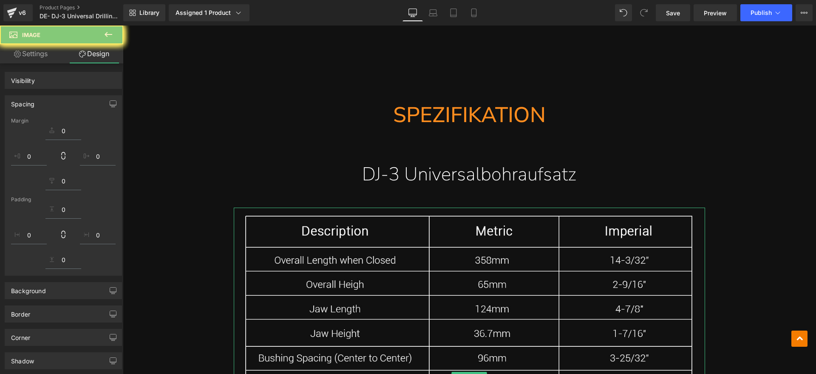
click at [494, 179] on div "DJ-3 Universalbohraufsatz" at bounding box center [470, 184] width 472 height 45
click at [523, 187] on div at bounding box center [470, 193] width 472 height 12
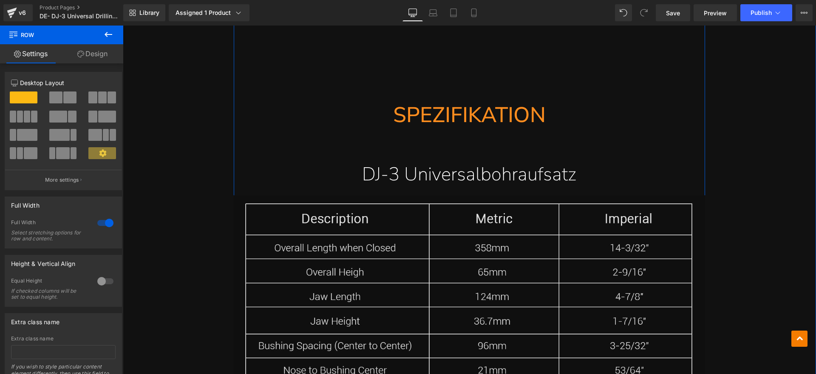
click at [504, 199] on img at bounding box center [470, 364] width 472 height 339
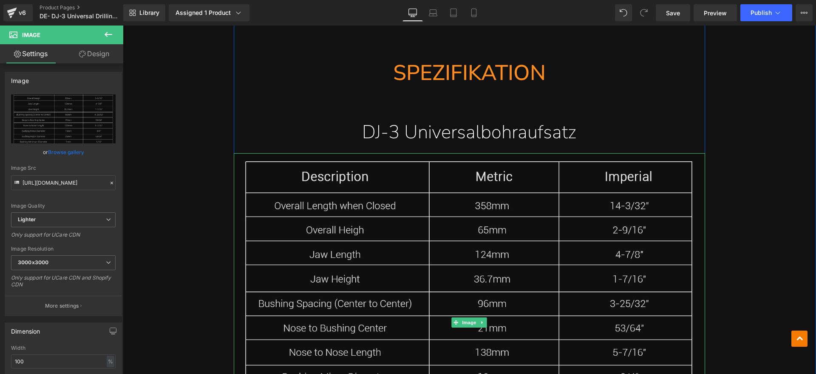
scroll to position [14279, 0]
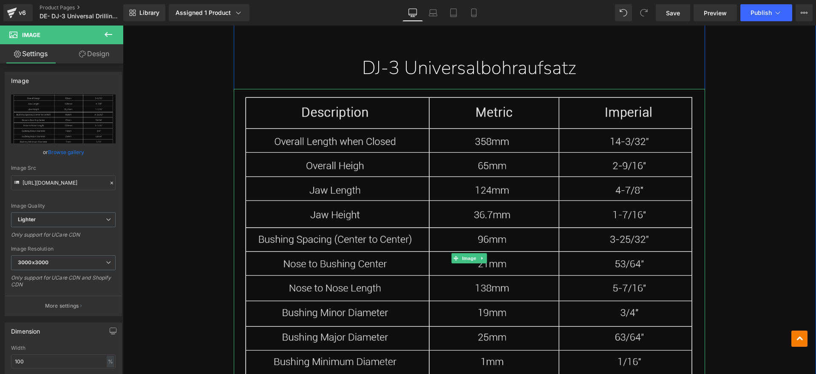
click at [356, 117] on img at bounding box center [470, 258] width 472 height 339
click at [353, 124] on img at bounding box center [470, 258] width 472 height 339
click at [412, 208] on img at bounding box center [470, 258] width 472 height 339
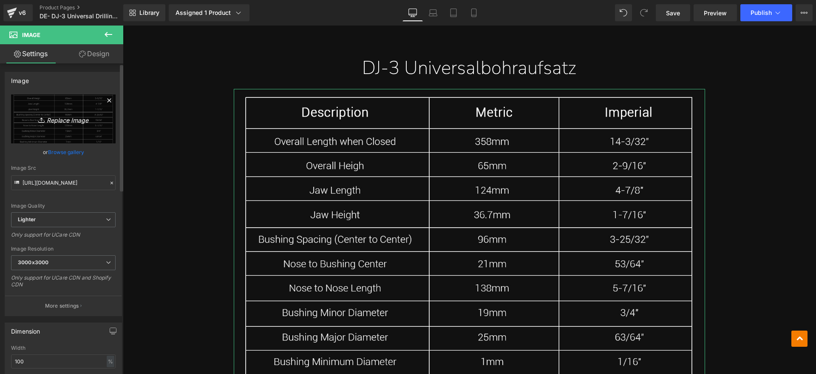
click at [96, 113] on link "Replace Image" at bounding box center [63, 118] width 105 height 49
type input "C:\fakepath\dj2.webp"
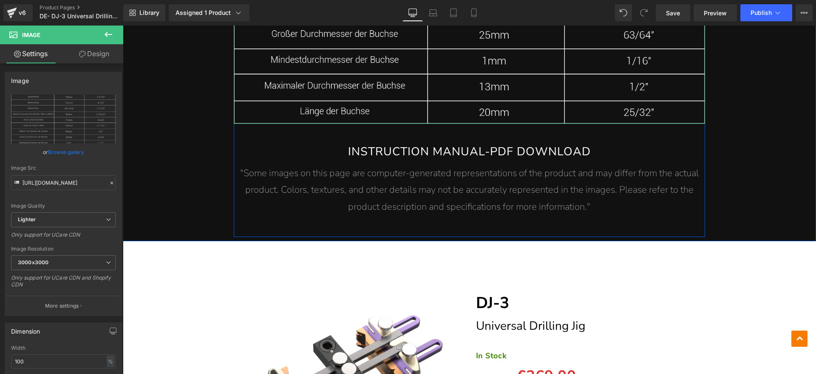
scroll to position [14598, 0]
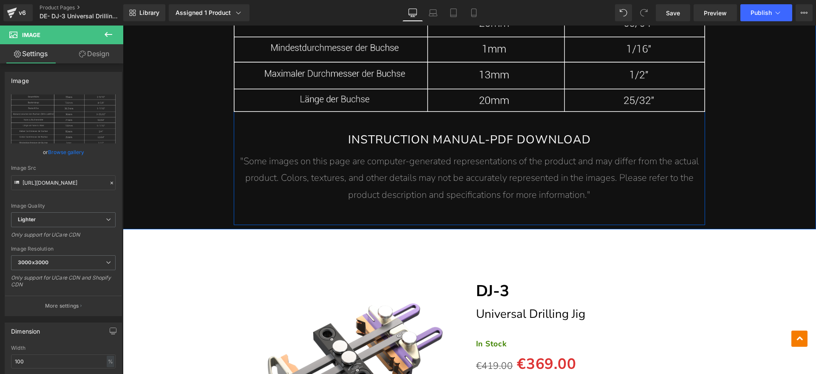
click at [472, 133] on div "INSTRUCTION MANUAL-PDF DOWNLOAD Button" at bounding box center [470, 143] width 472 height 20
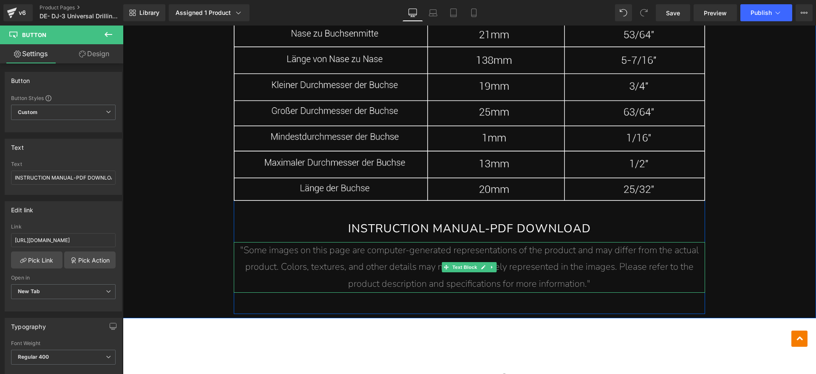
scroll to position [14491, 0]
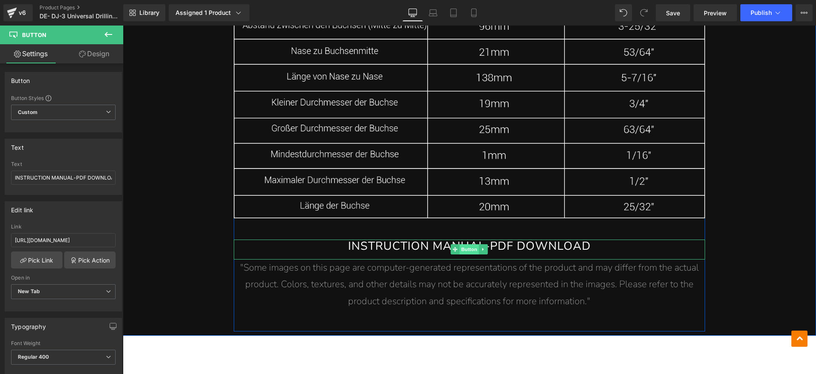
click at [461, 244] on span "Button" at bounding box center [470, 249] width 20 height 10
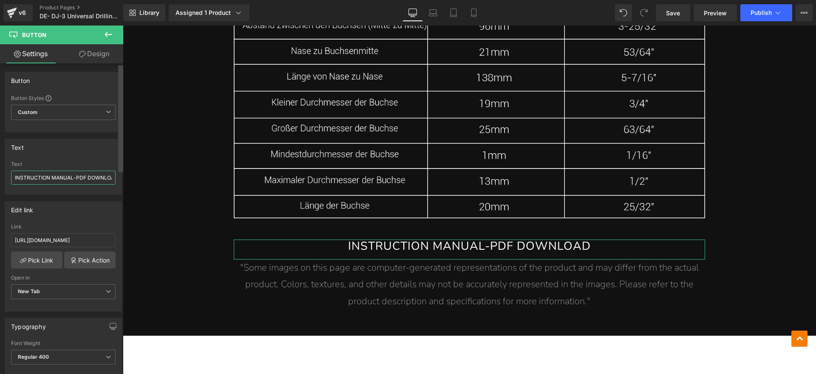
scroll to position [0, 9]
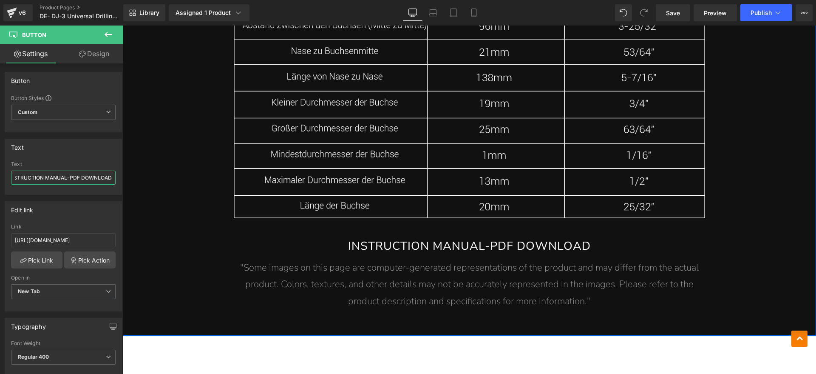
drag, startPoint x: 137, startPoint y: 200, endPoint x: 131, endPoint y: 175, distance: 26.3
paste input "BEDIENUNGSANLEITUNG"
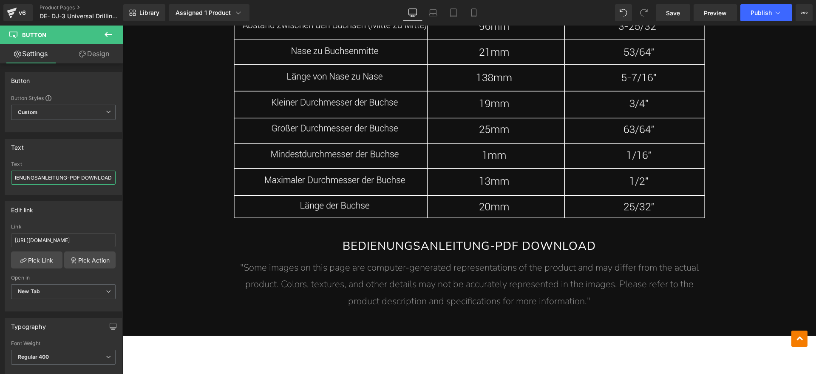
type input "BEDIENUNGSANLEITUNG-PDF DOWNLOAD"
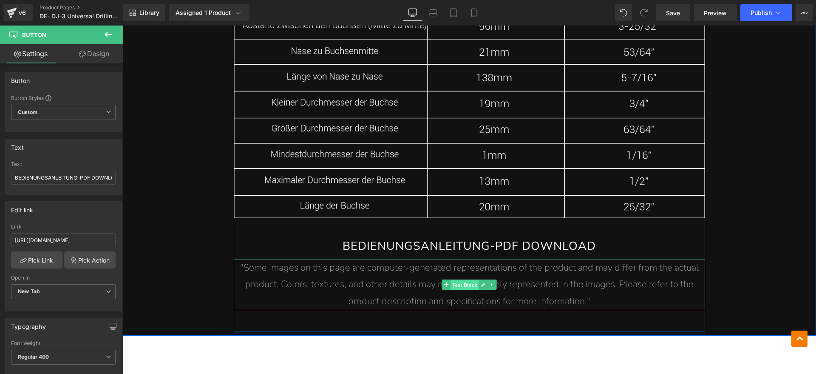
click at [459, 280] on span "Text Block" at bounding box center [465, 285] width 28 height 10
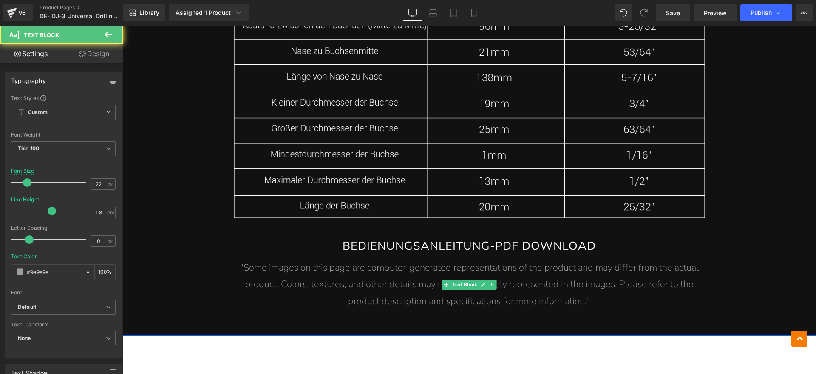
click at [479, 279] on link at bounding box center [483, 284] width 9 height 10
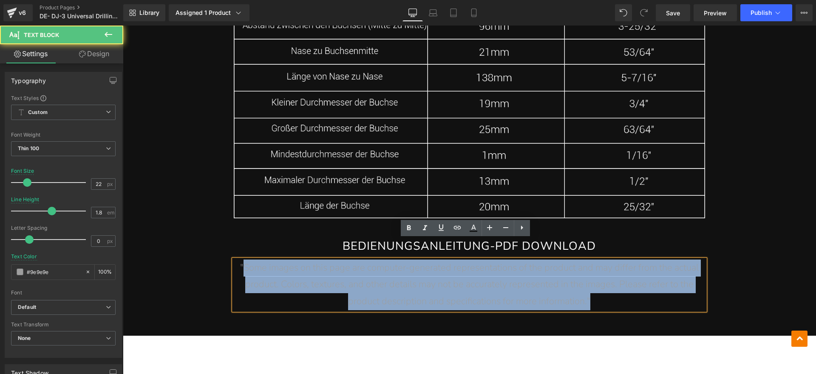
drag, startPoint x: 612, startPoint y: 280, endPoint x: 241, endPoint y: 254, distance: 371.7
click at [241, 259] on p ""Some images on this page are computer-generated representations of the product…" at bounding box center [470, 284] width 472 height 51
paste div
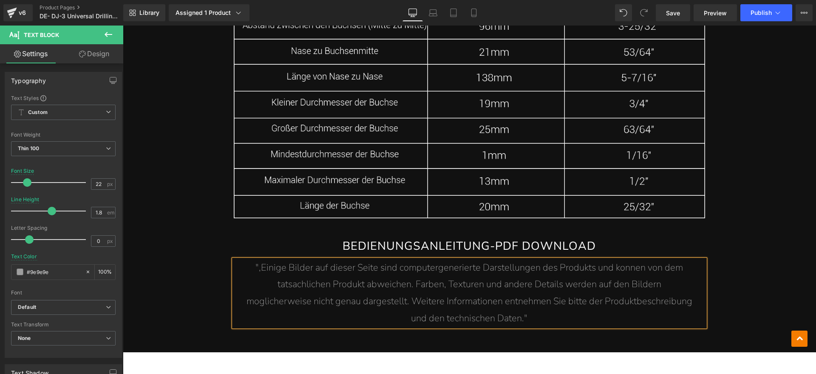
click at [259, 261] on span "",Einige Bilder auf dieser Seite sind computergenerierte Darstellungen des Prod…" at bounding box center [470, 267] width 428 height 13
drag, startPoint x: 259, startPoint y: 245, endPoint x: 277, endPoint y: 247, distance: 18.4
click at [259, 261] on span "Einige Bilder auf dieser Seite sind computergenerierte Darstellungen des Produk…" at bounding box center [470, 267] width 422 height 13
click at [547, 310] on p "und den technischen Daten."" at bounding box center [470, 318] width 472 height 17
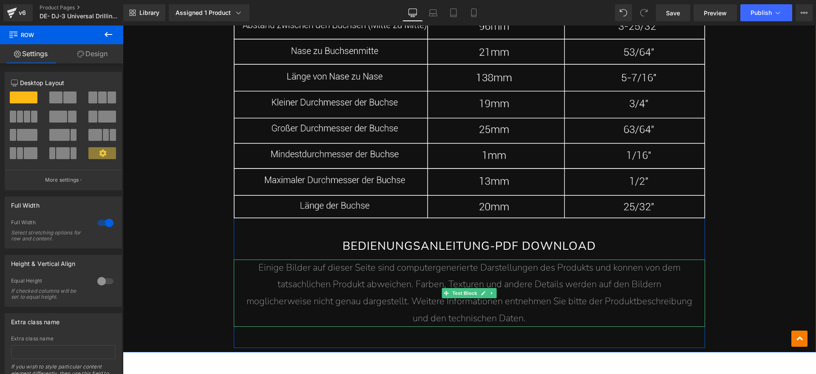
drag, startPoint x: 616, startPoint y: 247, endPoint x: 630, endPoint y: 276, distance: 31.6
click at [616, 261] on span "Einige Bilder auf dieser Seite sind computergenerierte Darstellungen des Produk…" at bounding box center [470, 267] width 422 height 13
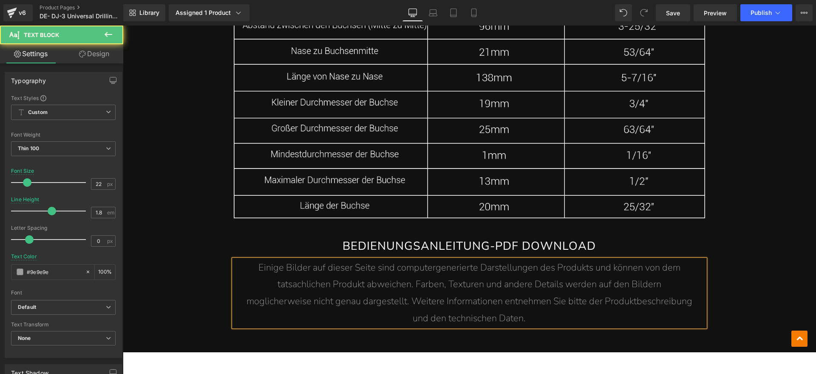
click at [282, 278] on span "tatsachlichen Produkt abweichen. Farben, Texturen und andere Details werden auf…" at bounding box center [470, 284] width 384 height 13
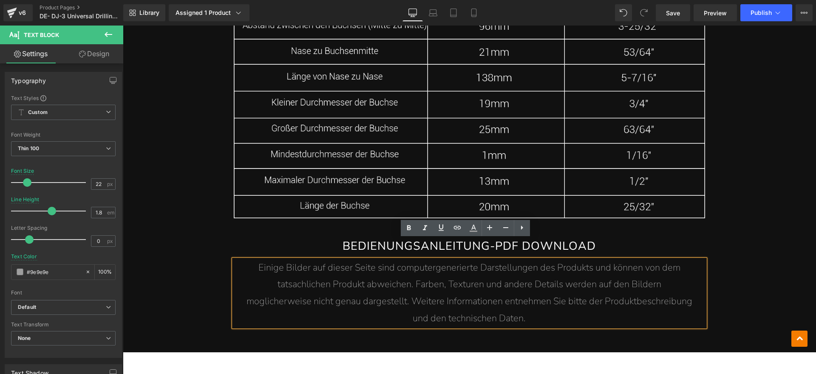
click at [294, 278] on span "tatsachlichen Produkt abweichen. Farben, Texturen und andere Details werden auf…" at bounding box center [470, 284] width 384 height 13
click at [257, 295] on span "moglicherweise nicht genau dargestellt. Weitere Informationen entnehmen Sie bit…" at bounding box center [470, 301] width 446 height 13
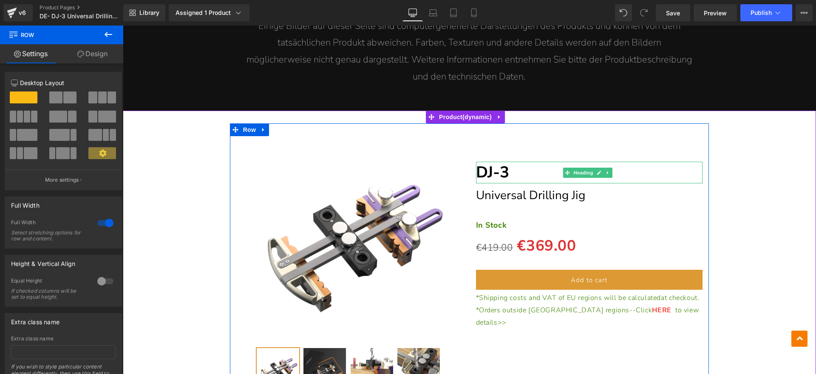
scroll to position [14757, 0]
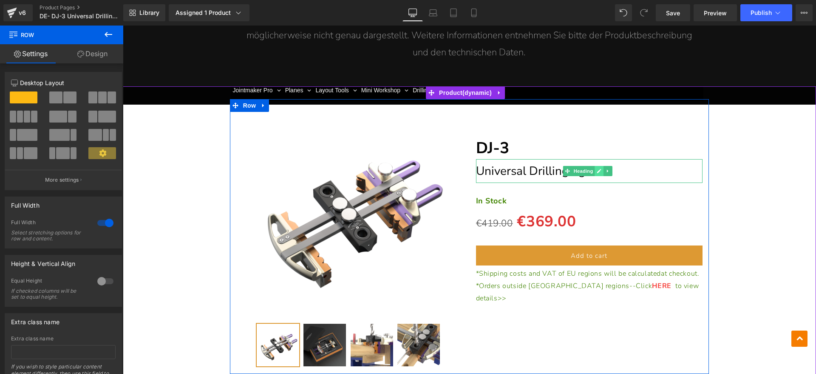
click at [595, 166] on link at bounding box center [599, 171] width 9 height 10
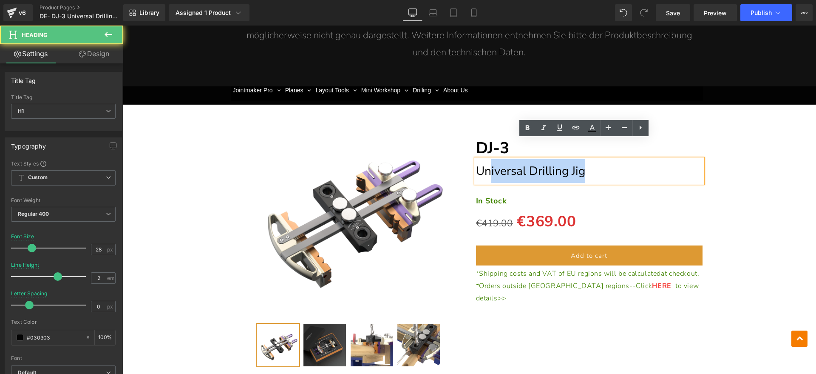
drag, startPoint x: 606, startPoint y: 151, endPoint x: 485, endPoint y: 152, distance: 121.2
click at [485, 159] on h1 "Universal Drilling Jig" at bounding box center [589, 171] width 227 height 24
paste div
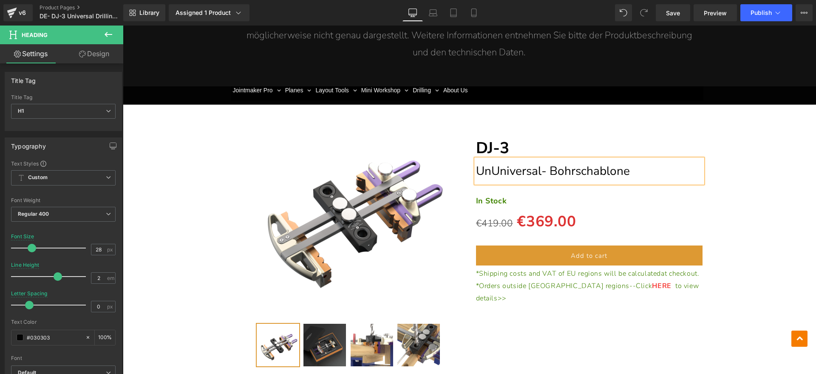
click at [487, 163] on span "UnUniversal- Bohrschablone" at bounding box center [553, 171] width 154 height 16
drag, startPoint x: 507, startPoint y: 186, endPoint x: 511, endPoint y: 179, distance: 7.4
click at [507, 194] on div "In Stock Text Block" at bounding box center [589, 201] width 227 height 14
click at [510, 194] on p "In Stock" at bounding box center [589, 201] width 227 height 14
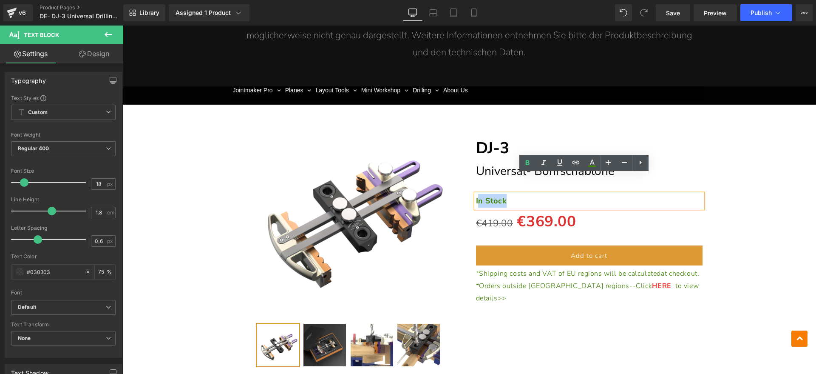
drag, startPoint x: 505, startPoint y: 179, endPoint x: 475, endPoint y: 181, distance: 29.8
click at [476, 194] on p "In Stock" at bounding box center [589, 201] width 227 height 14
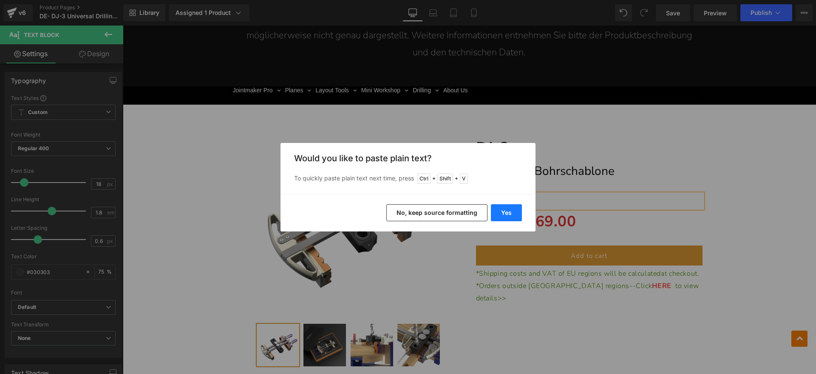
drag, startPoint x: 496, startPoint y: 214, endPoint x: 366, endPoint y: 175, distance: 136.3
click at [496, 214] on button "Yes" at bounding box center [506, 212] width 31 height 17
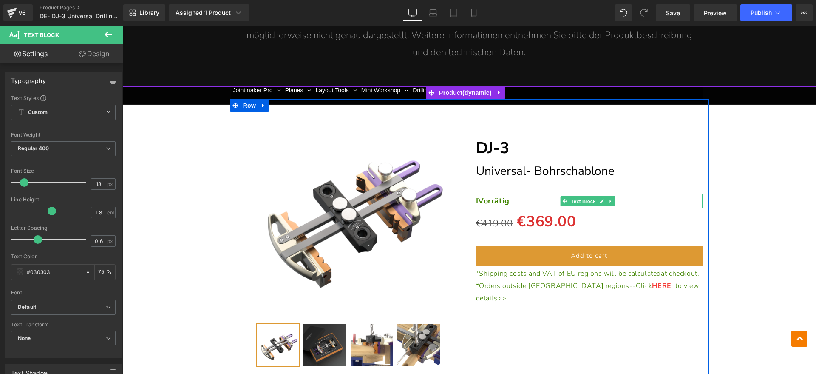
click at [476, 196] on strong "IVorrätig" at bounding box center [493, 201] width 34 height 10
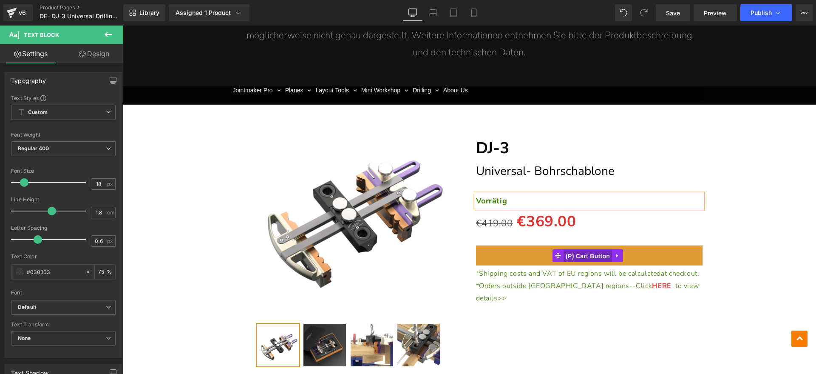
click at [577, 250] on span "(P) Cart Button" at bounding box center [588, 256] width 48 height 13
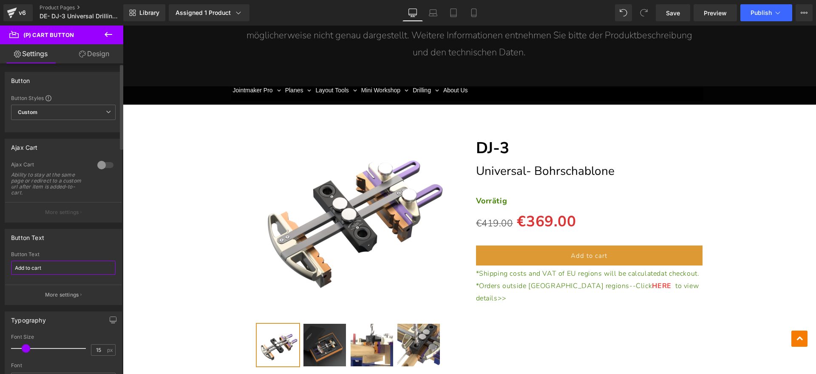
drag, startPoint x: 47, startPoint y: 264, endPoint x: 0, endPoint y: 260, distance: 47.3
click at [0, 262] on div "Button Text Add to cart Button Text Add to cart More settings" at bounding box center [63, 263] width 127 height 82
type input "In den Warenkorb legen"
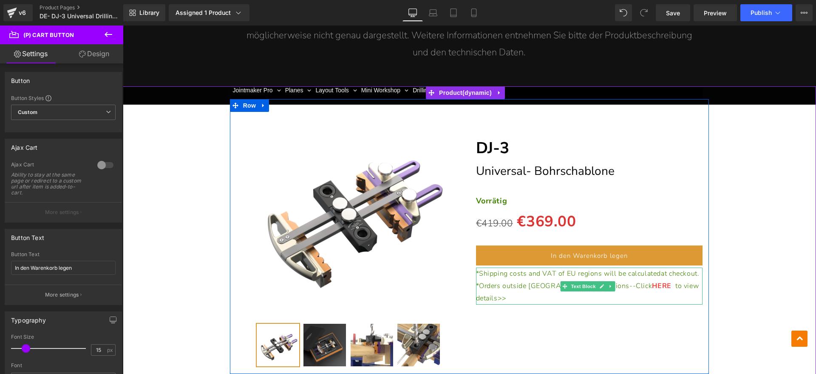
click at [598, 281] on link at bounding box center [602, 286] width 9 height 10
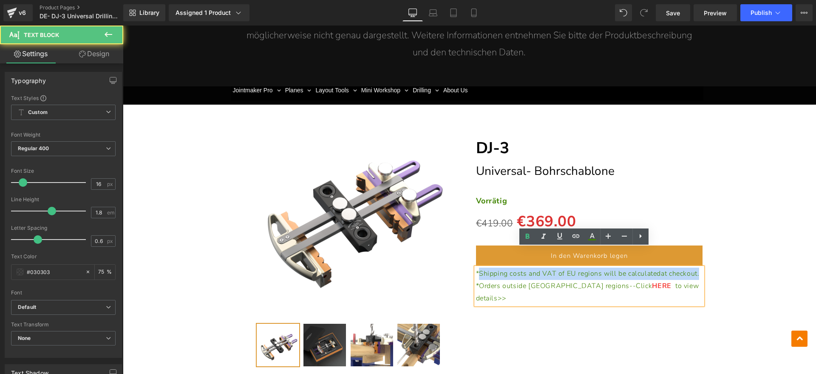
drag, startPoint x: 517, startPoint y: 265, endPoint x: 477, endPoint y: 253, distance: 41.8
click at [477, 267] on p "*Shipping costs and VAT of EU regions will be calculated at checkout." at bounding box center [589, 273] width 227 height 12
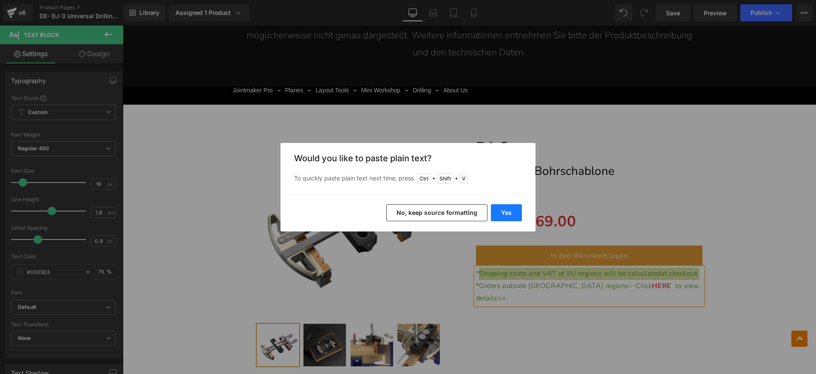
click at [496, 216] on button "Yes" at bounding box center [506, 212] width 31 height 17
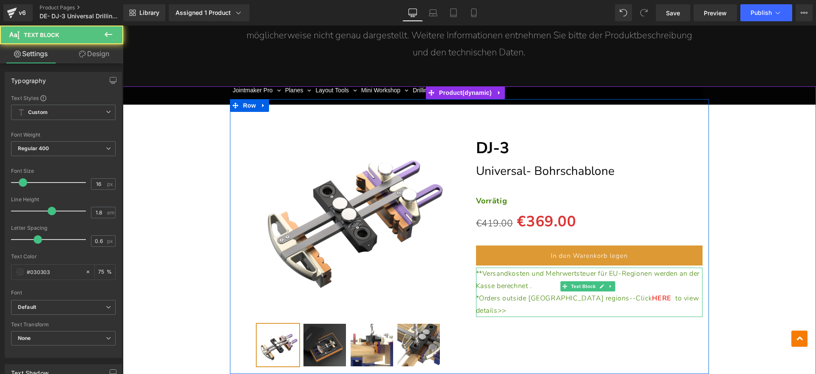
click at [478, 269] on span "**Versandkosten und Mehrwertsteuer für EU-Regionen werden an der Kasse berechne…" at bounding box center [588, 280] width 224 height 22
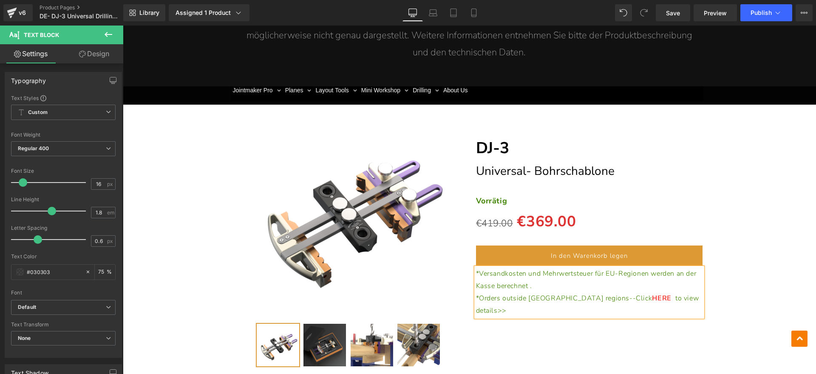
click at [670, 292] on p "*Orders outside [GEOGRAPHIC_DATA] regions--Click HERE to view details>>" at bounding box center [589, 304] width 227 height 25
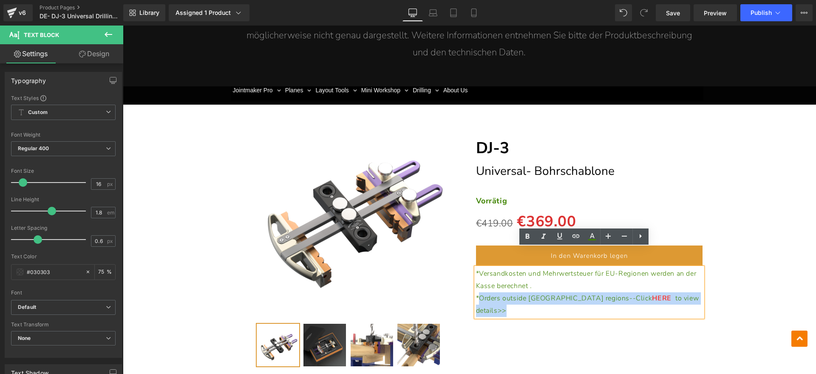
drag, startPoint x: 677, startPoint y: 277, endPoint x: 476, endPoint y: 281, distance: 200.7
click at [476, 292] on p "*Orders outside [GEOGRAPHIC_DATA] regions--Click HERE to view details>>" at bounding box center [589, 304] width 227 height 25
click at [554, 267] on p "*Versandkosten und Mehrwertsteuer für EU-Regionen werden an der Kasse berechnet…" at bounding box center [589, 279] width 227 height 25
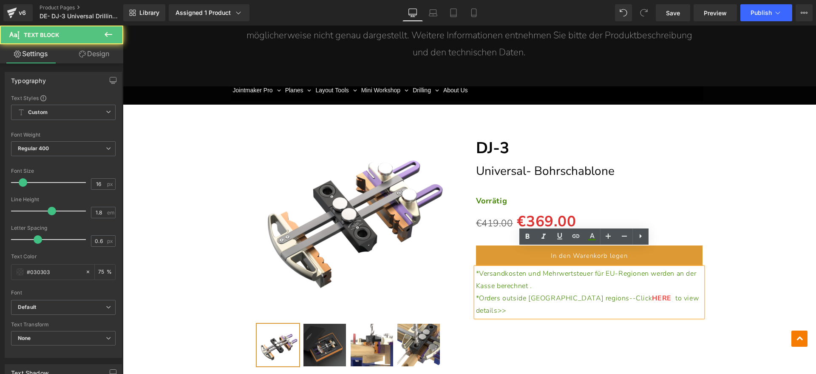
click at [476, 293] on span "*Orders outside [GEOGRAPHIC_DATA] regions--Click" at bounding box center [564, 297] width 176 height 9
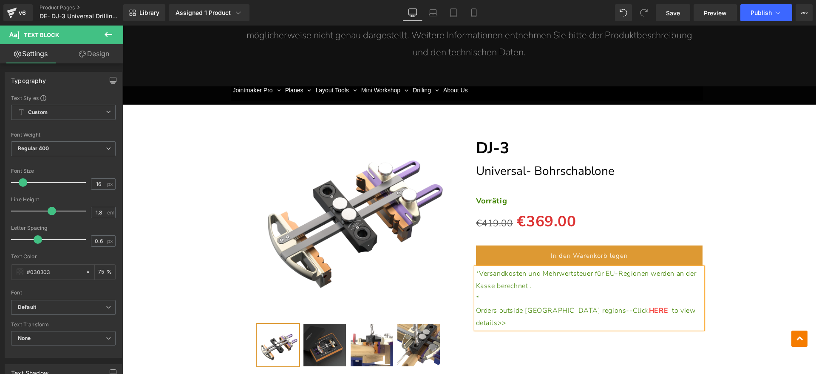
click at [491, 292] on p "*" at bounding box center [589, 298] width 227 height 12
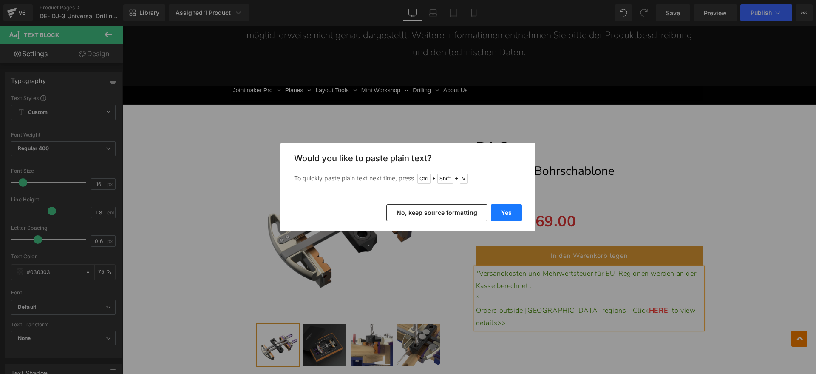
click at [505, 205] on button "Yes" at bounding box center [506, 212] width 31 height 17
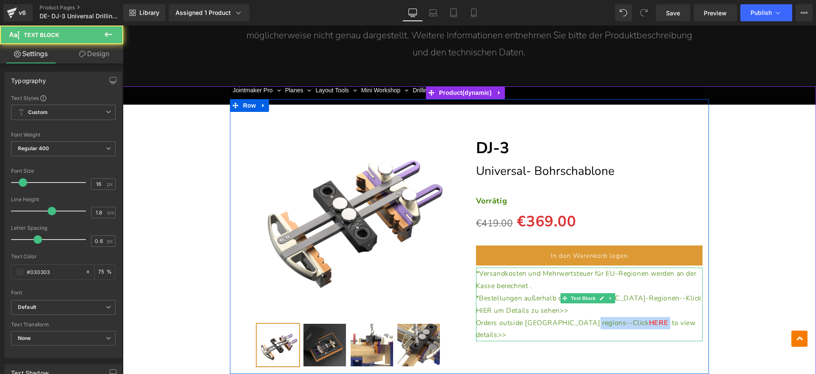
drag, startPoint x: 579, startPoint y: 304, endPoint x: 602, endPoint y: 303, distance: 23.4
click at [602, 317] on p "Orders outside [GEOGRAPHIC_DATA] regions--Click HERE to view details>>" at bounding box center [589, 329] width 227 height 25
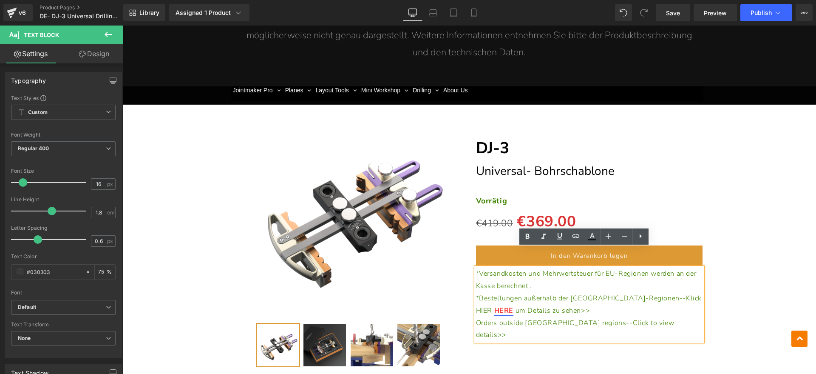
click at [648, 293] on span "*Bestellungen außerhalb der [GEOGRAPHIC_DATA]-Regionen--Klick HIER" at bounding box center [589, 304] width 226 height 22
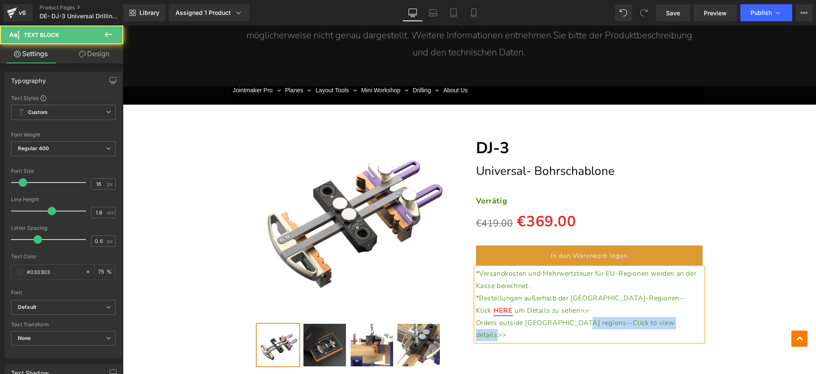
drag, startPoint x: 629, startPoint y: 301, endPoint x: 578, endPoint y: 302, distance: 51.0
click at [572, 317] on p "Orders outside [GEOGRAPHIC_DATA] regions--Click to view details>>" at bounding box center [589, 329] width 227 height 25
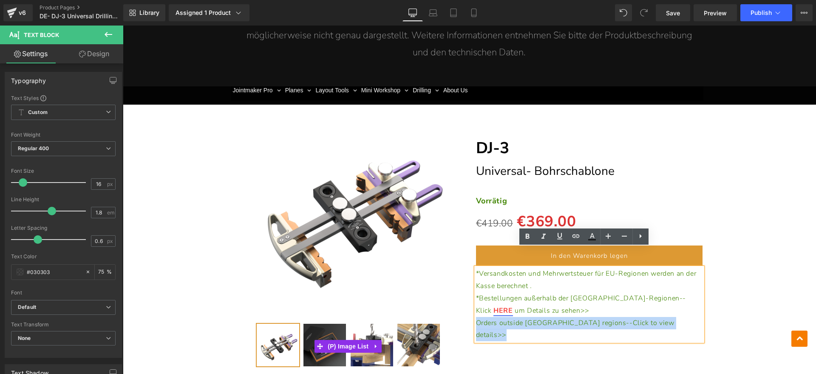
drag, startPoint x: 652, startPoint y: 302, endPoint x: 449, endPoint y: 303, distance: 203.7
click at [449, 303] on div "(P) Image" at bounding box center [470, 236] width 480 height 274
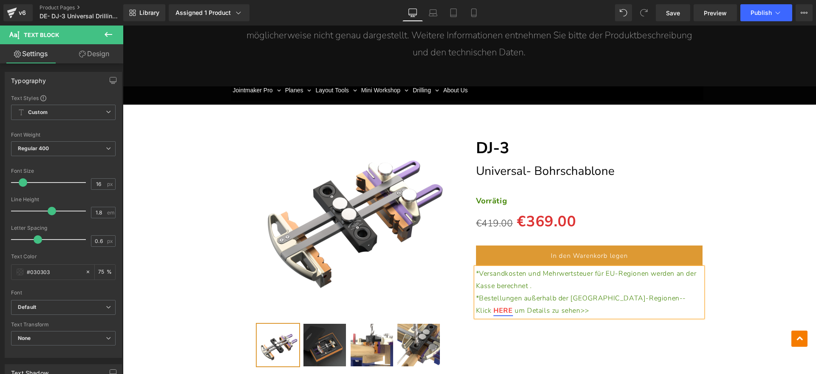
click at [758, 269] on div "(P) Image" at bounding box center [469, 236] width 685 height 274
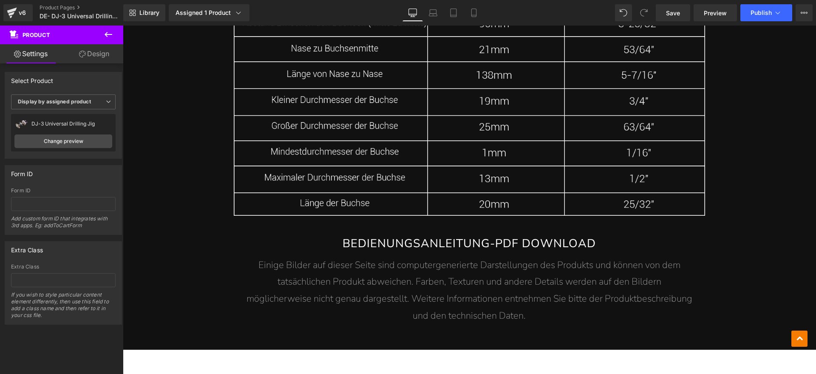
scroll to position [14358, 0]
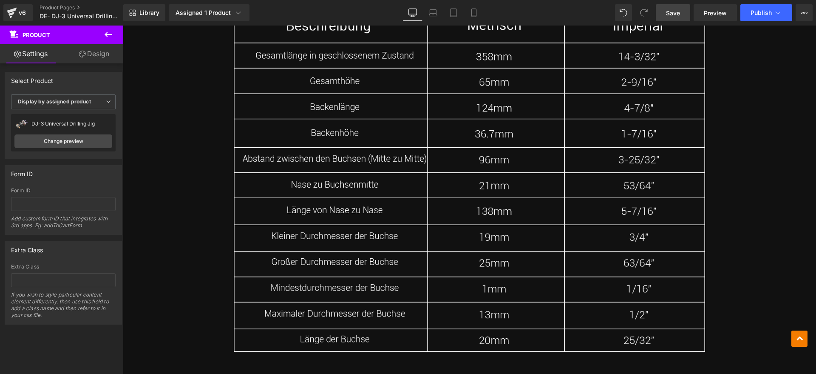
click at [685, 16] on link "Save" at bounding box center [673, 12] width 34 height 17
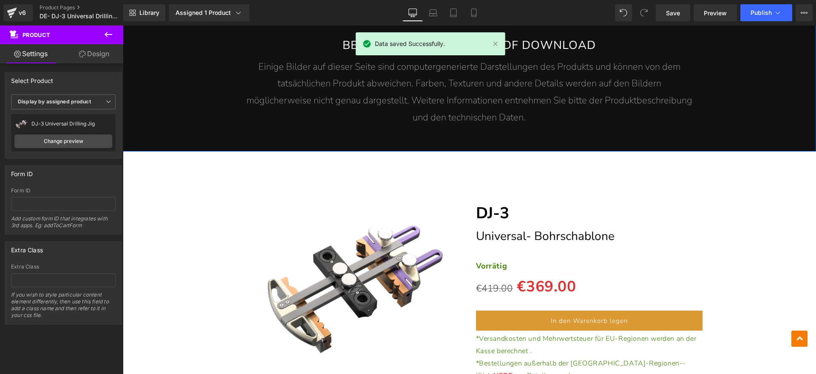
scroll to position [14783, 0]
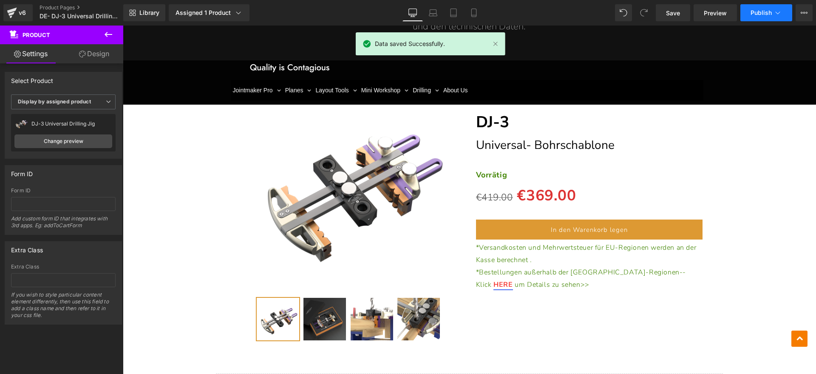
click at [765, 9] on span "Publish" at bounding box center [761, 12] width 21 height 7
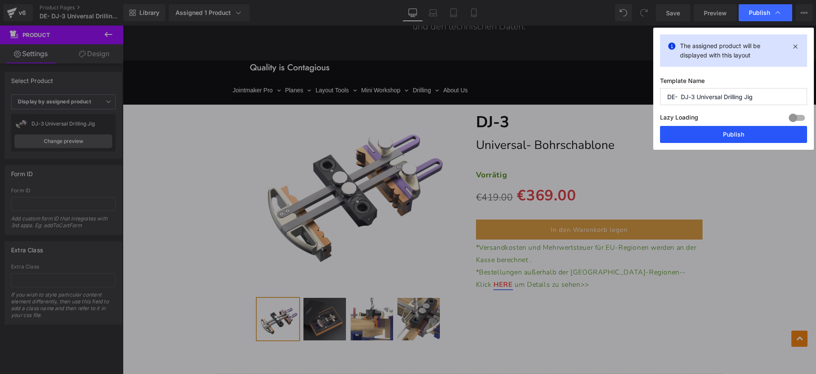
click at [720, 131] on button "Publish" at bounding box center [733, 134] width 147 height 17
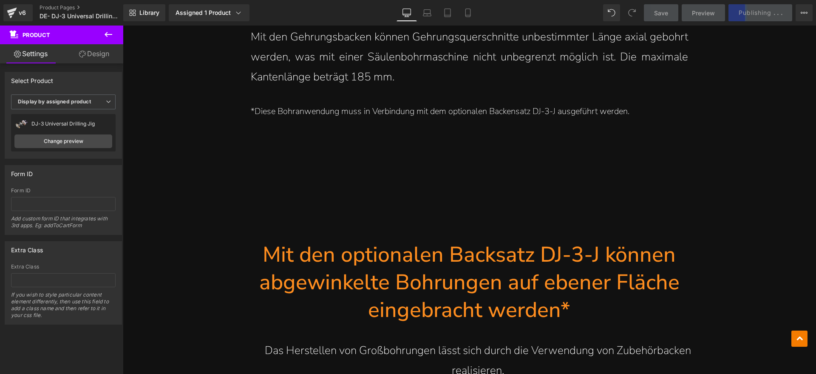
scroll to position [12816, 0]
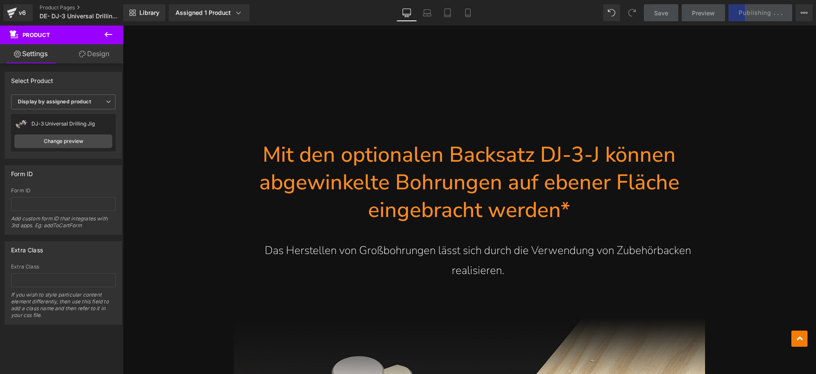
click at [588, 197] on h1 "Mit den optionalen Backsatz DJ-3-J können abgewinkelte Bohrungen auf ebener Flä…" at bounding box center [470, 182] width 472 height 83
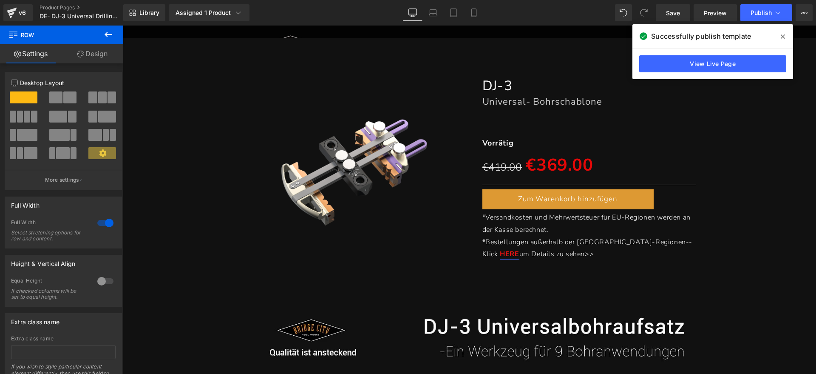
scroll to position [0, 0]
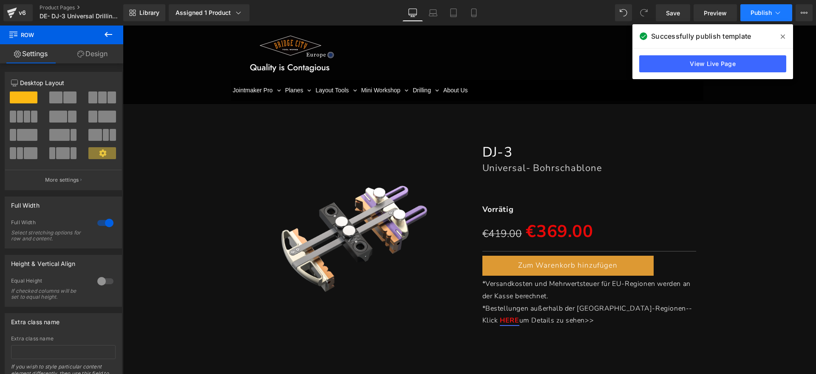
click at [774, 14] on icon at bounding box center [778, 13] width 9 height 9
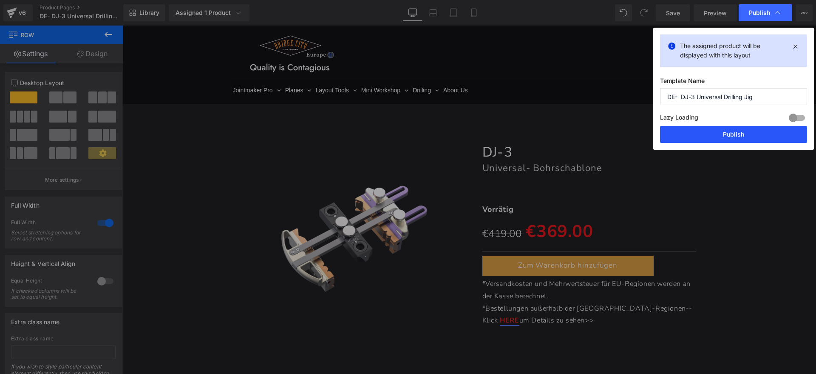
click at [734, 136] on button "Publish" at bounding box center [733, 134] width 147 height 17
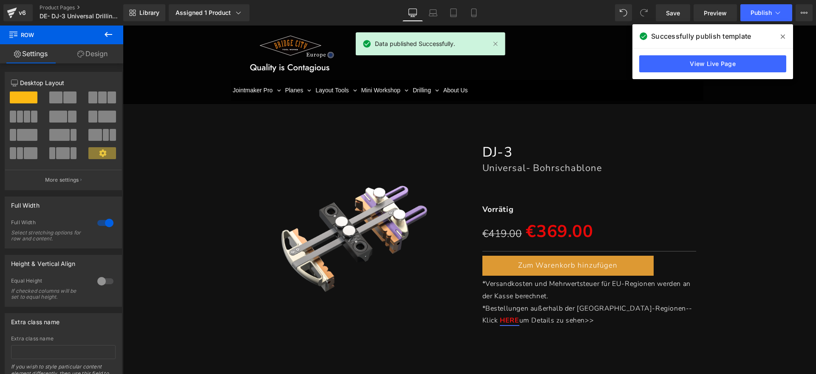
click at [786, 32] on span at bounding box center [783, 37] width 14 height 14
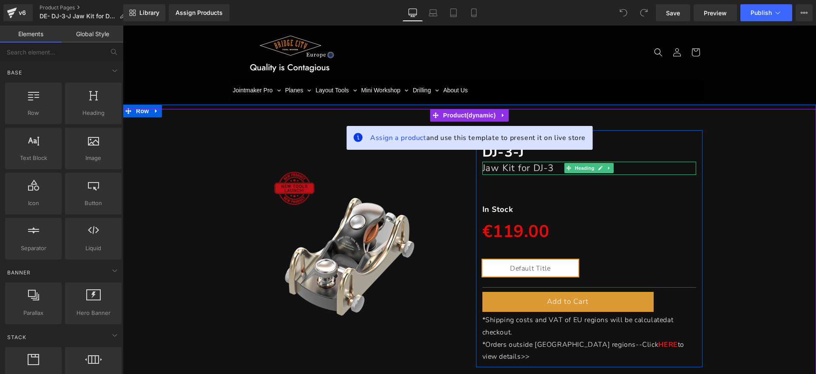
click at [598, 164] on link at bounding box center [601, 168] width 9 height 10
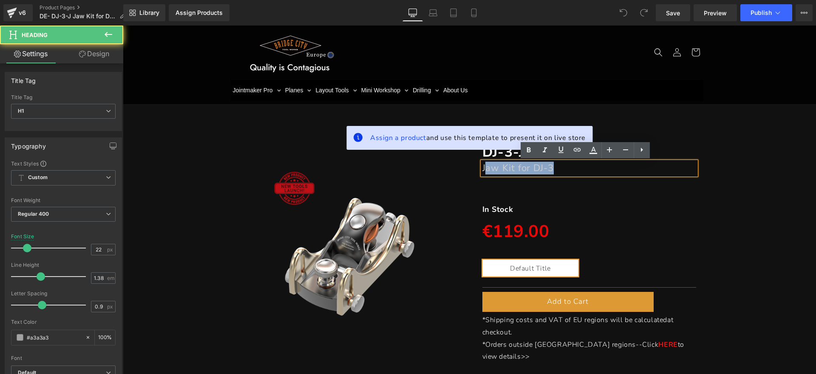
drag, startPoint x: 581, startPoint y: 167, endPoint x: 481, endPoint y: 171, distance: 100.0
click at [483, 171] on h1 "Jaw Kit for DJ-3" at bounding box center [590, 168] width 214 height 13
paste div
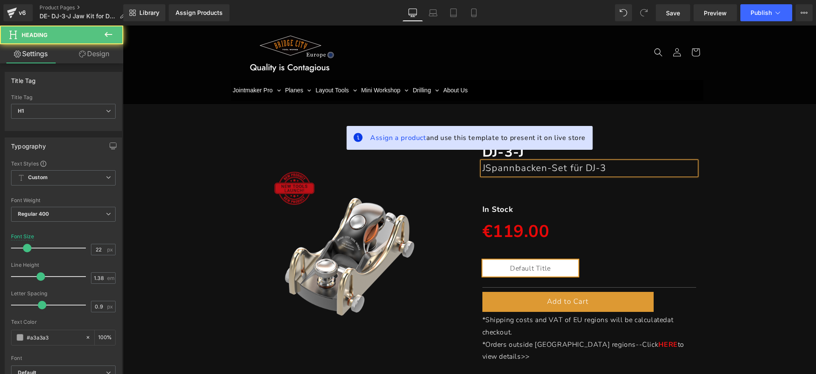
click at [483, 170] on font "JSpannbacken-Set für DJ-3" at bounding box center [545, 168] width 124 height 13
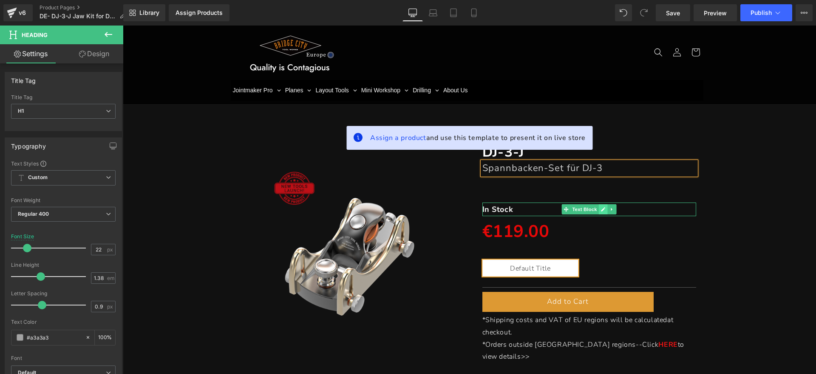
click at [599, 207] on link at bounding box center [603, 209] width 9 height 10
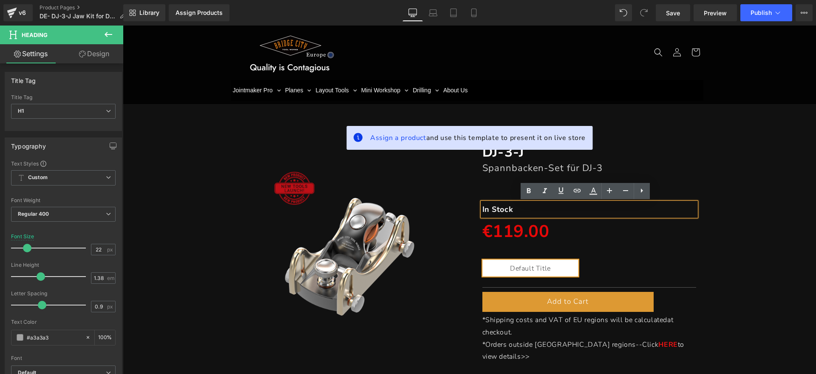
click at [531, 205] on p "In Stock" at bounding box center [590, 209] width 214 height 14
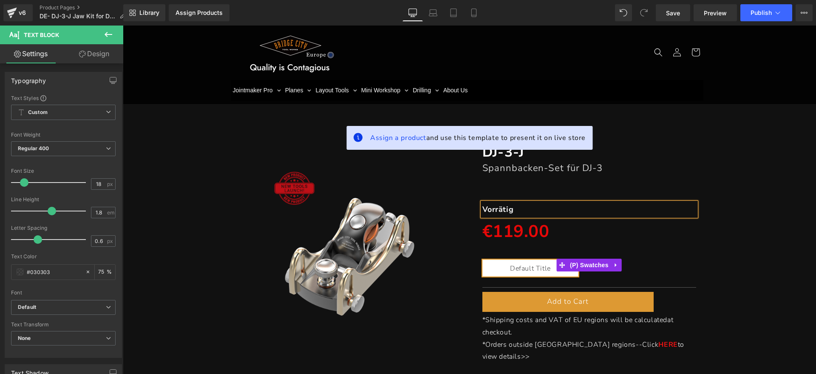
click at [611, 263] on link at bounding box center [616, 265] width 11 height 13
click at [617, 263] on link at bounding box center [622, 265] width 11 height 13
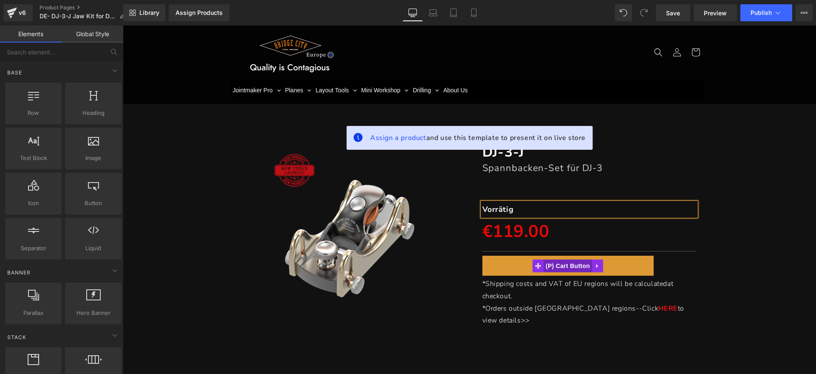
click at [572, 267] on span "(P) Cart Button" at bounding box center [568, 265] width 48 height 13
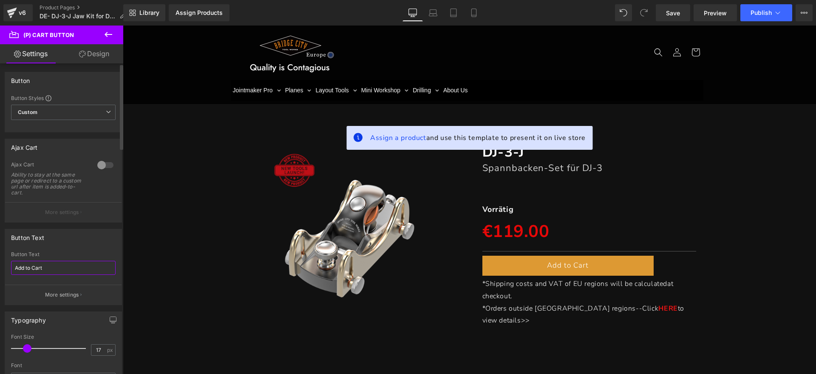
drag, startPoint x: 57, startPoint y: 272, endPoint x: 0, endPoint y: 254, distance: 59.3
click at [0, 255] on div "Button Text Add to Cart Button Text Add to Cart More settings" at bounding box center [63, 263] width 127 height 82
type input "z"
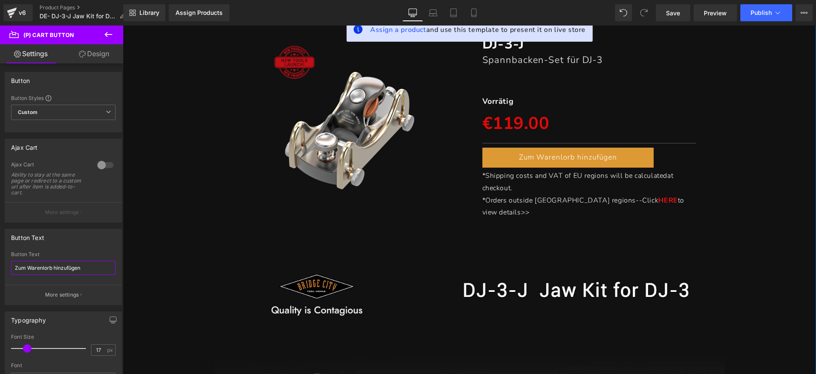
scroll to position [106, 0]
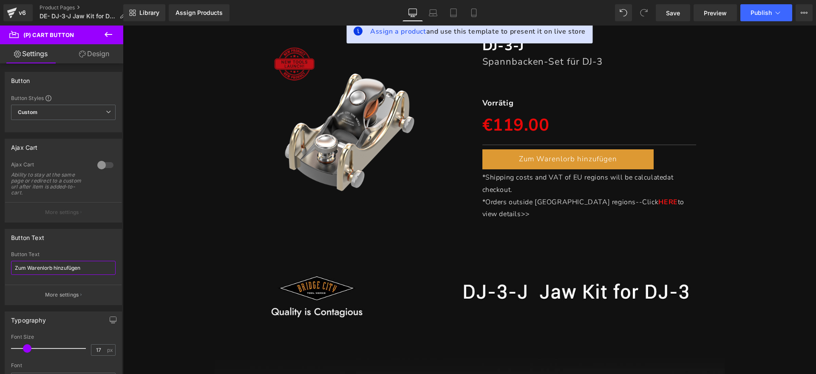
type input "Zum Warenlorb hinzufügen"
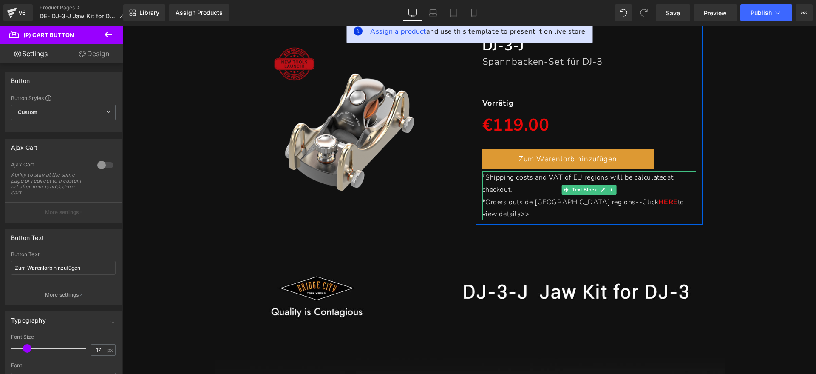
click at [603, 190] on link at bounding box center [603, 190] width 9 height 10
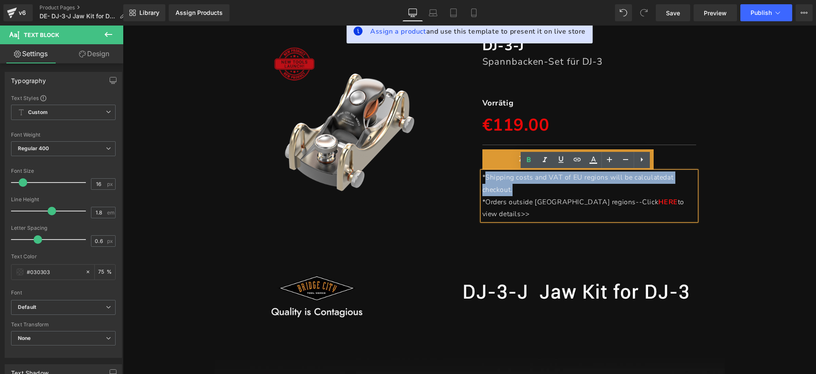
drag, startPoint x: 542, startPoint y: 193, endPoint x: 483, endPoint y: 179, distance: 60.1
click at [483, 179] on p "*Shipping costs and VAT of EU regions will be calculated at checkout." at bounding box center [590, 183] width 214 height 25
paste div
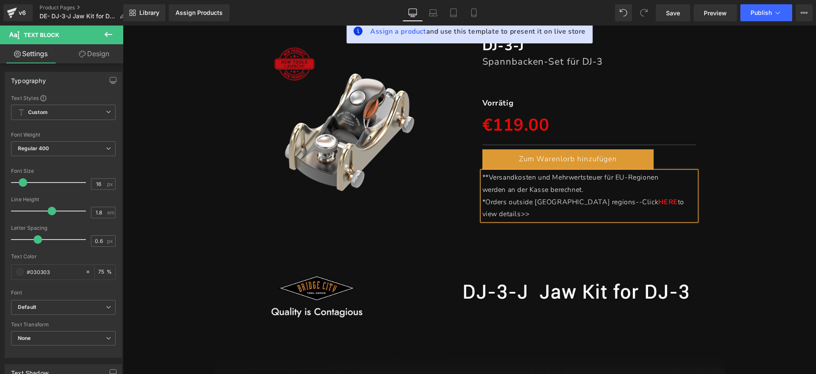
click at [483, 179] on span "**Versandkosten und Mehrwertsteuer für EU-Regionen" at bounding box center [571, 177] width 176 height 9
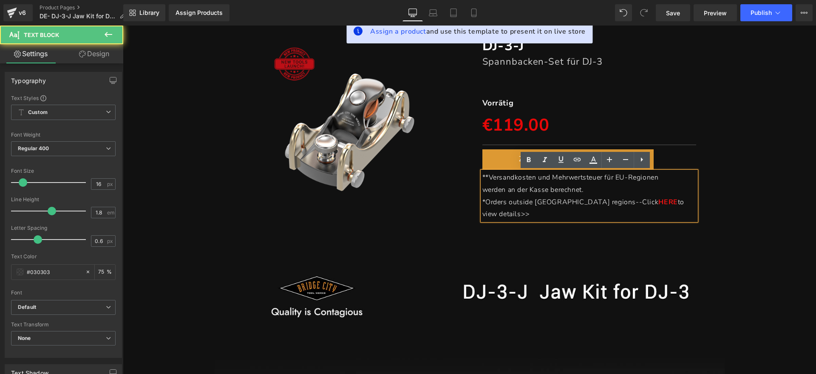
click at [484, 178] on span "**Versandkosten und Mehrwertsteuer für EU-Regionen" at bounding box center [571, 177] width 176 height 9
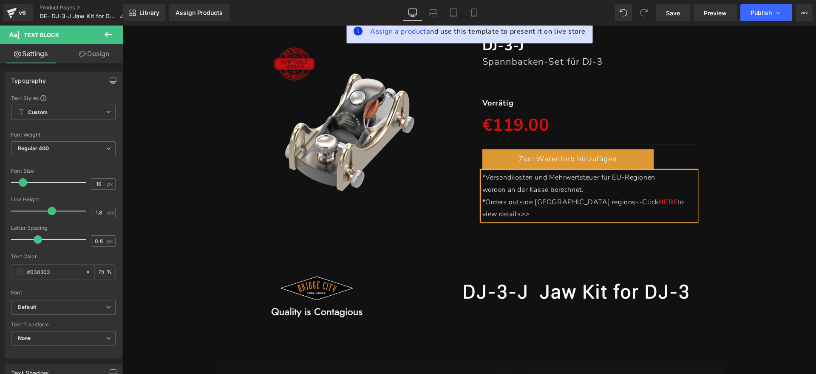
click at [677, 199] on p "*Orders outside EU regions--Click HERE to view details>>" at bounding box center [590, 208] width 214 height 25
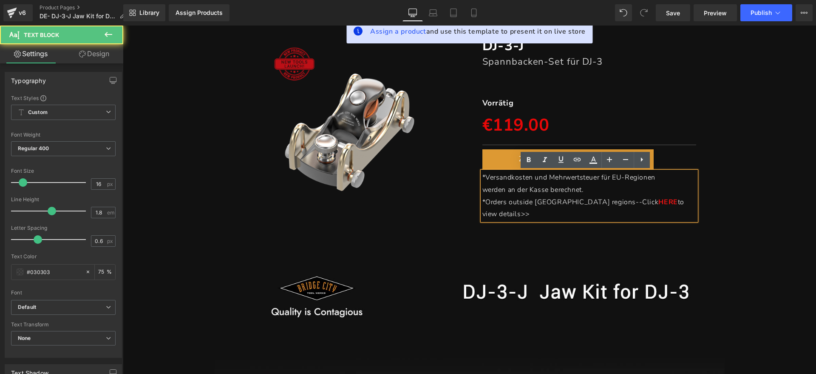
click at [483, 200] on span "*Orders outside [GEOGRAPHIC_DATA] regions--Click" at bounding box center [571, 201] width 176 height 9
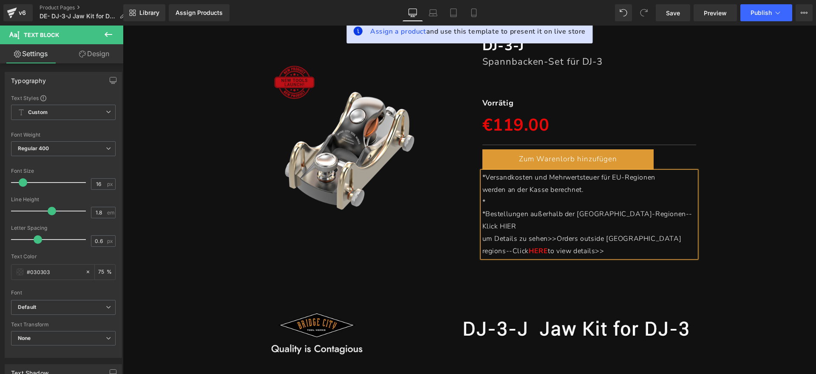
click at [483, 210] on span "*Bestellungen außerhalb der [GEOGRAPHIC_DATA]-Regionen--Klick HIER" at bounding box center [588, 220] width 210 height 22
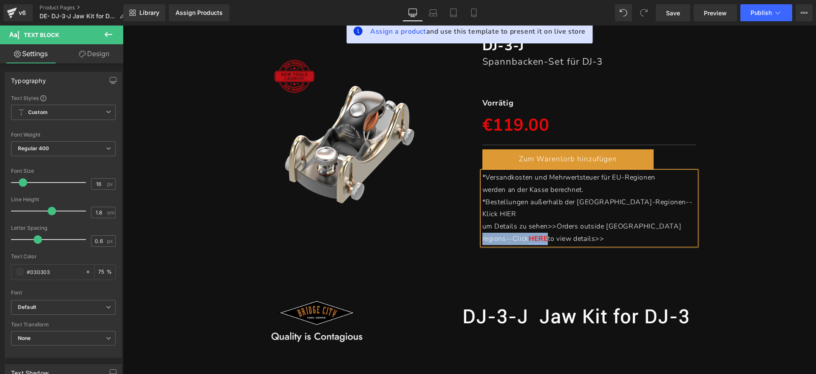
drag, startPoint x: 660, startPoint y: 212, endPoint x: 681, endPoint y: 212, distance: 20.8
click at [681, 220] on p "um Details zu sehen>>Orders outside EU regions--Click HERE to view details>>" at bounding box center [590, 232] width 214 height 25
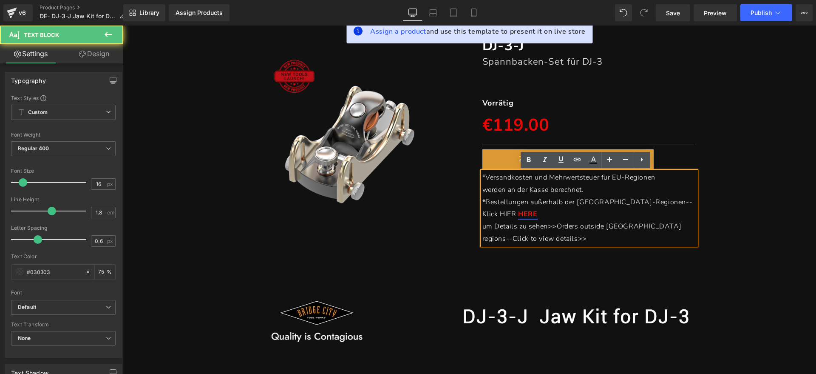
click at [654, 203] on span "Bestellungen außerhalb der EU-Regionen--Klick HIER" at bounding box center [588, 208] width 210 height 22
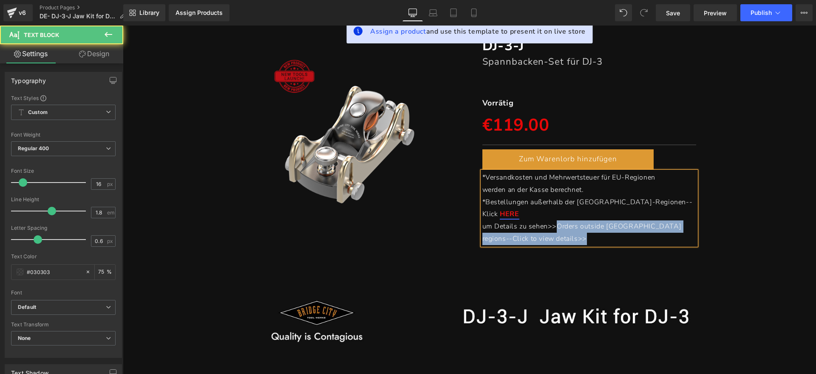
drag, startPoint x: 577, startPoint y: 223, endPoint x: 554, endPoint y: 213, distance: 24.6
click at [554, 220] on p "um Details zu sehen>>Orders outside EU regions--Click to view details>>" at bounding box center [590, 232] width 214 height 25
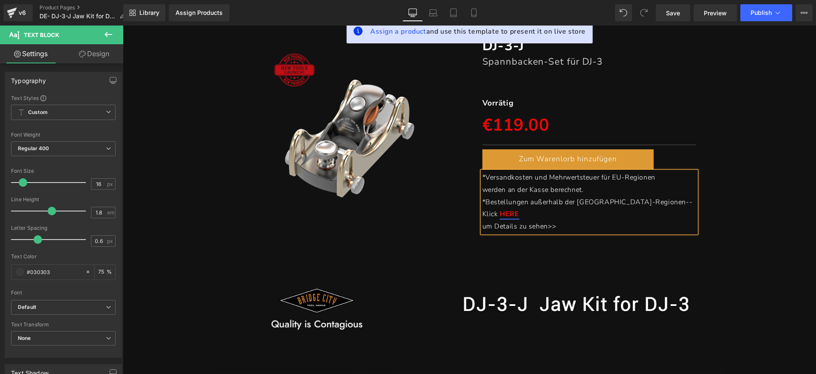
click at [742, 217] on div "(P) Image DJ-3-J Heading Spannbacken-Set für DJ-3 Heading Separator Vorrätig Te…" at bounding box center [469, 130] width 685 height 213
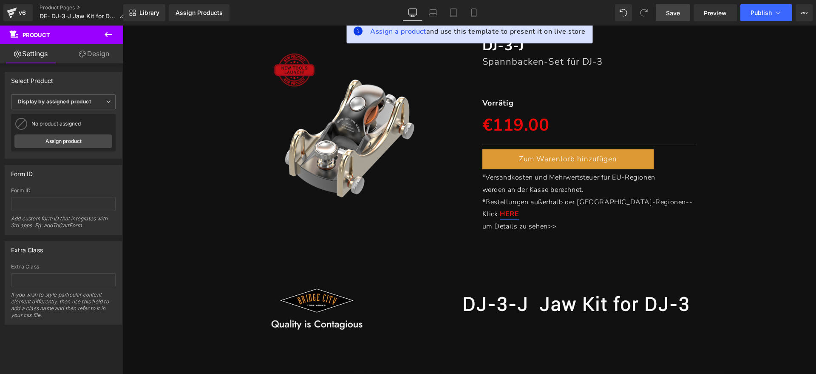
click at [691, 6] on div "Save Preview Publish Scheduled View Live Page View with current Template Save T…" at bounding box center [735, 12] width 164 height 17
click at [684, 10] on link "Save" at bounding box center [673, 12] width 34 height 17
